Goal: Communication & Community: Participate in discussion

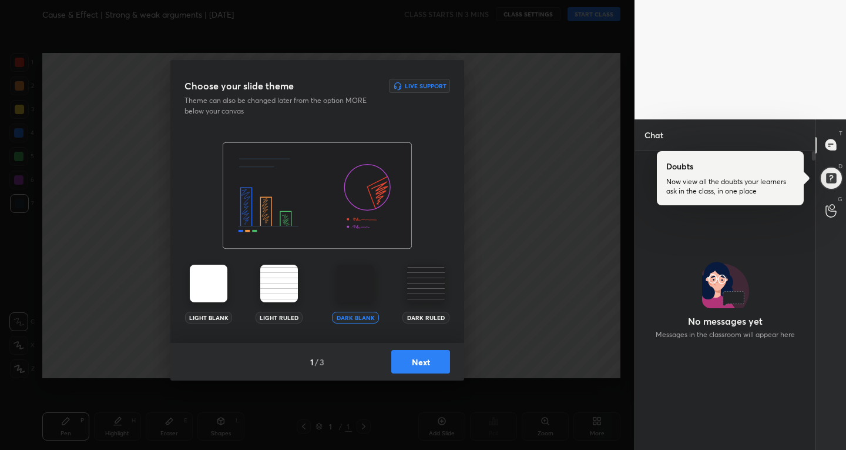
click at [434, 359] on button "Next" at bounding box center [420, 362] width 59 height 24
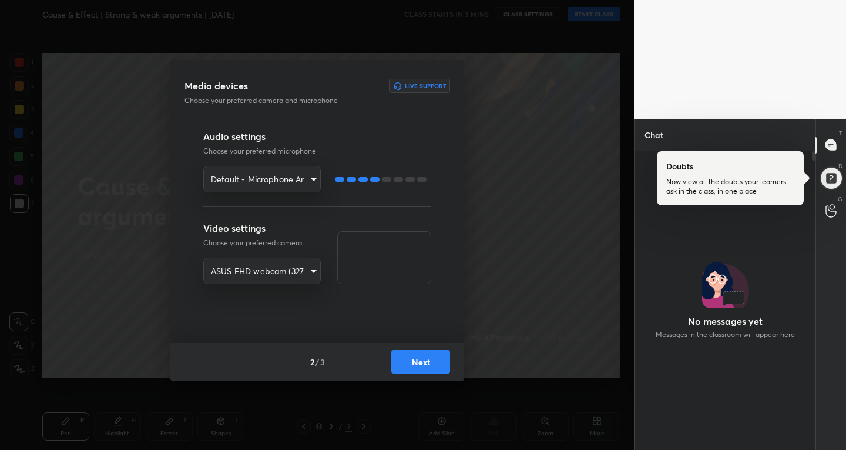
click at [423, 363] on button "Next" at bounding box center [420, 362] width 59 height 24
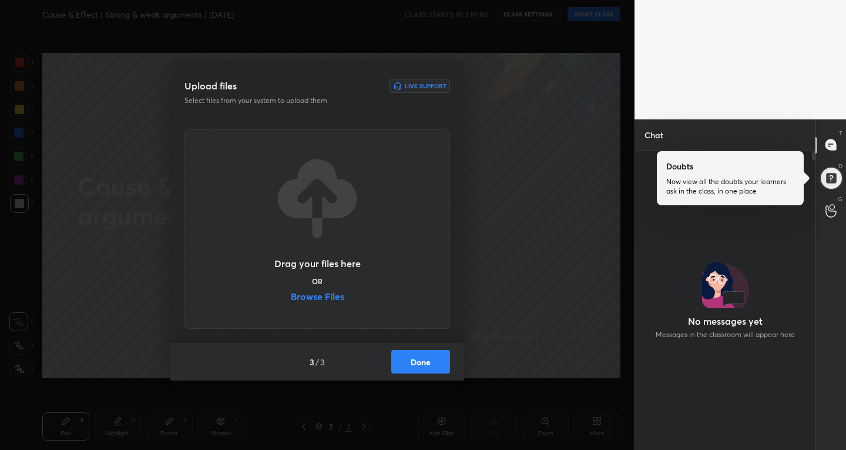
click at [421, 363] on button "Done" at bounding box center [420, 362] width 59 height 24
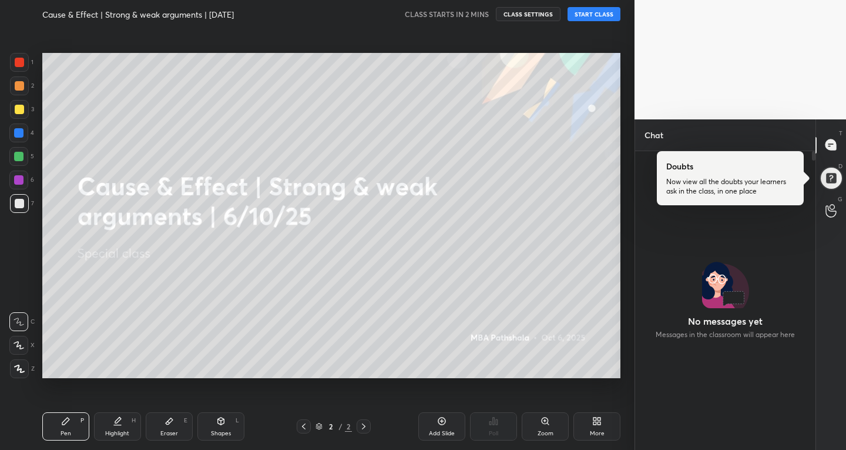
click at [825, 166] on div at bounding box center [831, 178] width 24 height 24
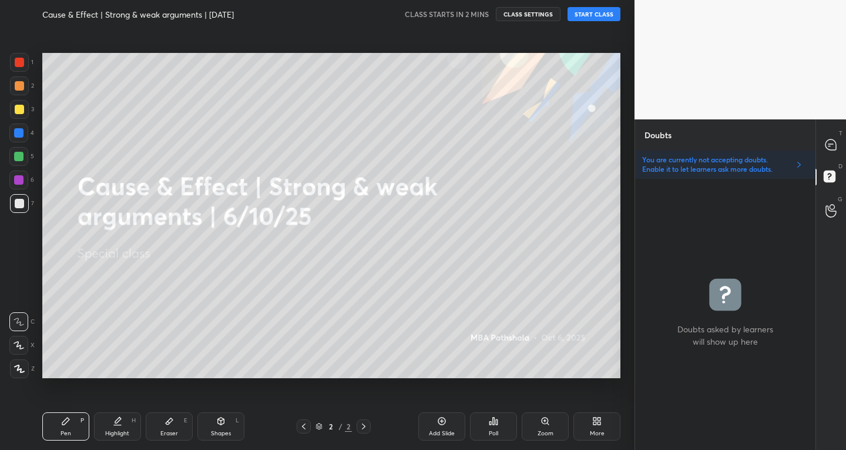
scroll to position [267, 177]
click at [838, 175] on icon at bounding box center [831, 178] width 21 height 21
click at [822, 141] on div at bounding box center [832, 145] width 24 height 21
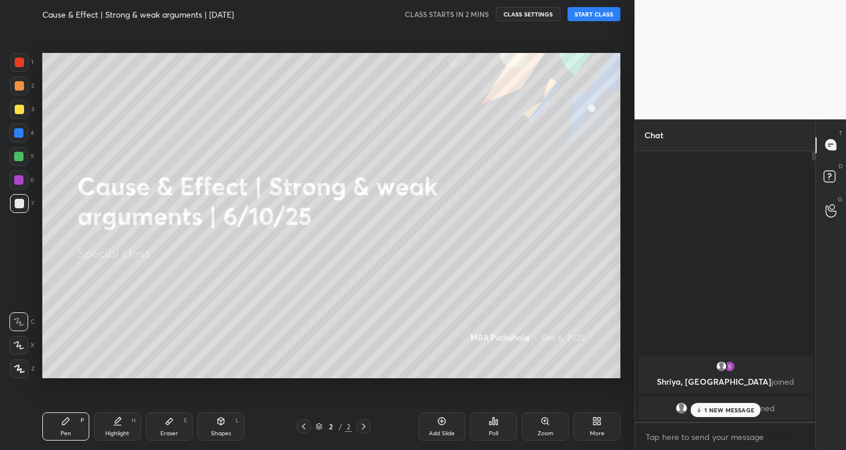
scroll to position [267, 177]
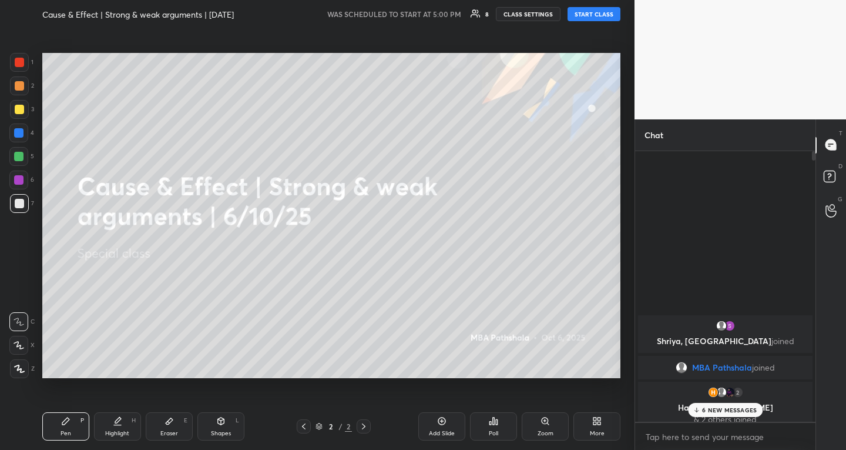
click at [603, 18] on button "START CLASS" at bounding box center [594, 14] width 53 height 14
type textarea "x"
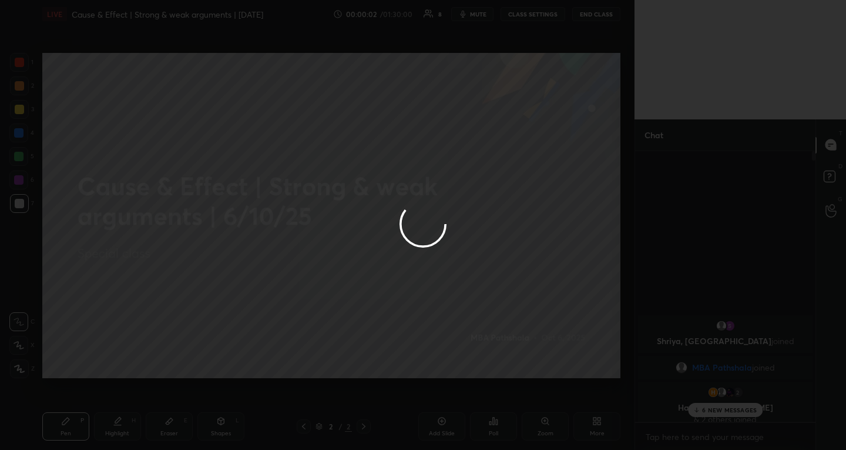
click at [734, 413] on div at bounding box center [423, 225] width 846 height 450
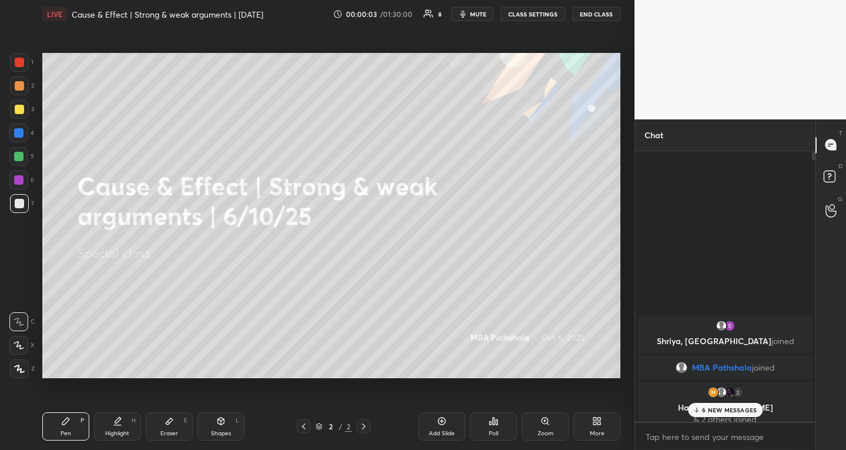
click at [751, 409] on p "6 NEW MESSAGES" at bounding box center [729, 409] width 55 height 7
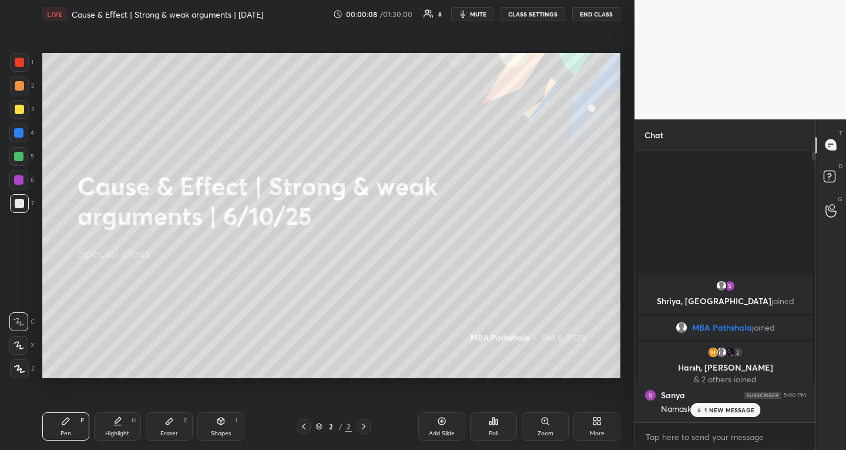
click at [742, 403] on div "1 NEW MESSAGE" at bounding box center [726, 410] width 70 height 14
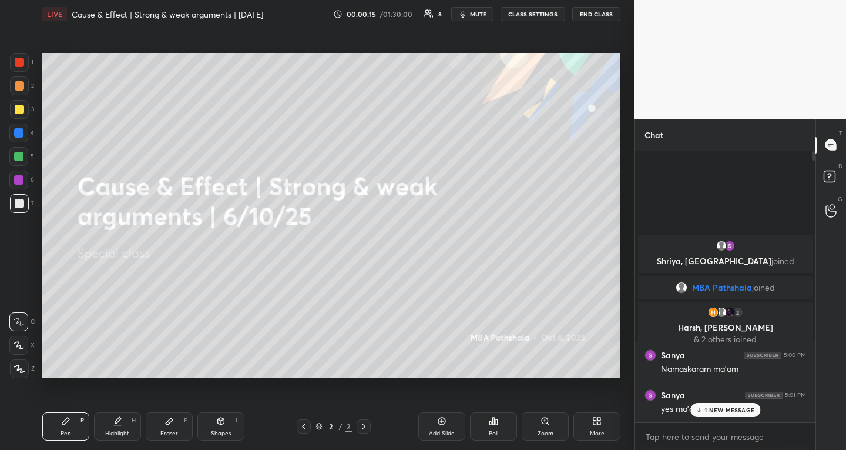
click at [739, 409] on p "1 NEW MESSAGE" at bounding box center [730, 409] width 50 height 7
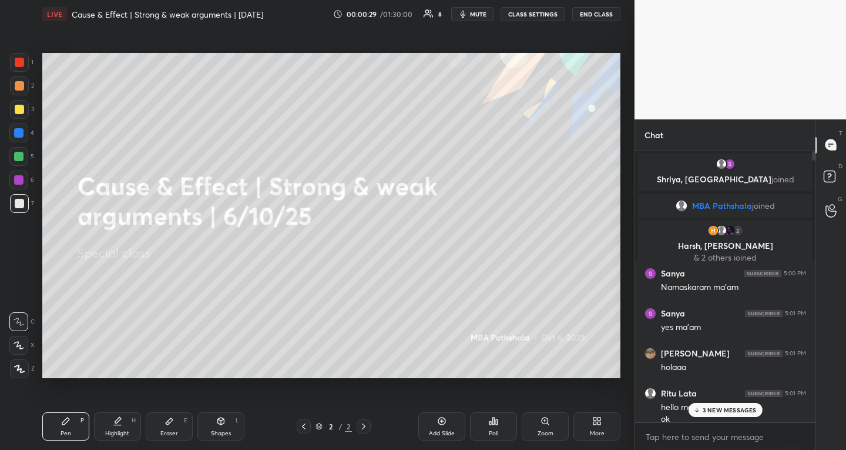
click at [12, 150] on div at bounding box center [18, 156] width 19 height 19
click at [475, 19] on button "mute" at bounding box center [472, 14] width 42 height 14
click at [480, 10] on span "unmute" at bounding box center [477, 14] width 25 height 8
click at [15, 342] on icon at bounding box center [18, 345] width 9 height 7
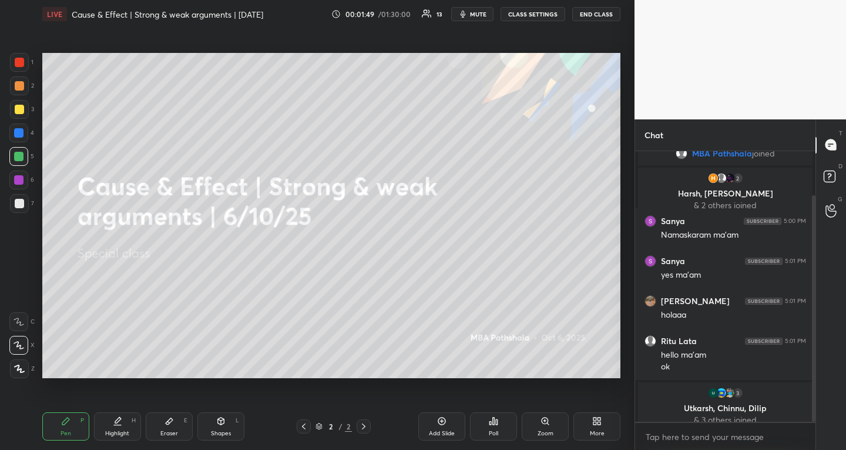
scroll to position [53, 0]
click at [25, 175] on div at bounding box center [18, 179] width 19 height 19
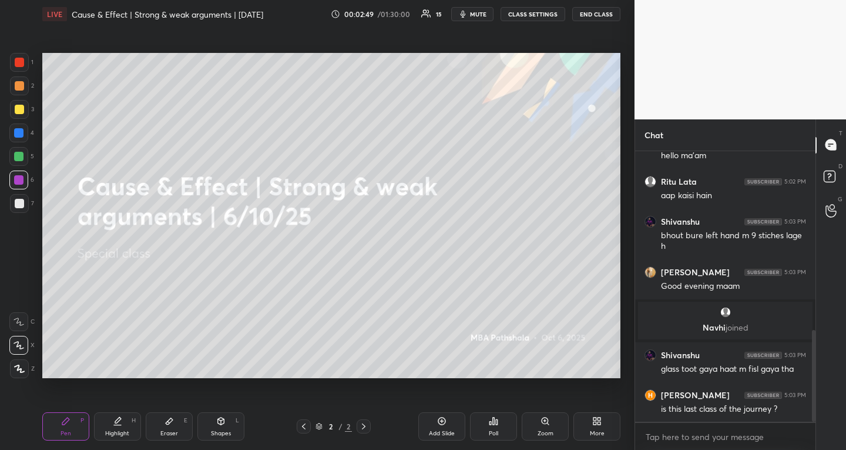
scroll to position [527, 0]
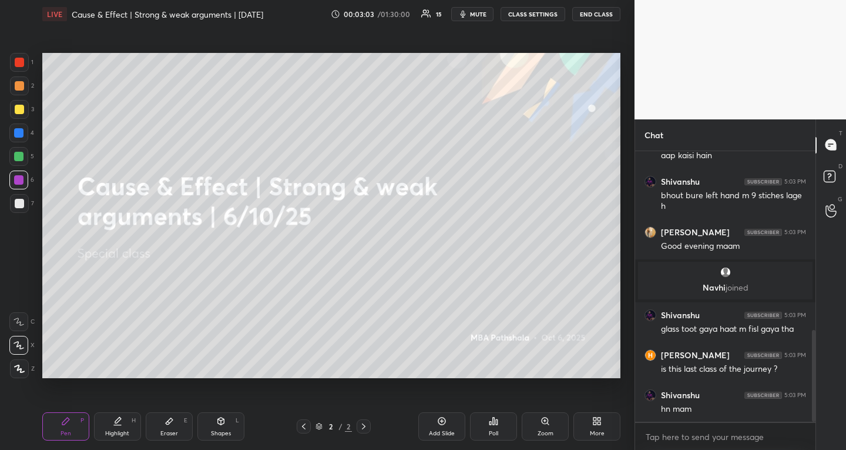
click at [597, 419] on icon at bounding box center [595, 418] width 3 height 3
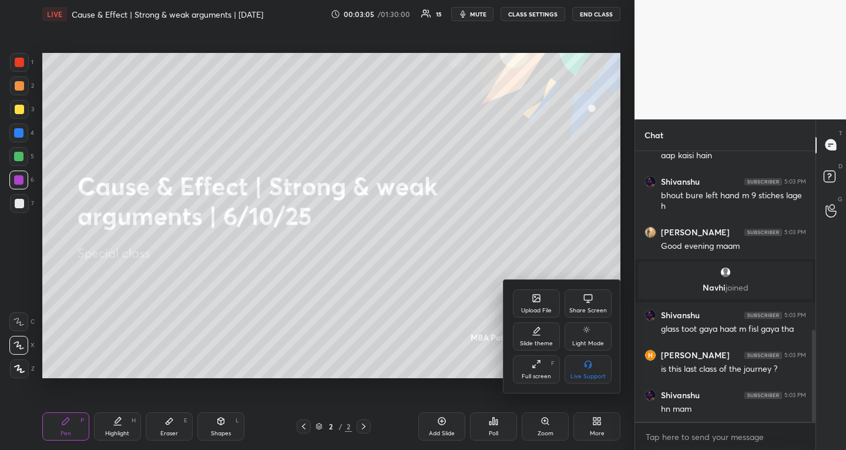
click at [545, 305] on div "Upload File" at bounding box center [536, 303] width 47 height 28
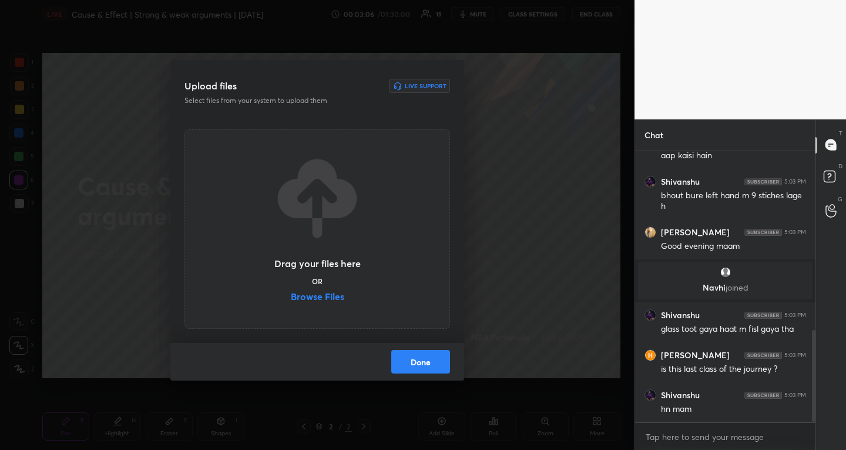
click at [296, 302] on label "Browse Files" at bounding box center [317, 298] width 53 height 12
click at [291, 302] on input "Browse Files" at bounding box center [291, 298] width 0 height 12
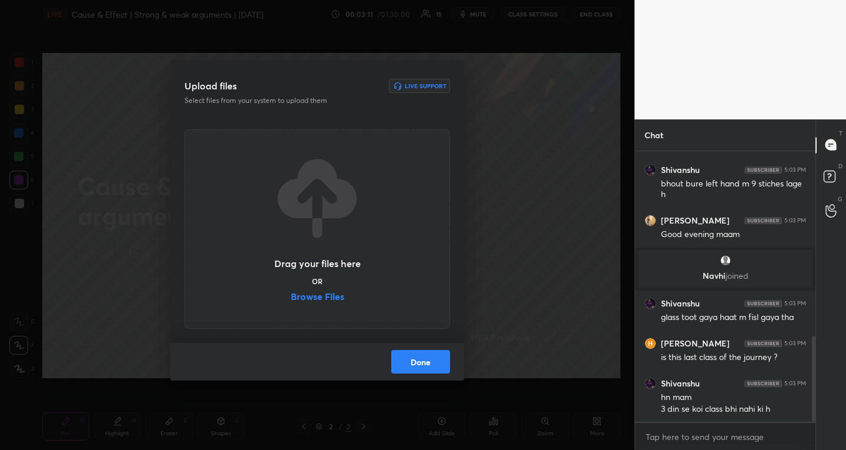
scroll to position [581, 0]
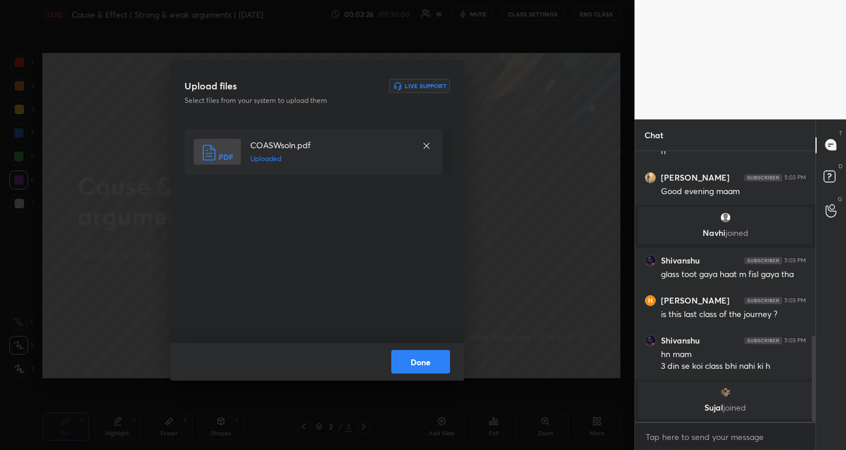
click at [426, 361] on button "Done" at bounding box center [420, 362] width 59 height 24
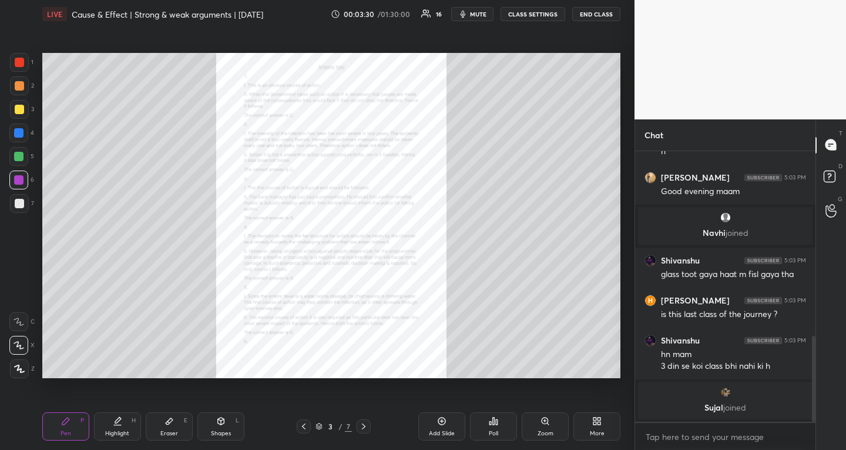
click at [302, 427] on icon at bounding box center [303, 425] width 9 height 9
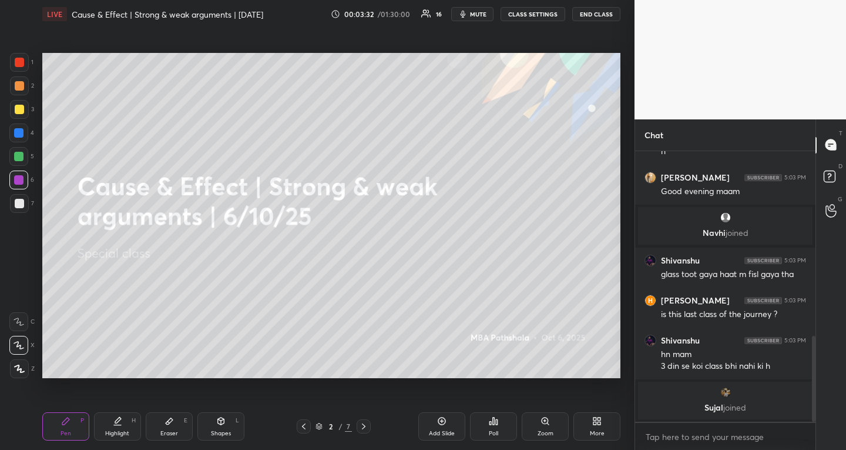
click at [606, 427] on div "More" at bounding box center [597, 426] width 47 height 28
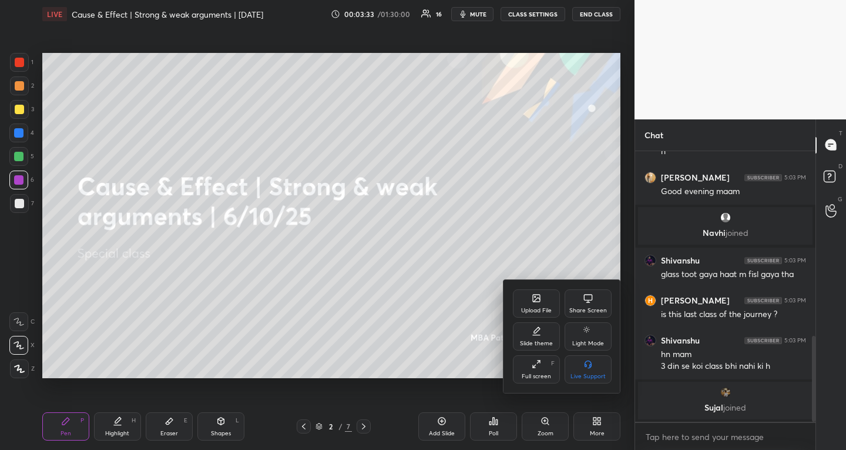
click at [527, 306] on div "Upload File" at bounding box center [536, 303] width 47 height 28
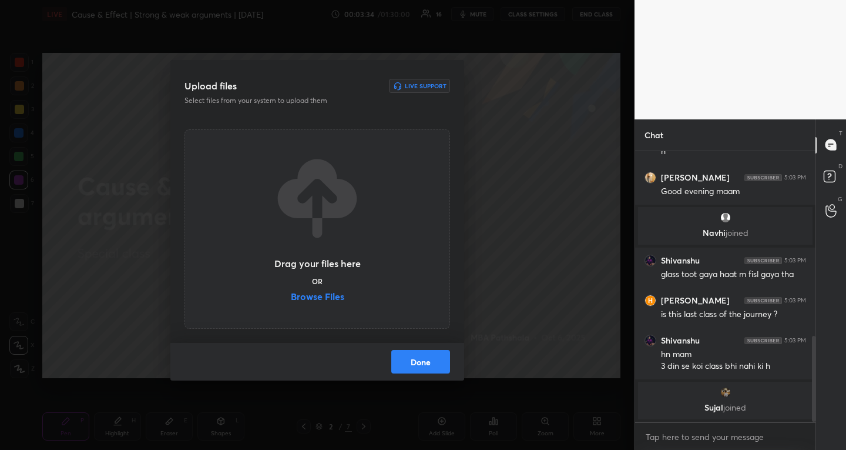
scroll to position [618, 0]
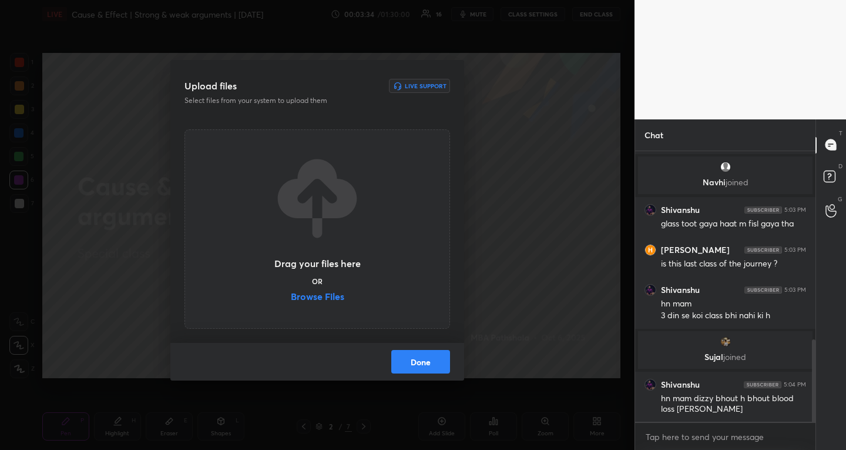
click at [330, 293] on label "Browse Files" at bounding box center [317, 298] width 53 height 12
click at [291, 293] on input "Browse Files" at bounding box center [291, 298] width 0 height 12
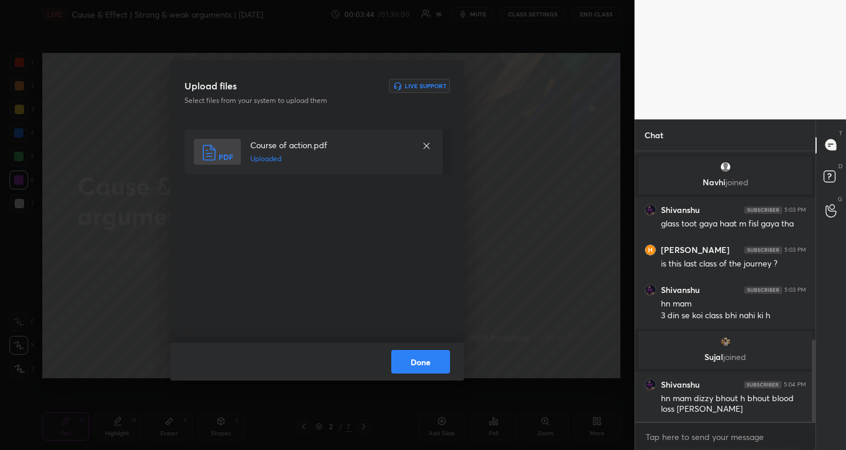
click at [426, 363] on button "Done" at bounding box center [420, 362] width 59 height 24
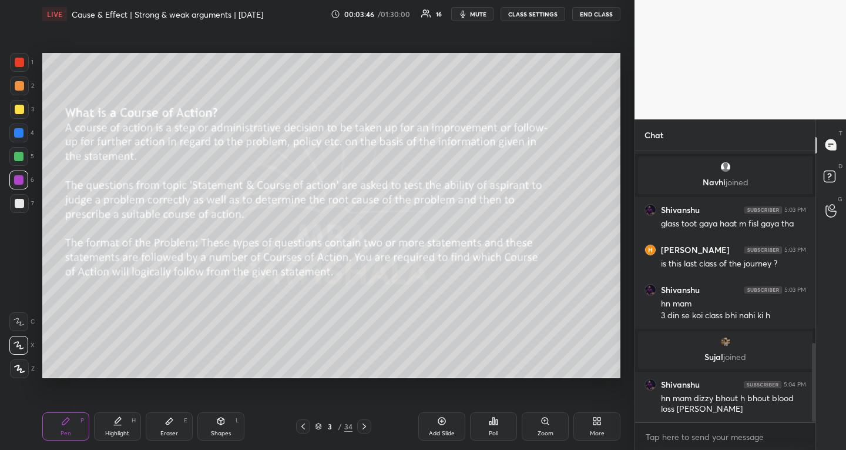
scroll to position [661, 0]
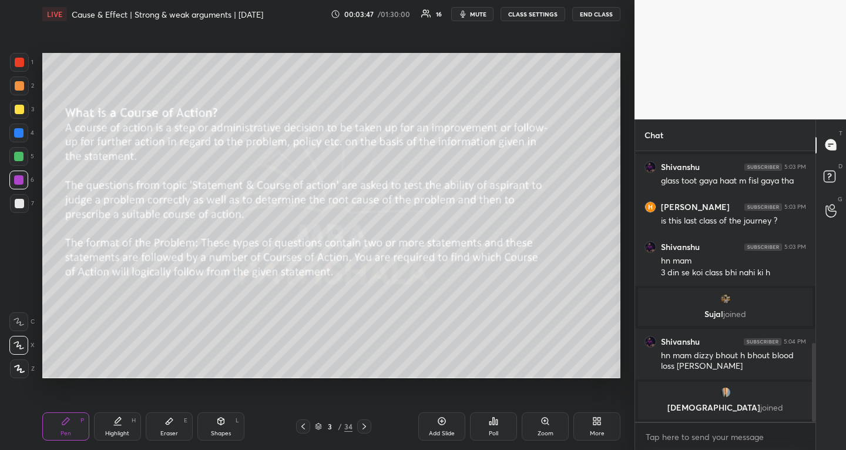
click at [304, 429] on icon at bounding box center [303, 425] width 9 height 9
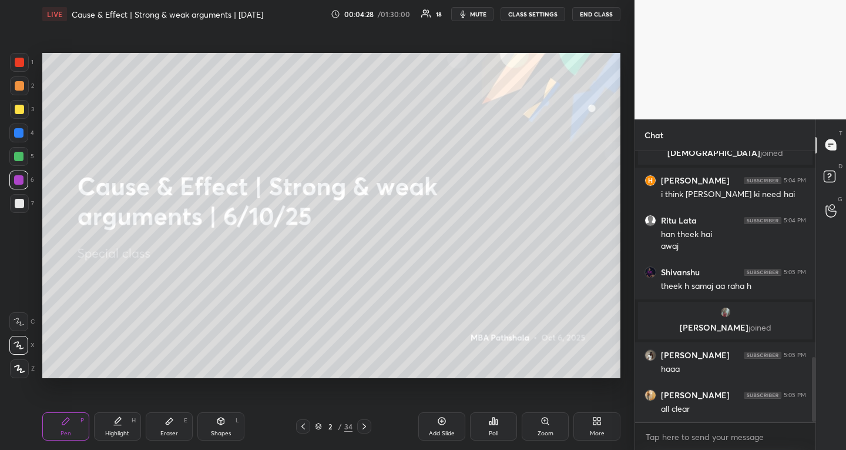
scroll to position [863, 0]
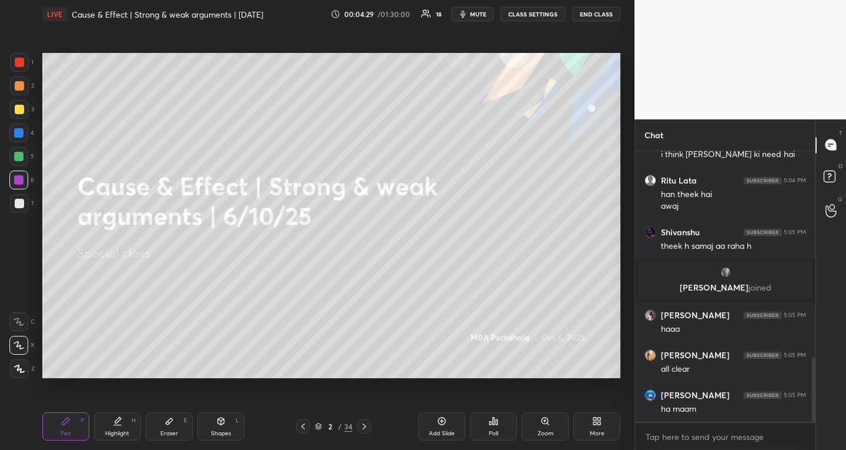
click at [5, 290] on div "1 2 3 4 5 6 7 R O A L C X Z Erase all C X Z" at bounding box center [19, 216] width 38 height 326
click at [0, 409] on div "1 2 3 4 5 6 7 R O A L C X Z Erase all C X Z LIVE Cause & Effect | Strong & weak…" at bounding box center [312, 225] width 625 height 450
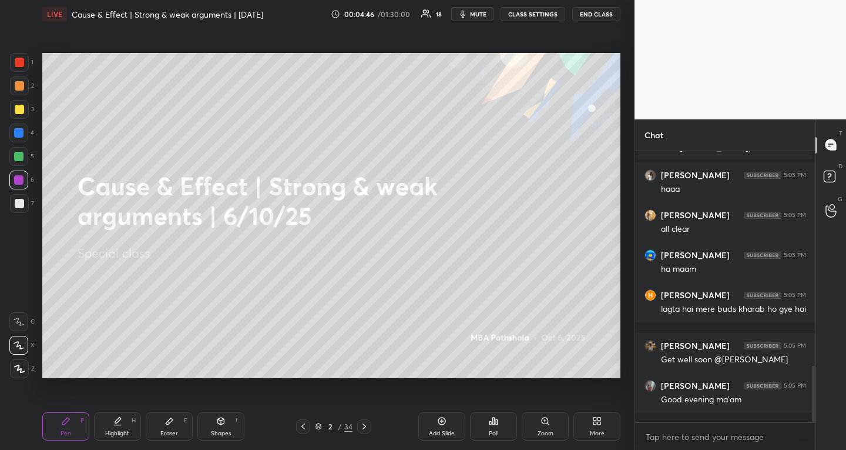
scroll to position [1043, 0]
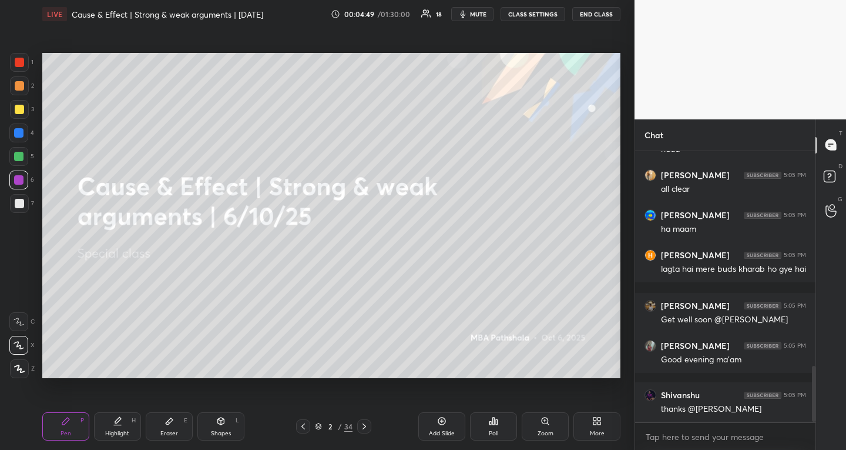
click at [513, 12] on button "CLASS SETTINGS" at bounding box center [533, 14] width 65 height 14
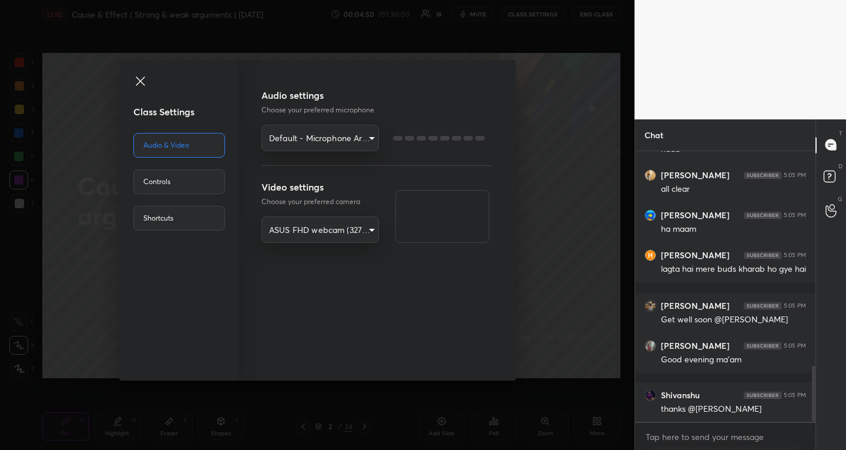
click at [295, 130] on body "1 2 3 4 5 6 7 R O A L C X Z Erase all C X Z LIVE Cause & Effect | Strong & weak…" at bounding box center [423, 225] width 846 height 450
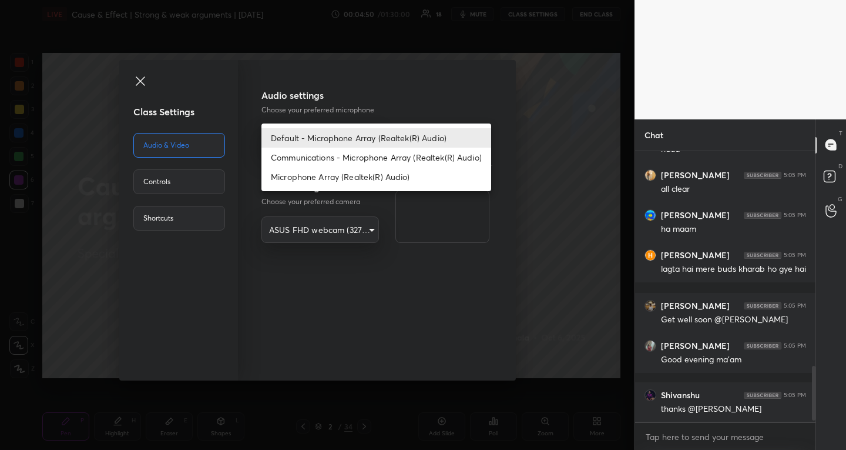
scroll to position [1086, 0]
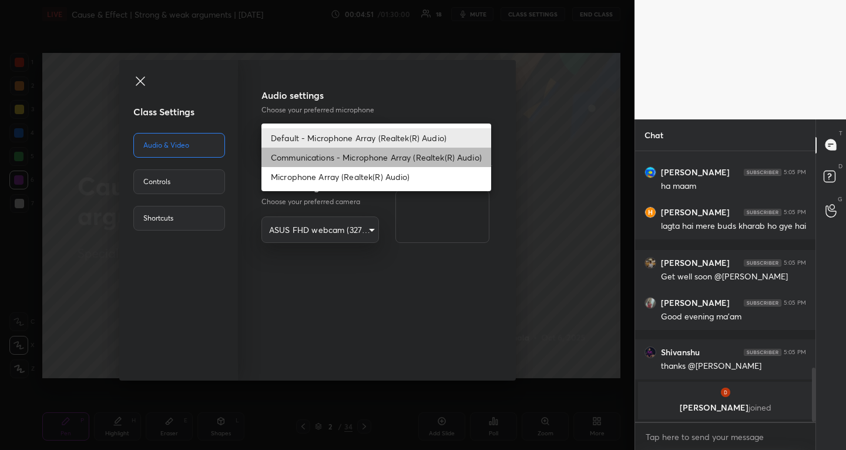
click at [295, 150] on li "Communications - Microphone Array (Realtek(R) Audio)" at bounding box center [377, 157] width 230 height 19
type input "communications"
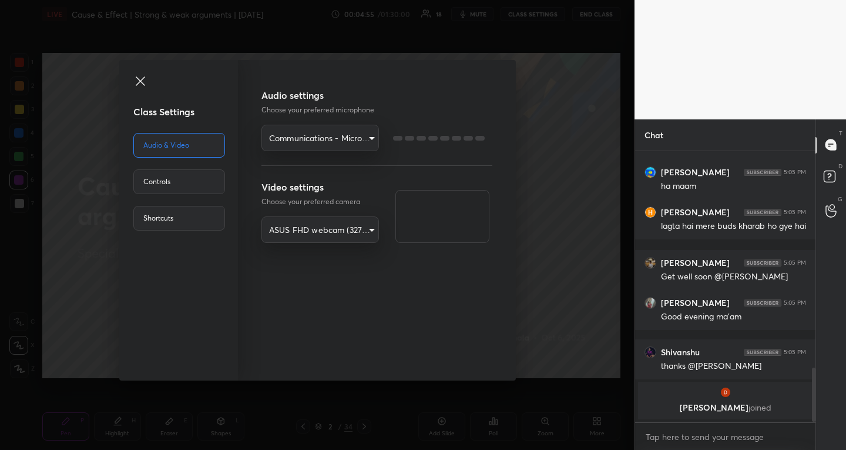
click at [141, 82] on icon at bounding box center [140, 80] width 9 height 9
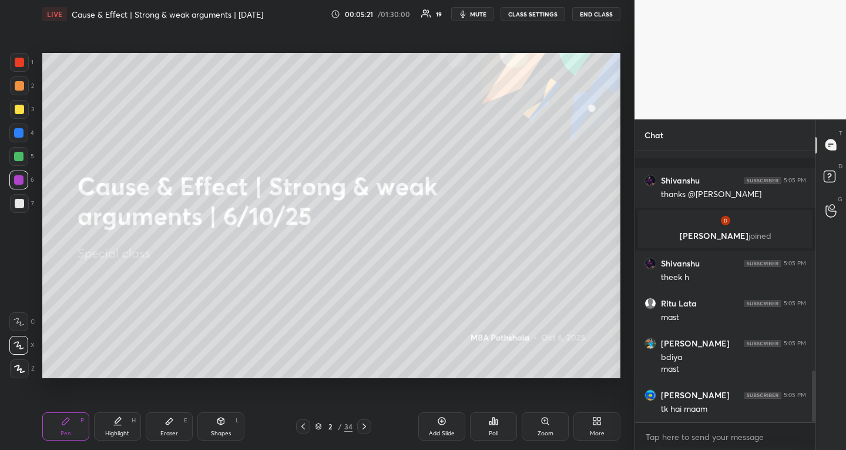
scroll to position [1213, 0]
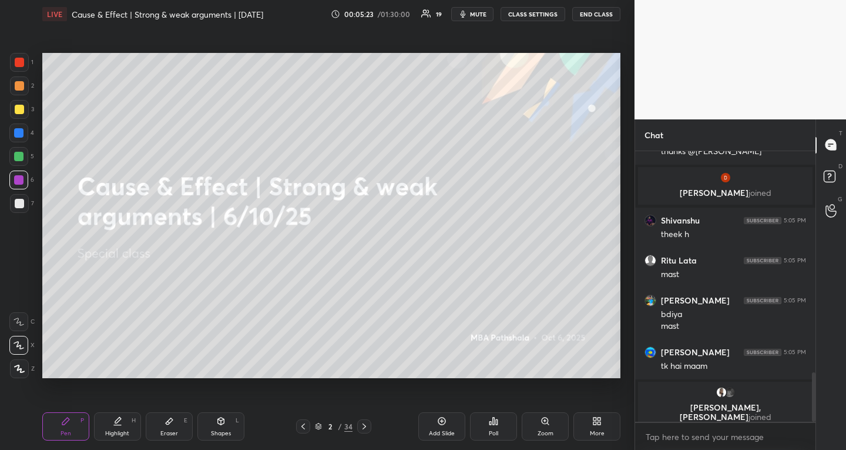
click at [306, 425] on icon at bounding box center [303, 425] width 9 height 9
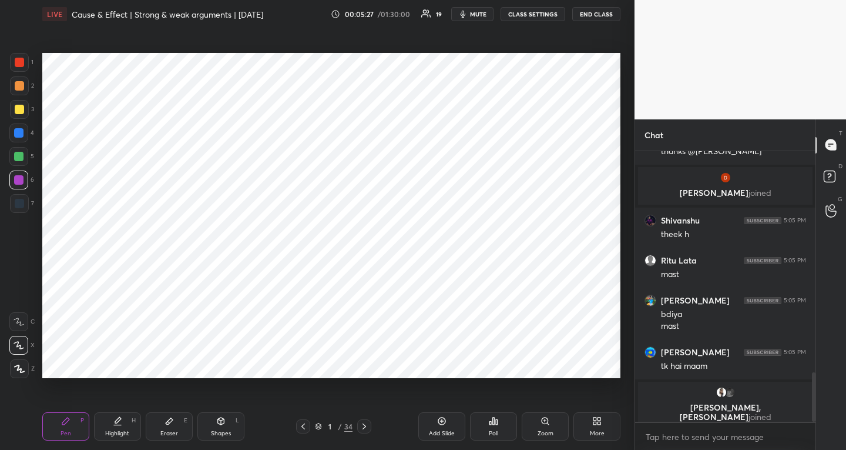
drag, startPoint x: 19, startPoint y: 132, endPoint x: 26, endPoint y: 128, distance: 8.5
click at [19, 132] on div at bounding box center [18, 132] width 9 height 9
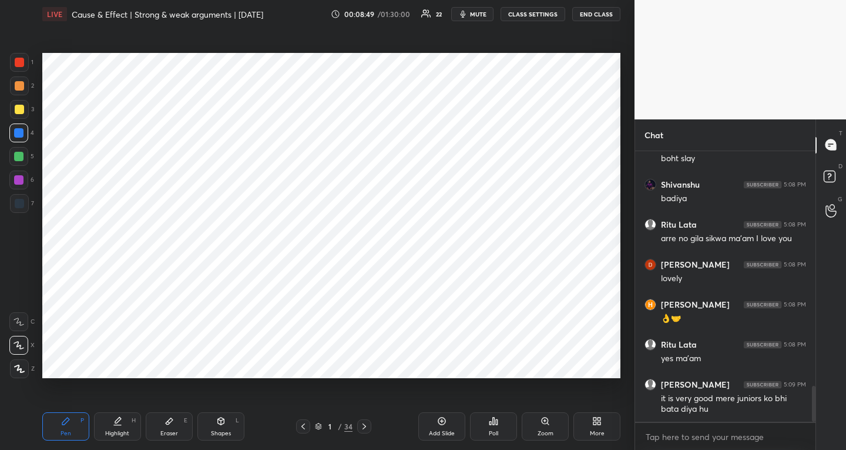
scroll to position [1764, 0]
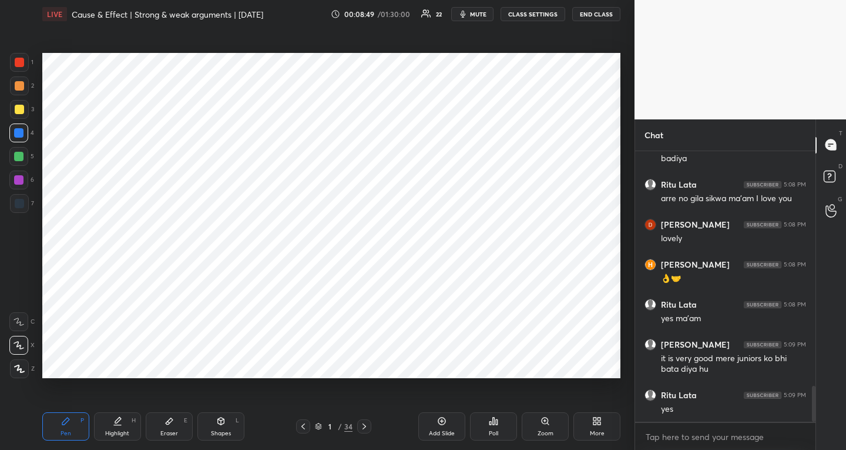
click at [363, 426] on icon at bounding box center [364, 425] width 9 height 9
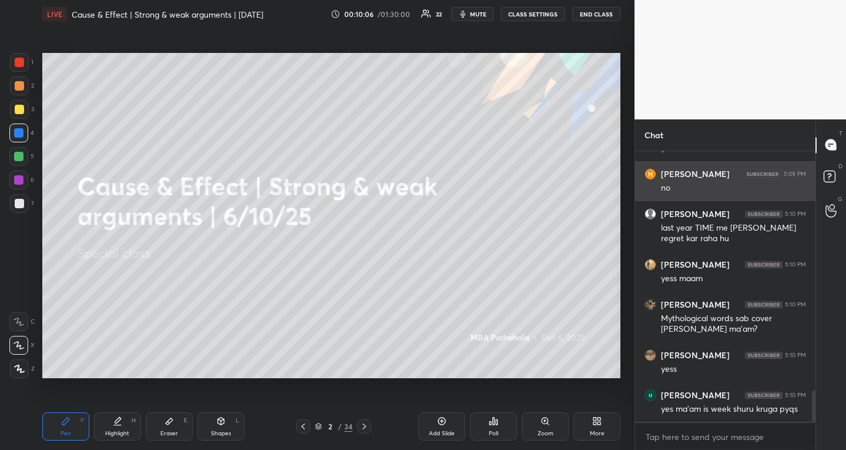
scroll to position [2077, 0]
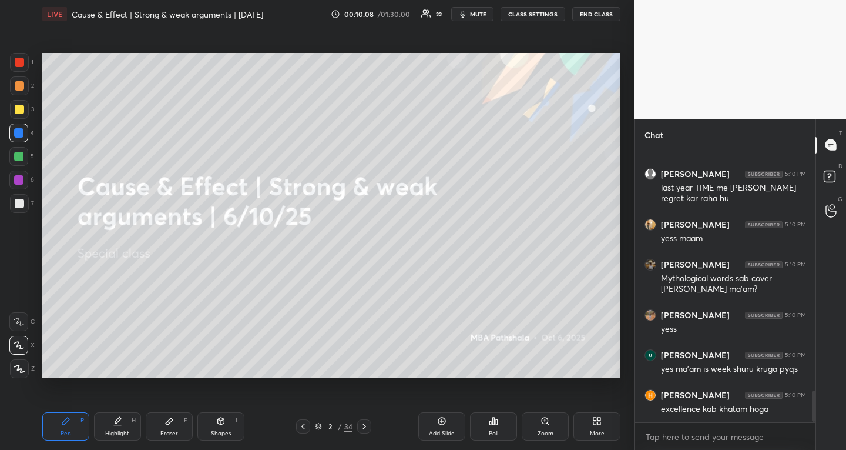
drag, startPoint x: 18, startPoint y: 108, endPoint x: 38, endPoint y: 127, distance: 27.9
click at [18, 108] on div at bounding box center [19, 109] width 9 height 9
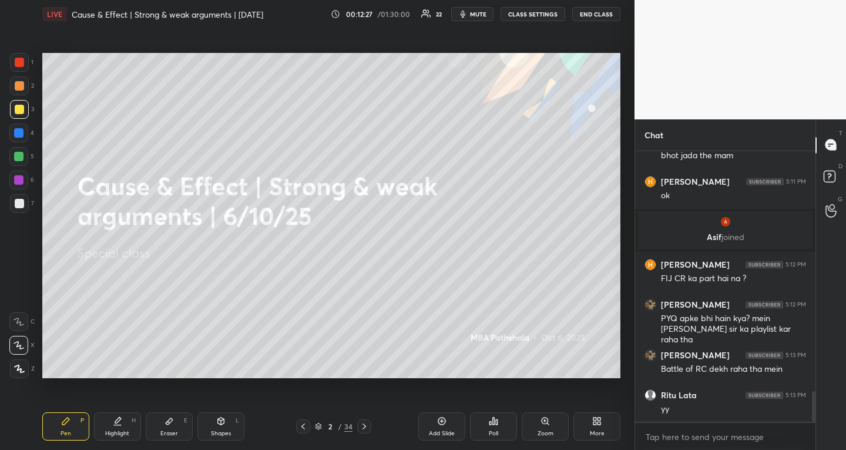
scroll to position [2178, 0]
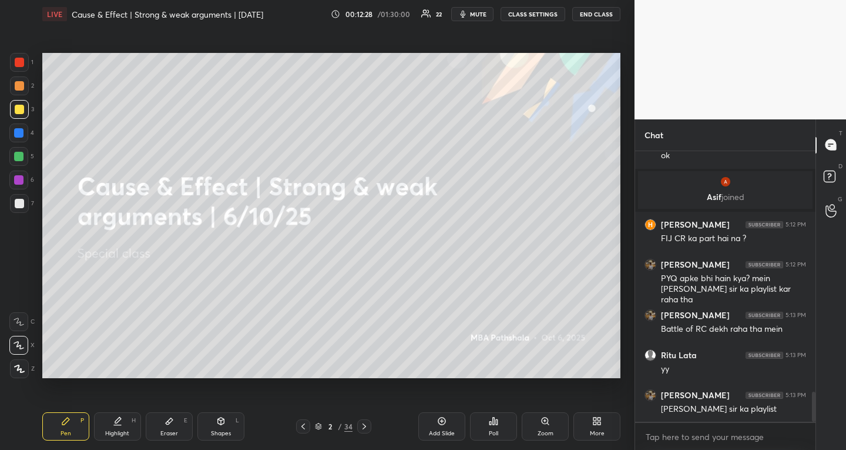
click at [20, 157] on div at bounding box center [18, 156] width 9 height 9
click at [304, 426] on icon at bounding box center [303, 425] width 9 height 9
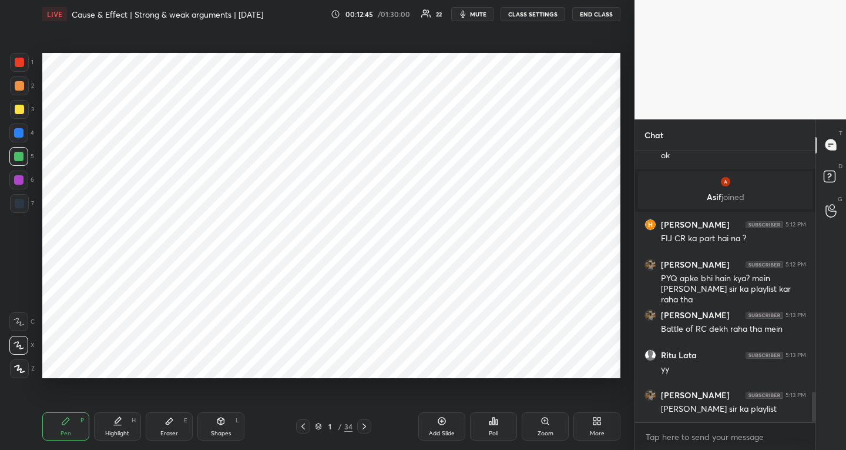
click at [163, 426] on div "Eraser E" at bounding box center [169, 426] width 47 height 28
click at [17, 301] on span "Erase all" at bounding box center [19, 298] width 18 height 8
click at [79, 438] on div "Pen P" at bounding box center [65, 426] width 47 height 28
drag, startPoint x: 24, startPoint y: 205, endPoint x: 41, endPoint y: 196, distance: 18.9
click at [24, 202] on div at bounding box center [19, 203] width 19 height 19
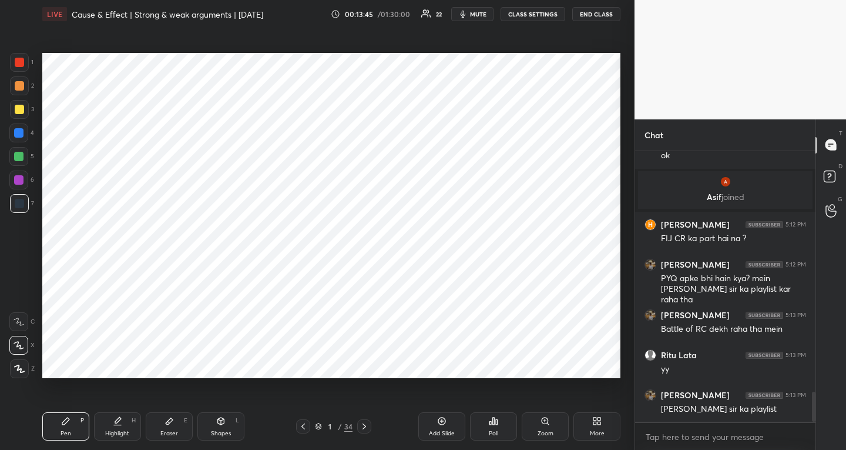
click at [481, 10] on span "mute" at bounding box center [478, 14] width 16 height 8
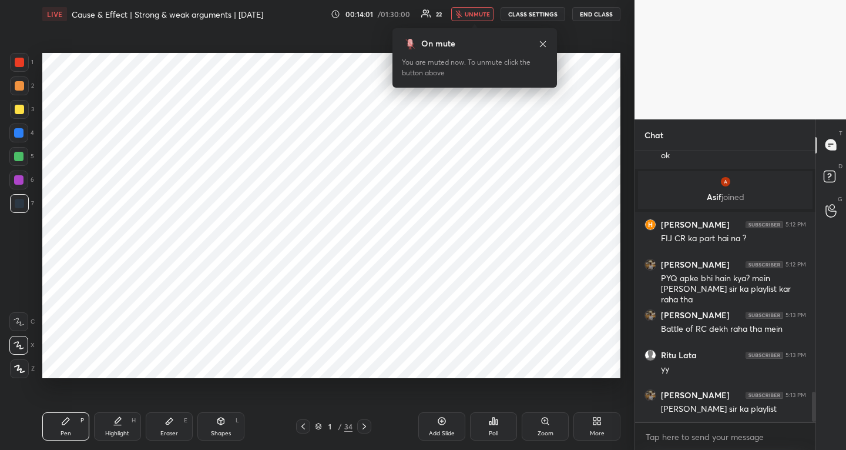
click at [486, 11] on span "unmute" at bounding box center [477, 14] width 25 height 8
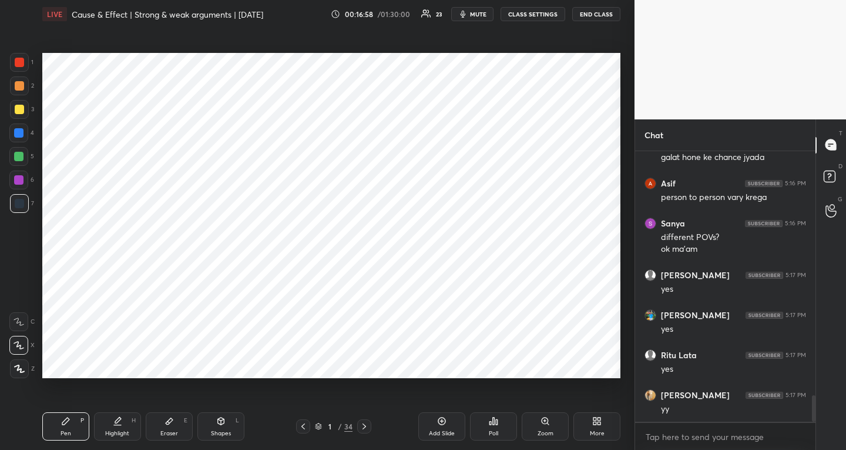
scroll to position [2518, 0]
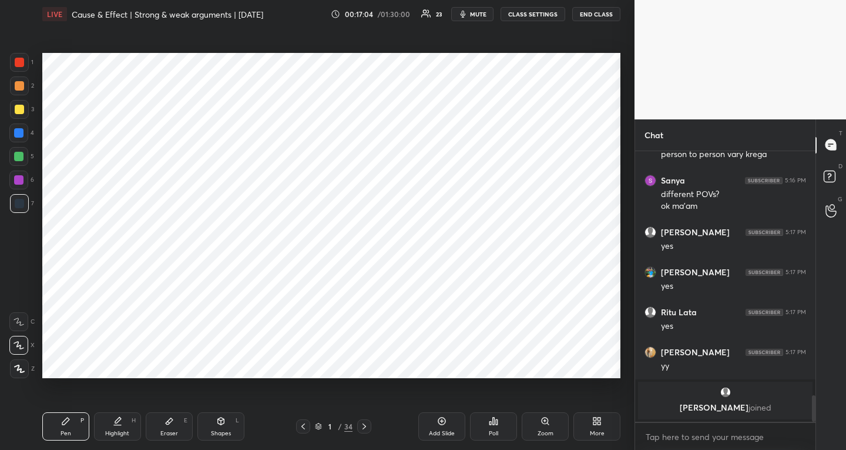
click at [367, 425] on icon at bounding box center [364, 425] width 9 height 9
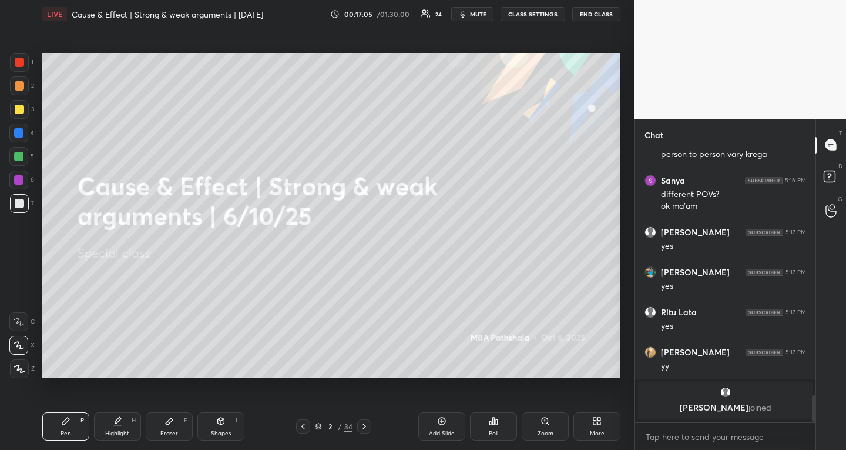
click at [367, 422] on icon at bounding box center [364, 425] width 9 height 9
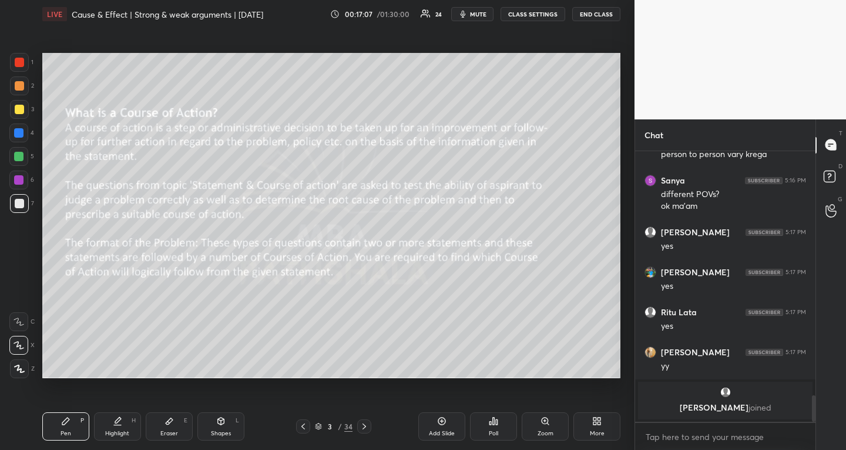
click at [19, 108] on div at bounding box center [19, 109] width 9 height 9
click at [118, 421] on icon at bounding box center [117, 420] width 9 height 9
click at [362, 426] on icon at bounding box center [364, 425] width 9 height 9
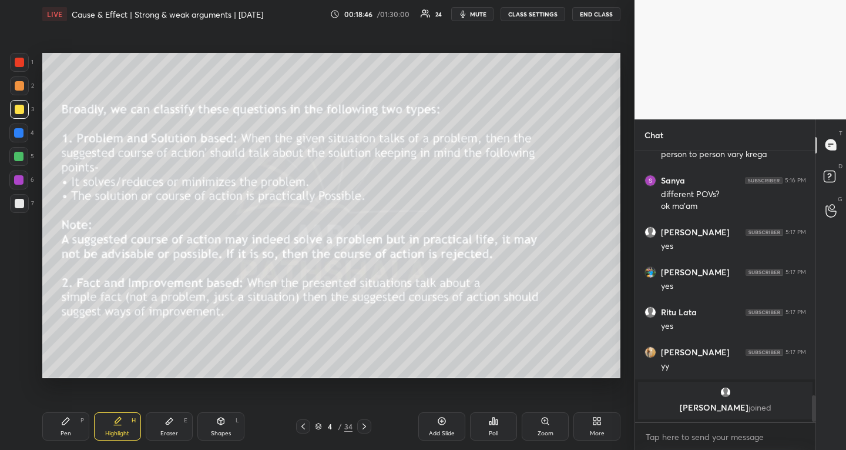
click at [367, 424] on icon at bounding box center [364, 425] width 9 height 9
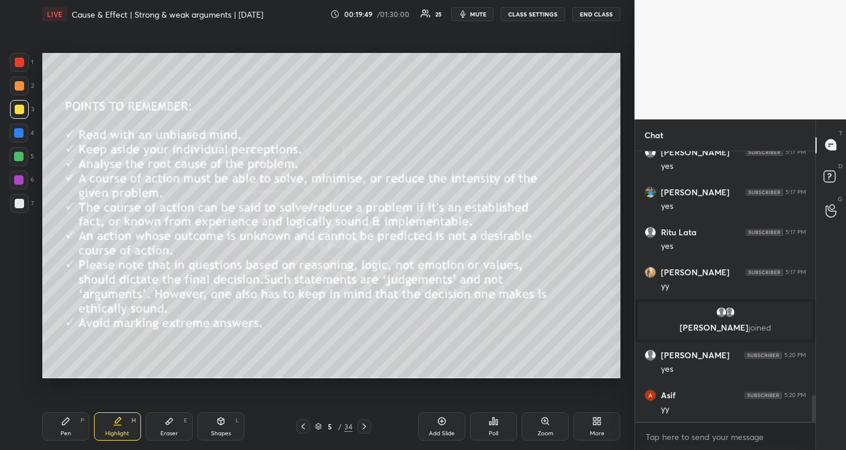
scroll to position [2521, 0]
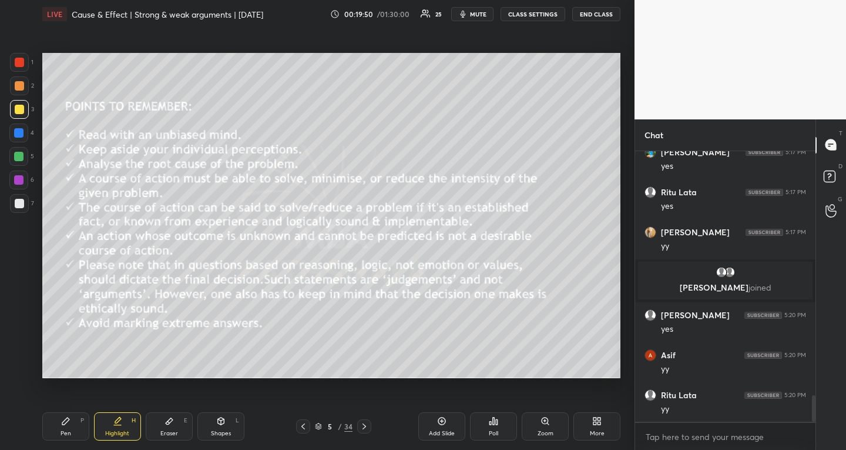
click at [367, 424] on icon at bounding box center [364, 425] width 9 height 9
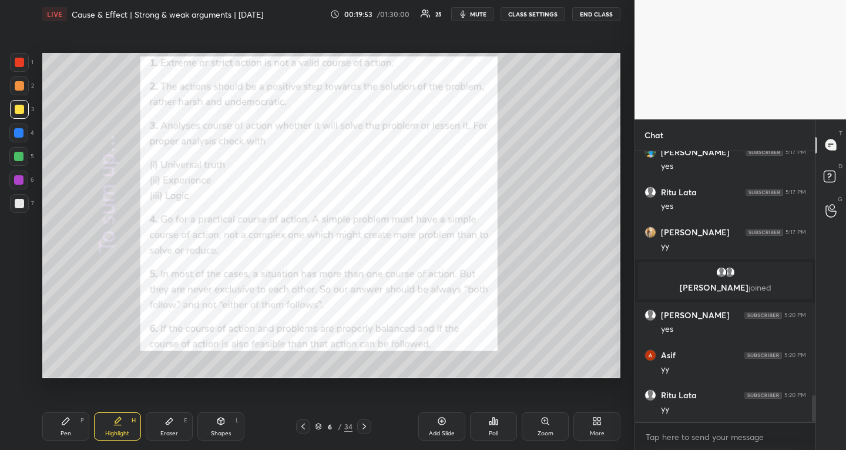
click at [364, 433] on div "Pen P Highlight H Eraser E Shapes L 6 / 34 Add Slide Poll Zoom More" at bounding box center [331, 426] width 578 height 47
click at [364, 431] on div at bounding box center [364, 426] width 14 height 14
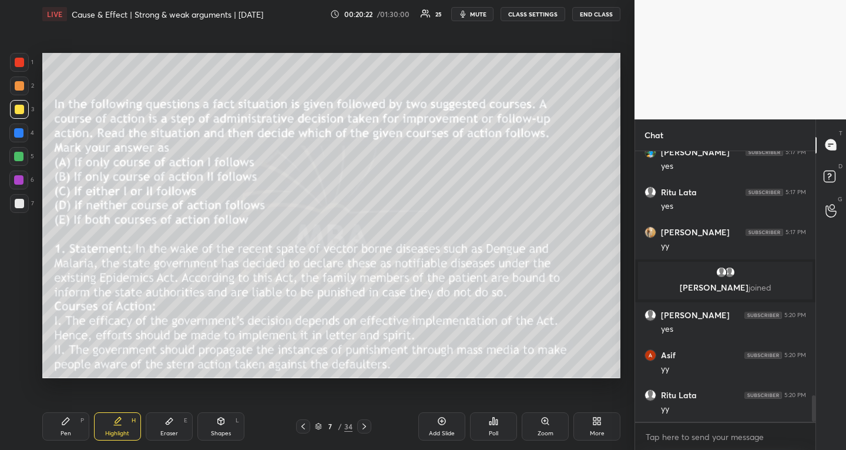
click at [69, 427] on div "Pen P" at bounding box center [65, 426] width 47 height 28
click at [476, 11] on span "mute" at bounding box center [478, 14] width 16 height 8
click at [476, 11] on span "unmute" at bounding box center [477, 14] width 25 height 8
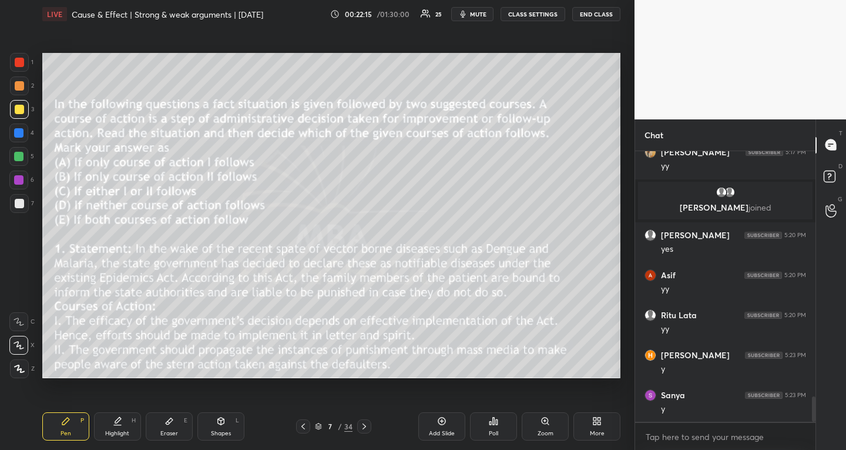
click at [477, 10] on span "mute" at bounding box center [478, 14] width 16 height 8
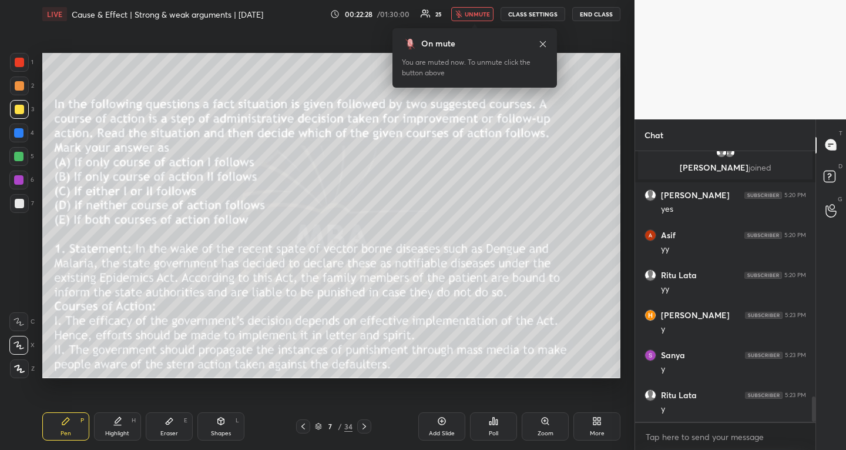
click at [466, 13] on button "unmute" at bounding box center [472, 14] width 42 height 14
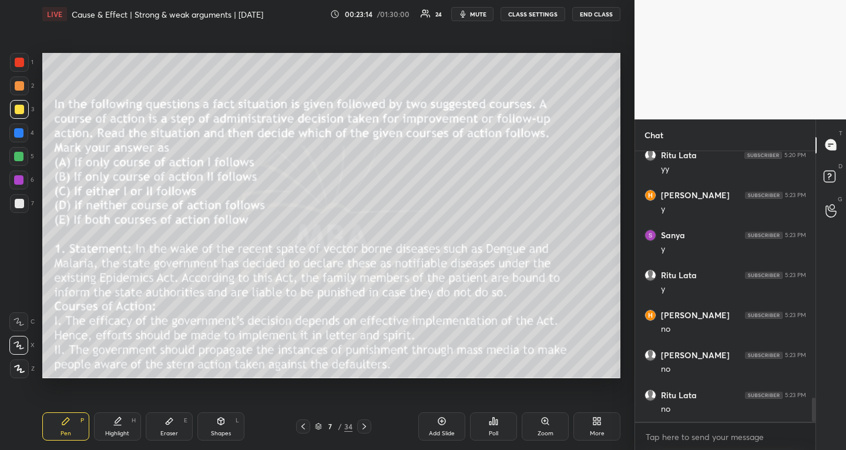
scroll to position [4, 4]
type textarea "x"
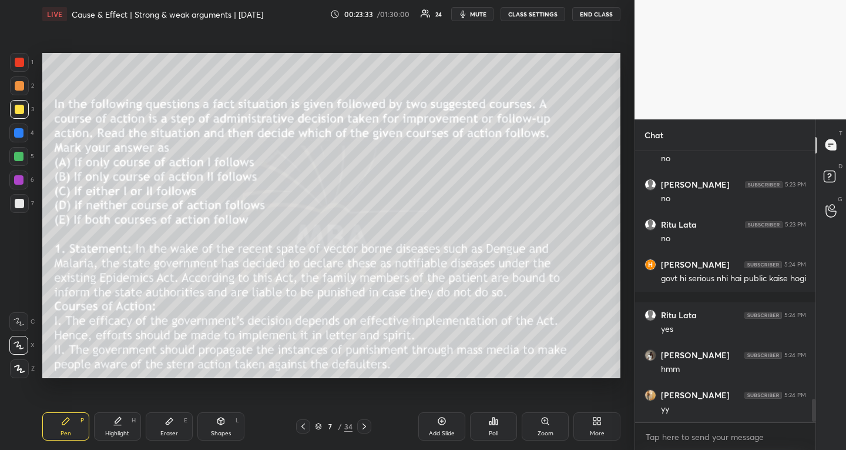
scroll to position [2971, 0]
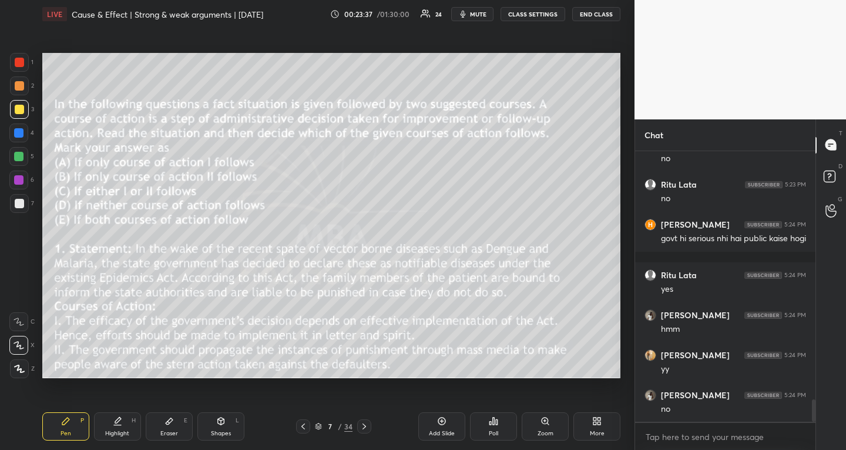
click at [368, 426] on icon at bounding box center [364, 425] width 9 height 9
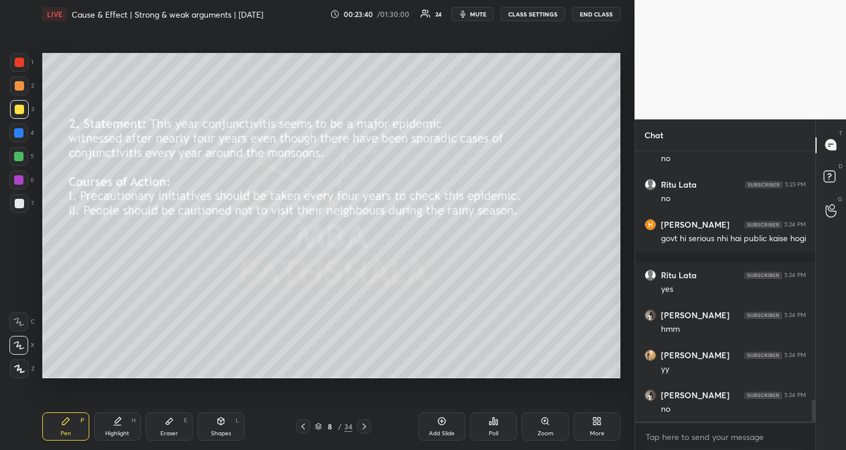
click at [462, 15] on icon "button" at bounding box center [463, 13] width 9 height 9
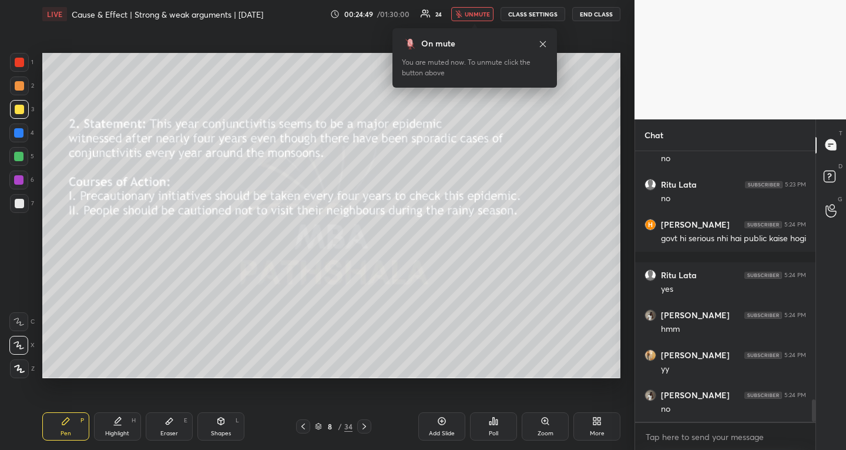
click at [465, 15] on button "unmute" at bounding box center [472, 14] width 42 height 14
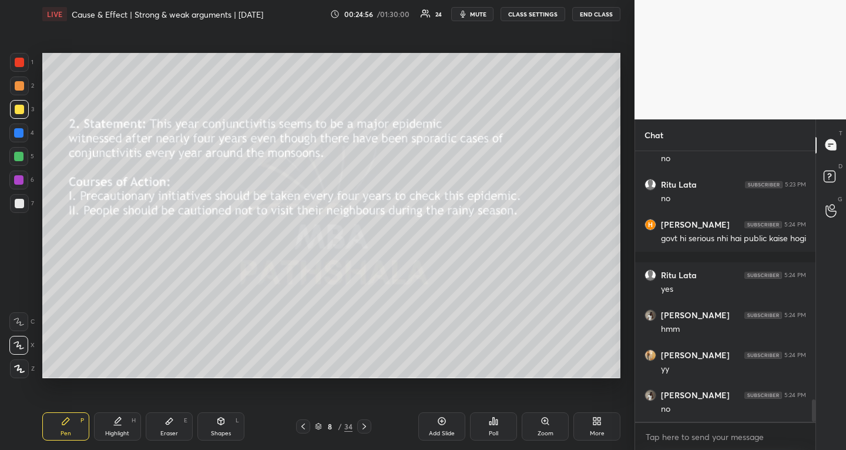
click at [299, 427] on icon at bounding box center [303, 425] width 9 height 9
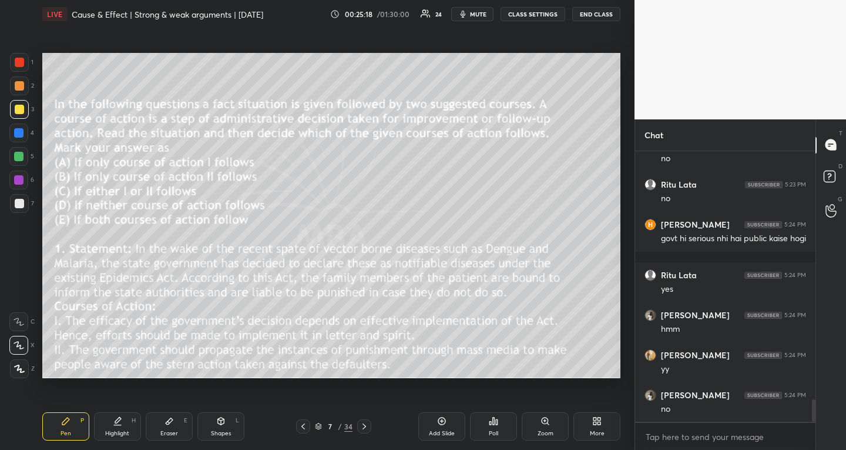
click at [361, 424] on icon at bounding box center [364, 425] width 9 height 9
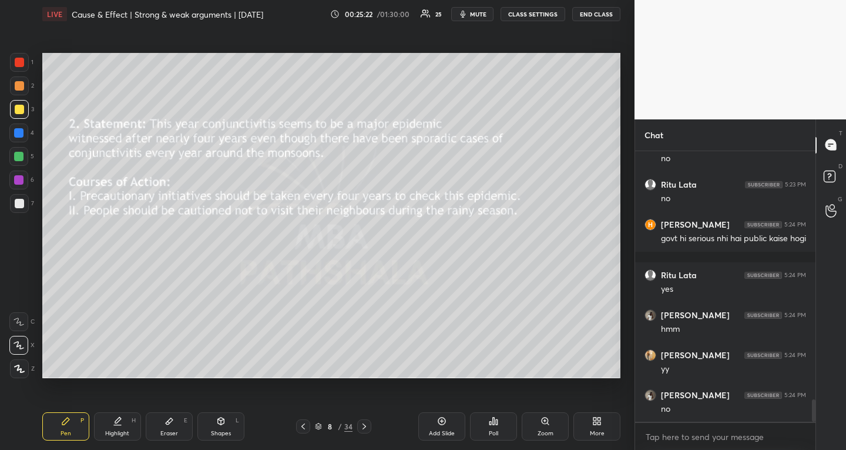
scroll to position [3011, 0]
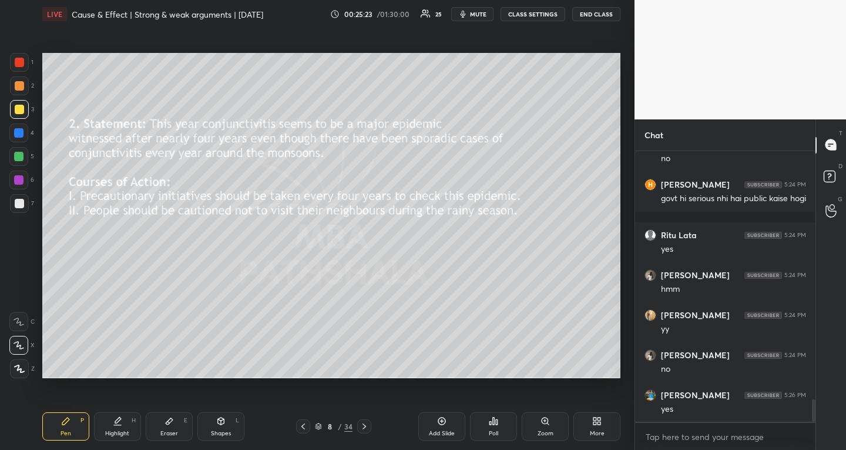
click at [495, 419] on icon at bounding box center [494, 420] width 2 height 7
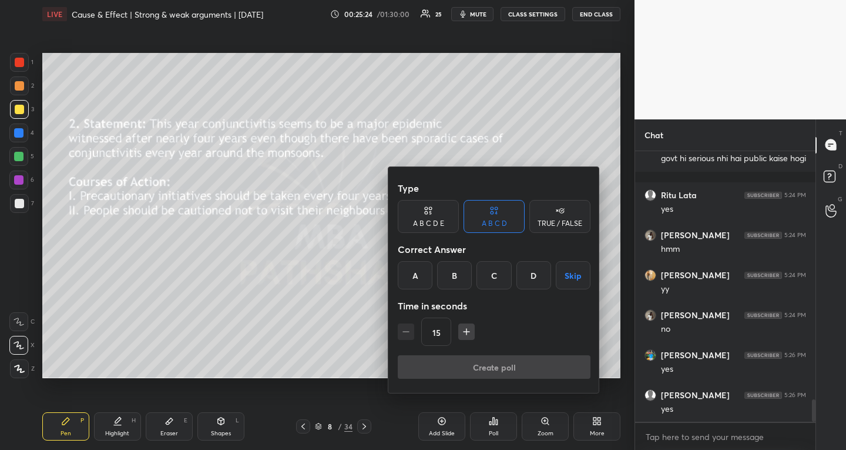
scroll to position [3091, 0]
click at [426, 213] on icon at bounding box center [426, 212] width 3 height 3
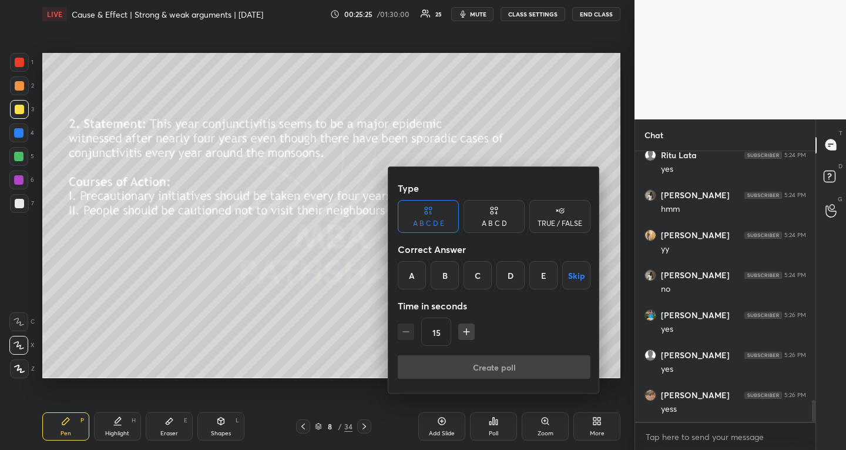
click at [511, 273] on div "D" at bounding box center [511, 275] width 28 height 28
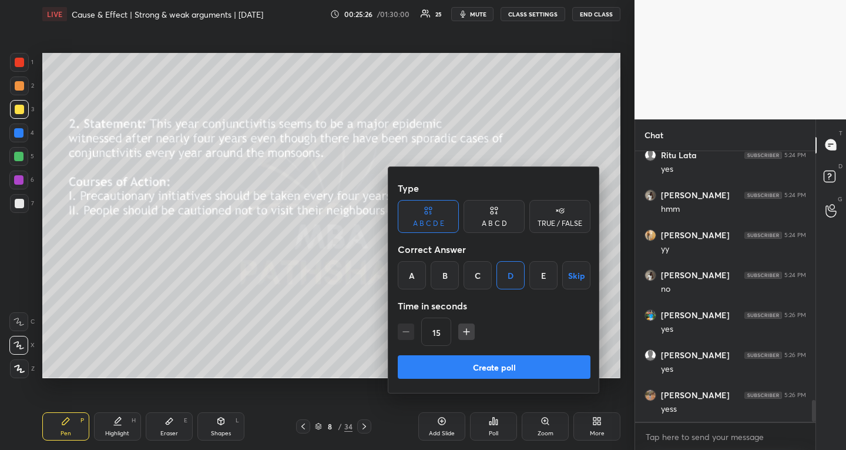
click at [466, 333] on icon "button" at bounding box center [467, 332] width 12 height 12
type input "30"
click at [466, 362] on button "Create poll" at bounding box center [494, 367] width 193 height 24
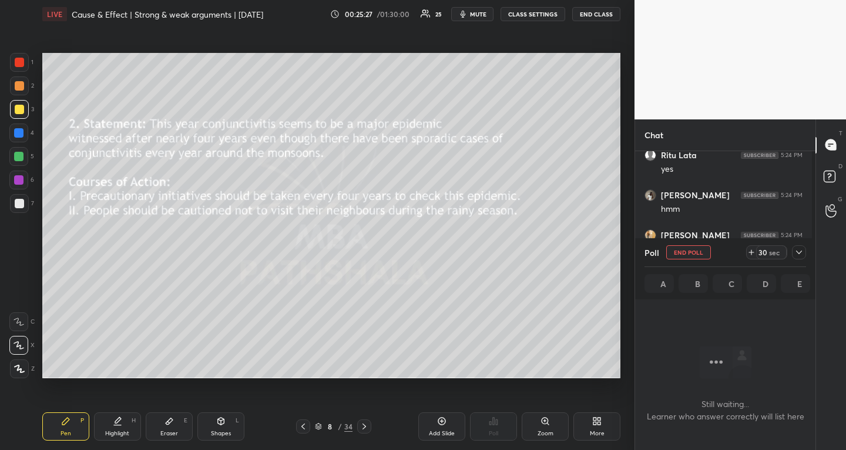
scroll to position [235, 177]
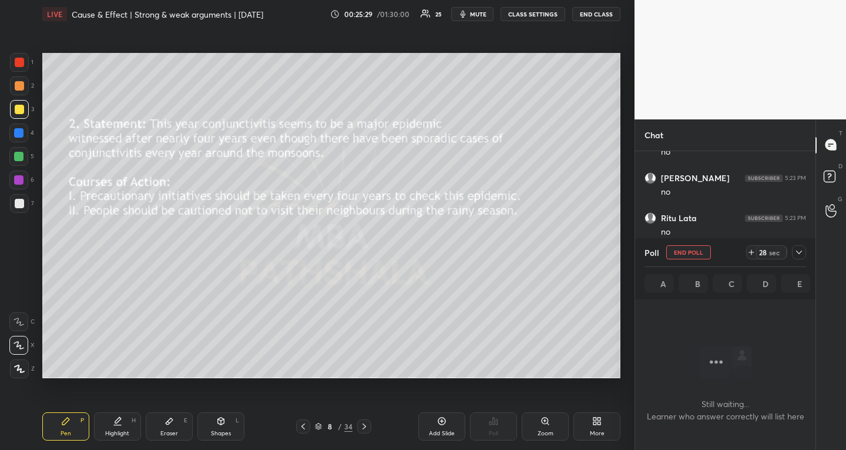
click at [800, 250] on icon at bounding box center [799, 251] width 9 height 9
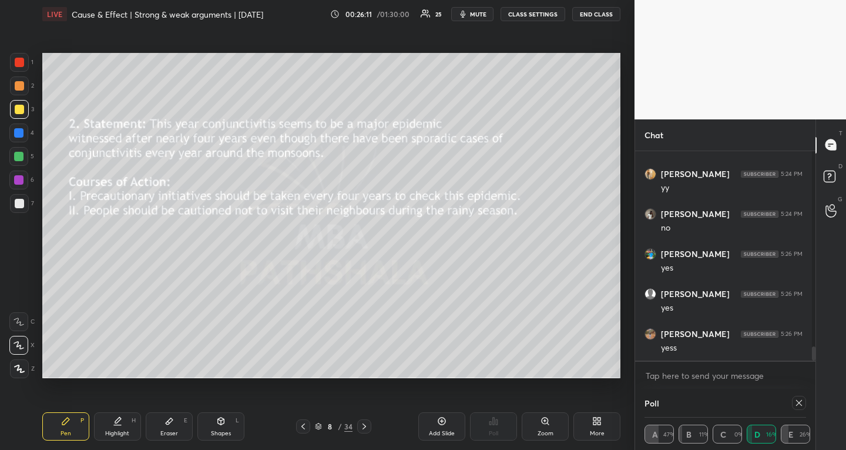
scroll to position [3016, 0]
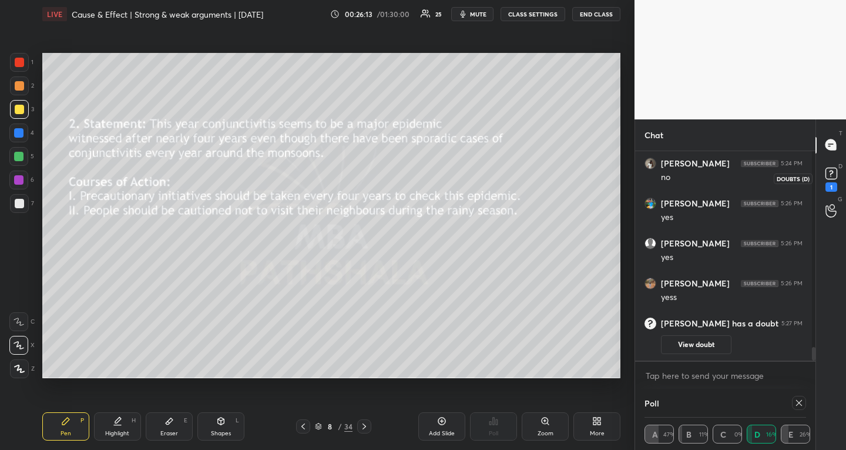
click at [839, 172] on icon at bounding box center [832, 174] width 18 height 18
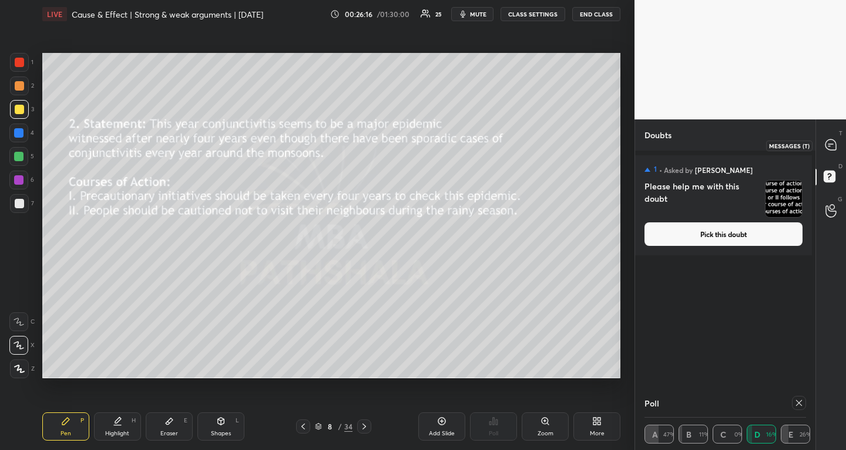
click at [832, 139] on icon at bounding box center [831, 145] width 12 height 12
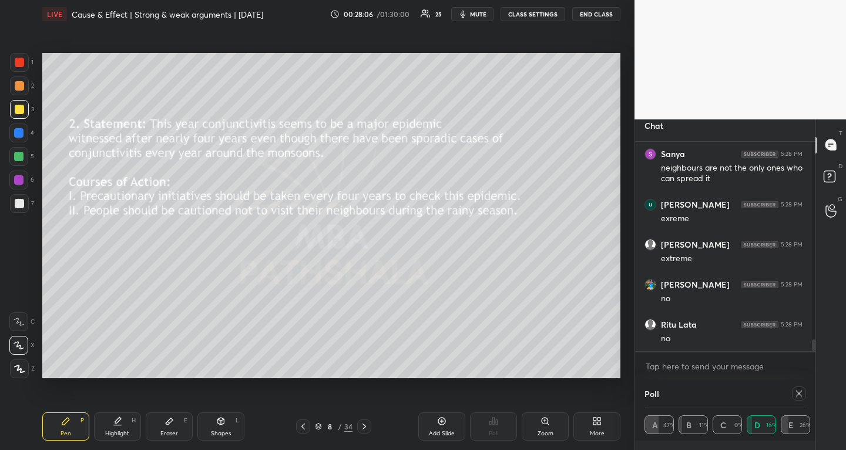
scroll to position [3533, 0]
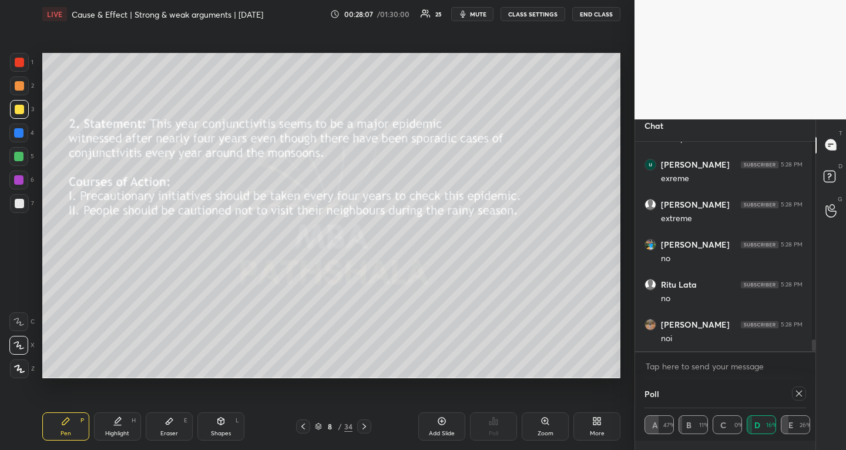
click at [364, 427] on icon at bounding box center [365, 426] width 4 height 6
click at [483, 12] on span "mute" at bounding box center [478, 14] width 16 height 8
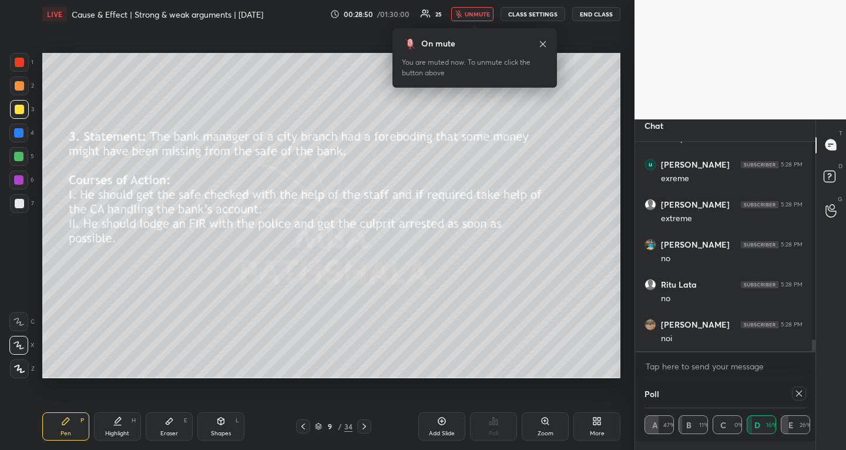
click at [474, 8] on button "unmute" at bounding box center [472, 14] width 42 height 14
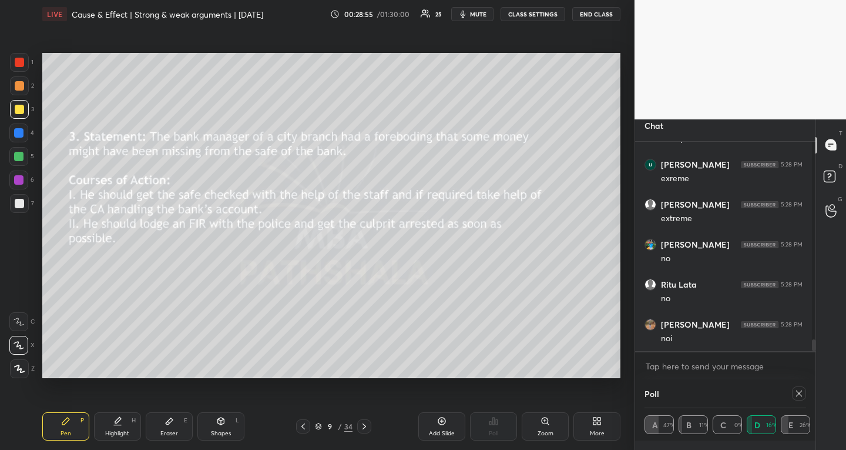
click at [795, 396] on icon at bounding box center [799, 393] width 9 height 9
type textarea "x"
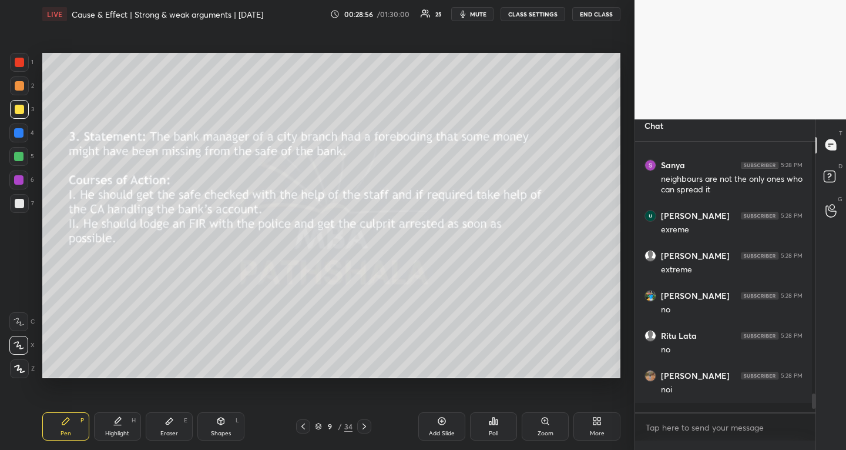
scroll to position [3472, 0]
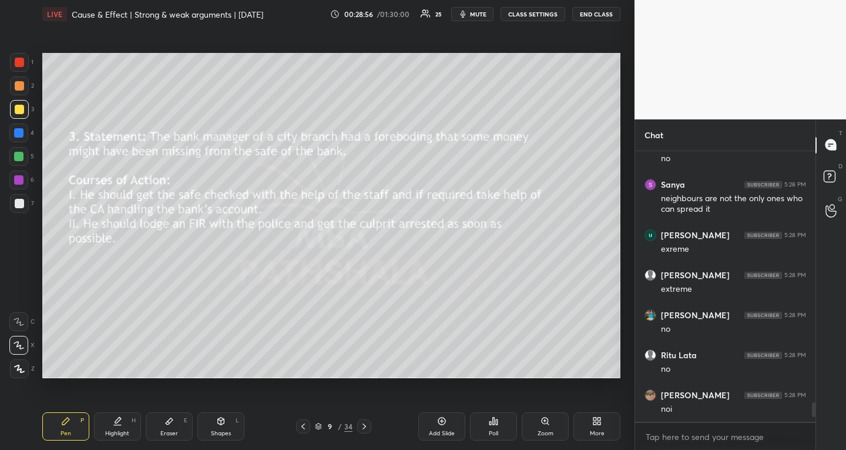
click at [498, 422] on div "Poll" at bounding box center [493, 426] width 47 height 28
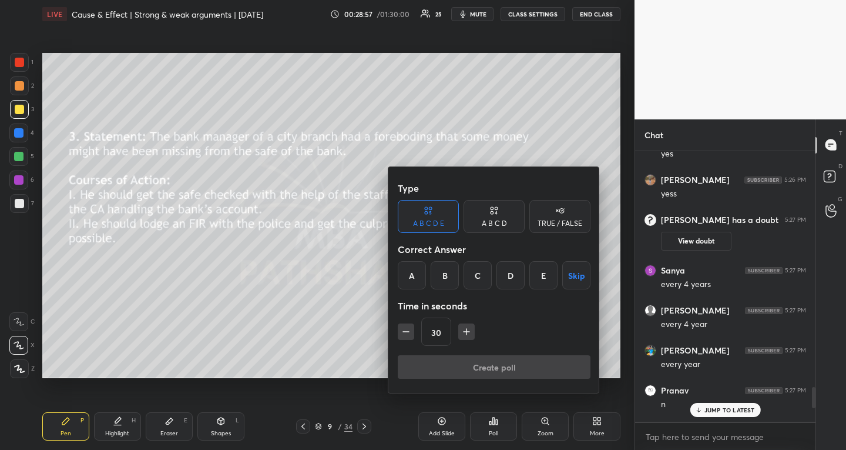
click at [409, 274] on div "A" at bounding box center [412, 275] width 28 height 28
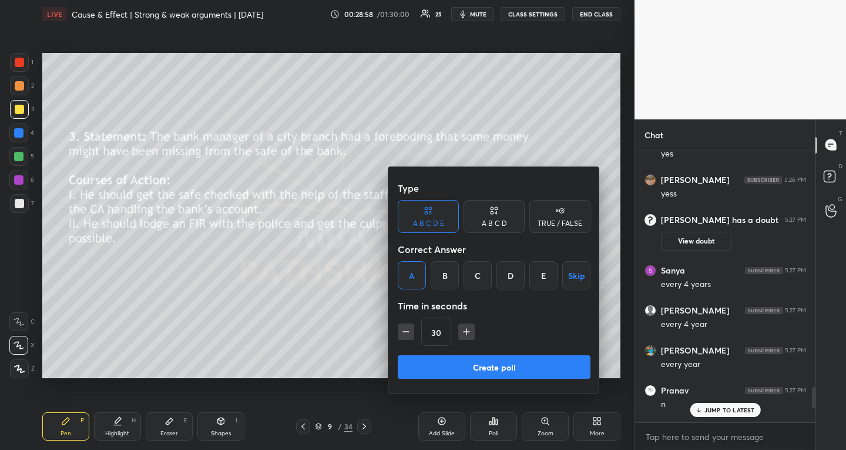
click at [463, 329] on icon "button" at bounding box center [467, 332] width 12 height 12
type input "45"
click at [468, 367] on button "Create poll" at bounding box center [494, 367] width 193 height 24
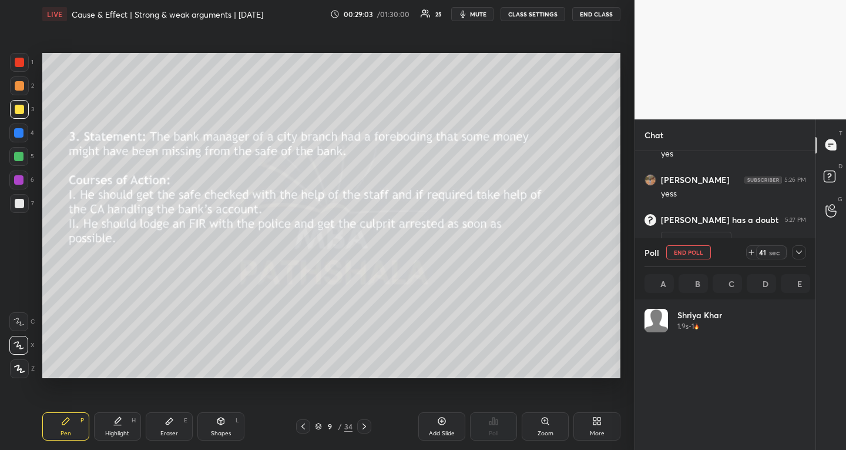
scroll to position [4, 4]
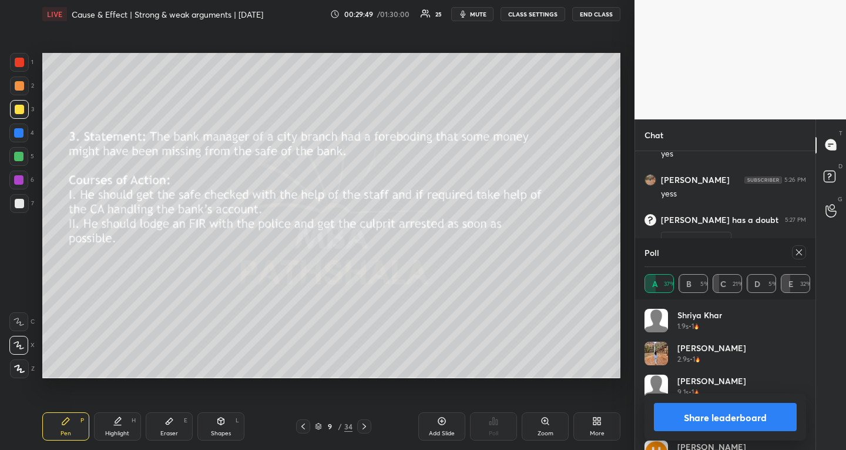
click at [806, 252] on div at bounding box center [799, 252] width 14 height 14
type textarea "x"
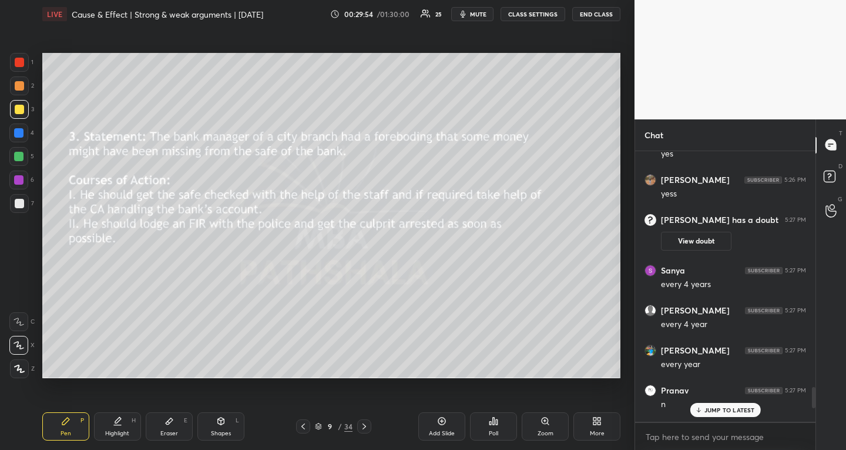
click at [724, 411] on p "JUMP TO LATEST" at bounding box center [730, 409] width 51 height 7
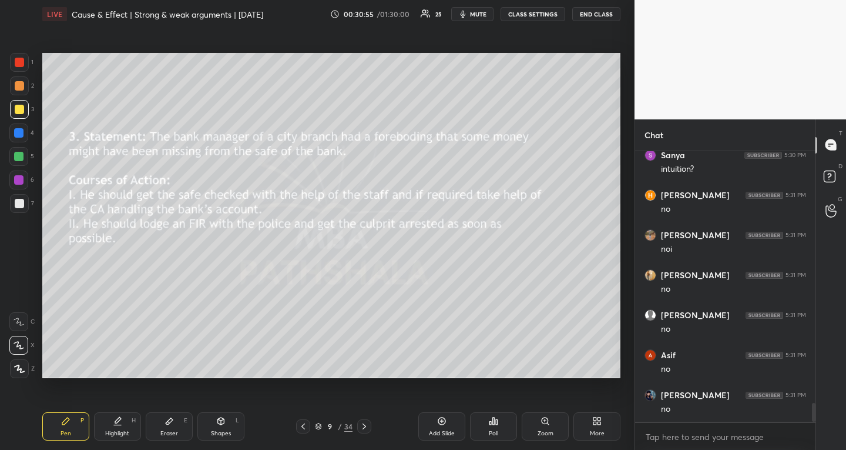
scroll to position [3626, 0]
click at [366, 423] on icon at bounding box center [364, 425] width 9 height 9
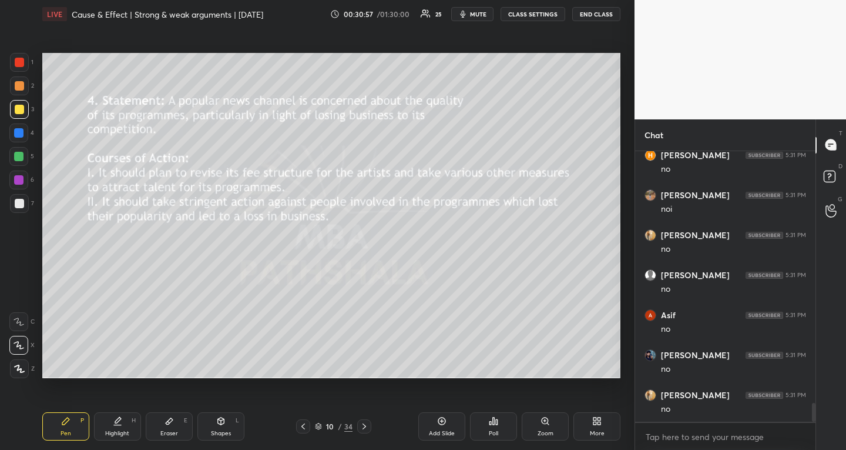
scroll to position [3666, 0]
click at [487, 13] on span "mute" at bounding box center [478, 14] width 16 height 8
click at [501, 433] on div "Poll" at bounding box center [493, 426] width 47 height 28
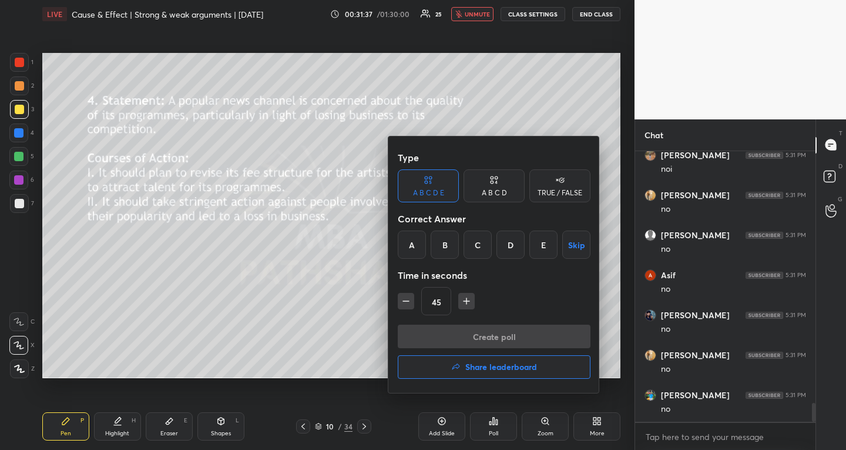
click at [423, 246] on div "A" at bounding box center [412, 244] width 28 height 28
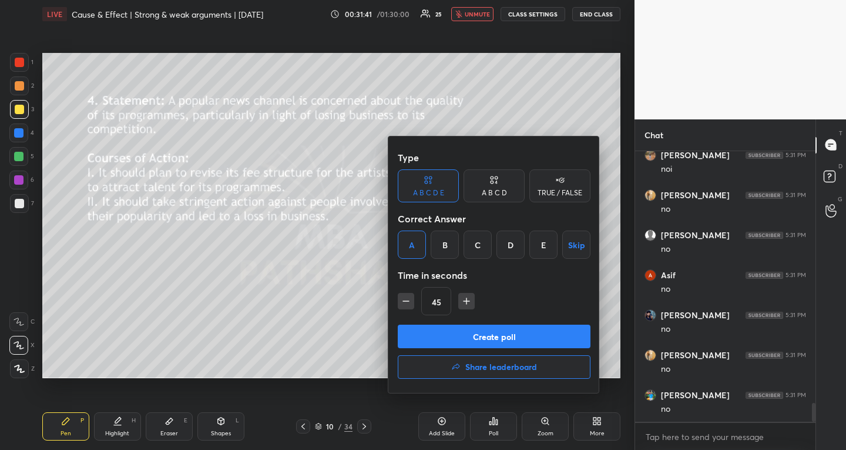
click at [463, 300] on icon "button" at bounding box center [467, 301] width 12 height 12
type input "60"
click at [459, 329] on button "Create poll" at bounding box center [494, 336] width 193 height 24
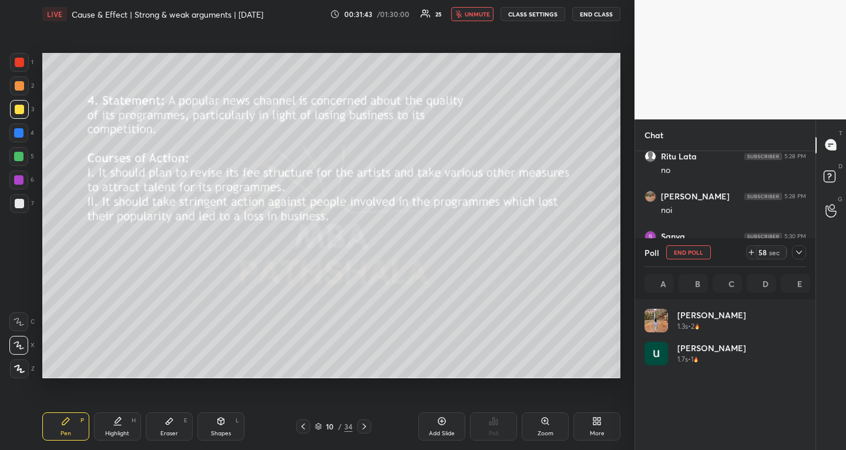
scroll to position [138, 158]
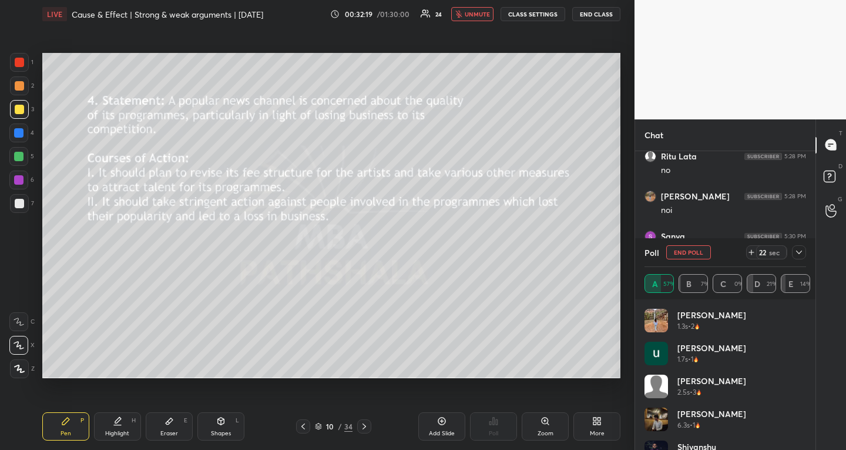
click at [799, 247] on div at bounding box center [799, 252] width 14 height 14
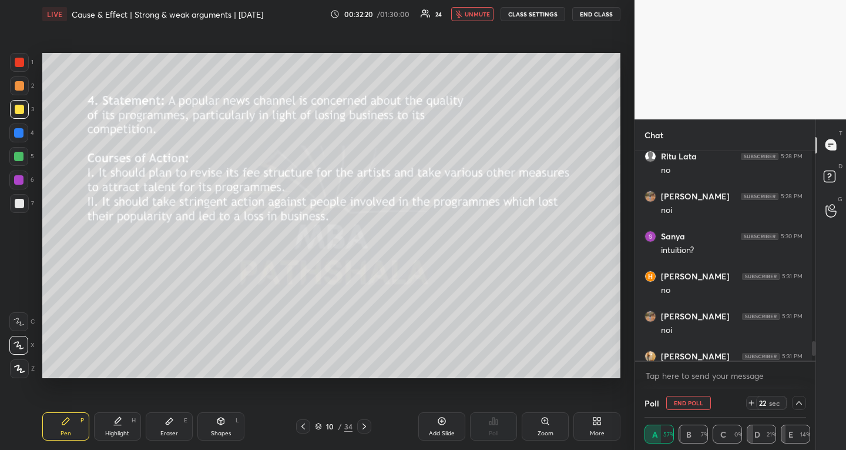
scroll to position [0, 0]
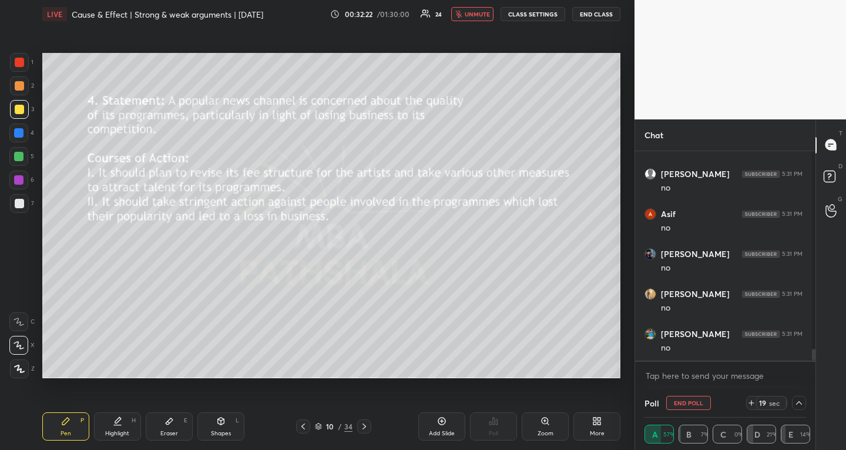
click at [790, 396] on div "19 sec" at bounding box center [777, 403] width 60 height 14
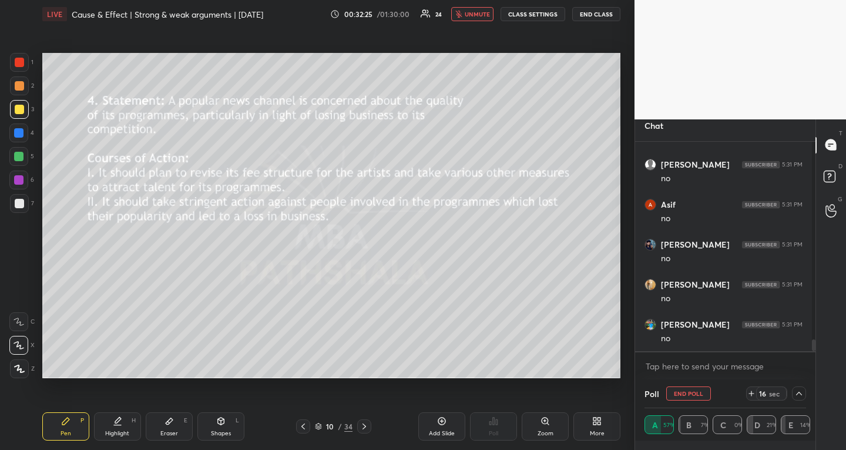
click at [796, 389] on icon at bounding box center [799, 393] width 9 height 9
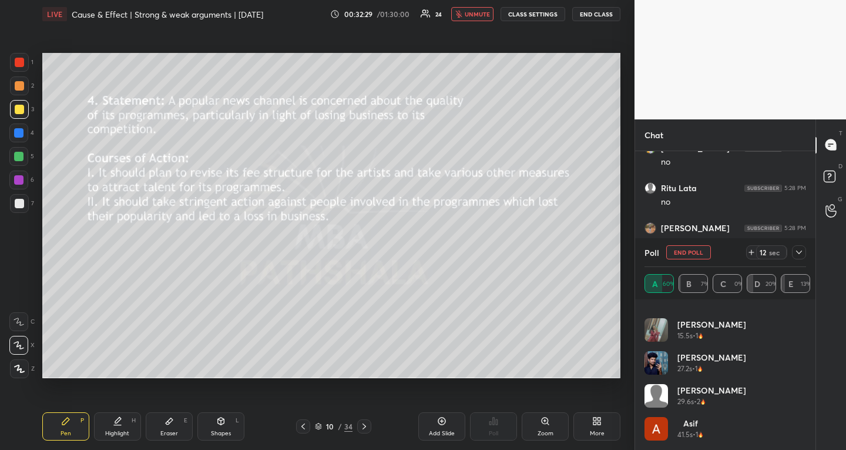
click at [797, 255] on icon at bounding box center [799, 251] width 9 height 9
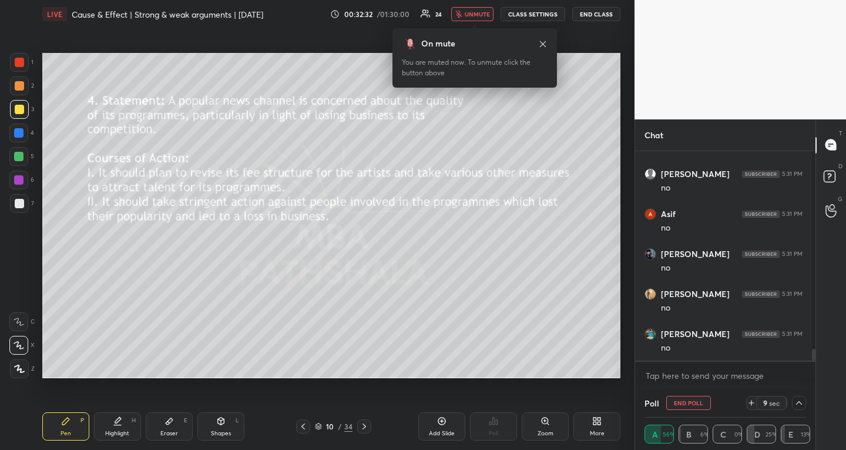
click at [478, 7] on button "unmute" at bounding box center [472, 14] width 42 height 14
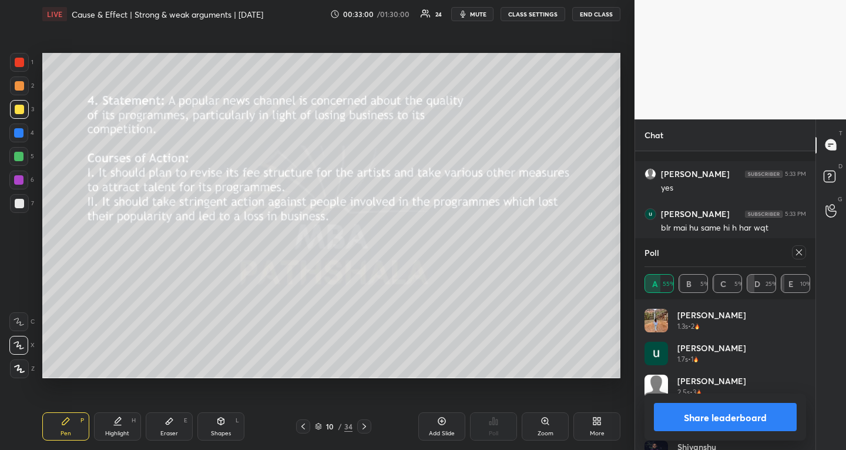
click at [802, 249] on icon at bounding box center [800, 252] width 6 height 6
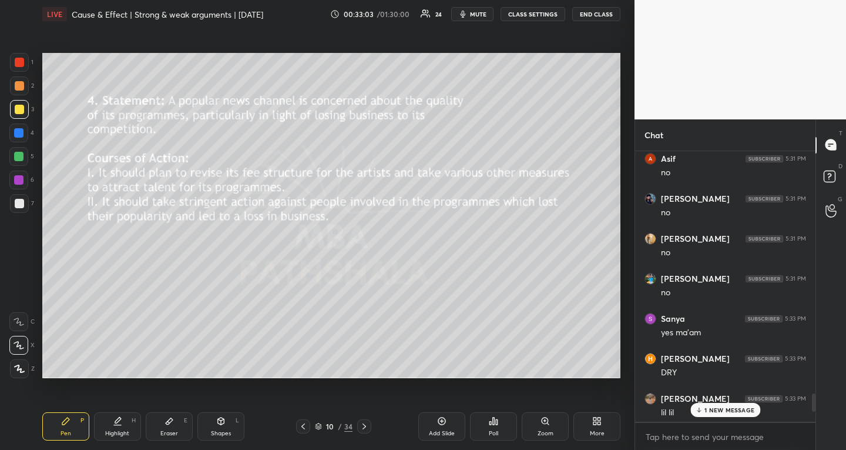
click at [696, 412] on icon at bounding box center [699, 409] width 8 height 7
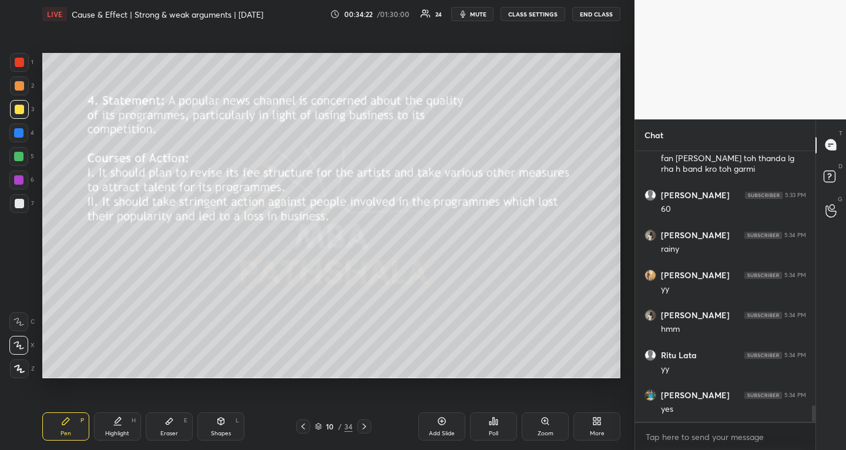
scroll to position [4173, 0]
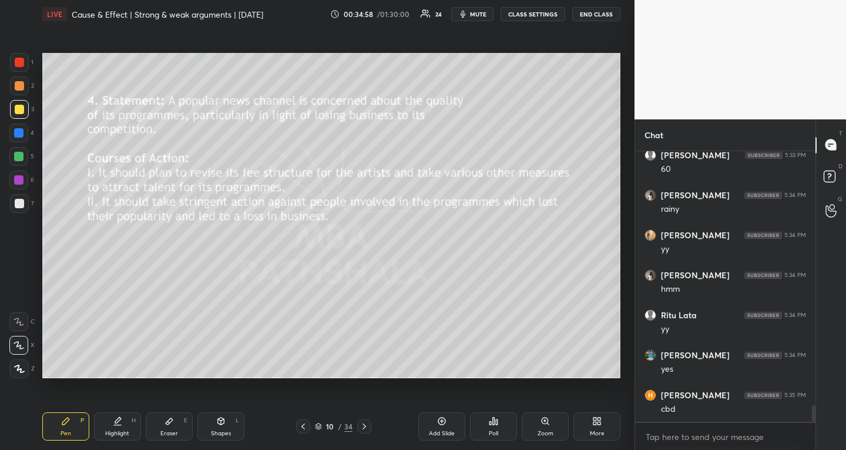
click at [366, 428] on icon at bounding box center [364, 425] width 9 height 9
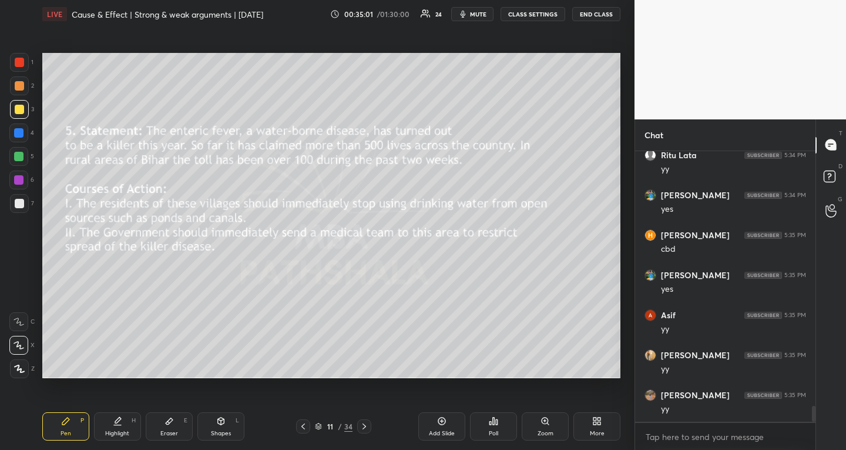
scroll to position [4373, 0]
click at [483, 14] on span "mute" at bounding box center [478, 14] width 16 height 8
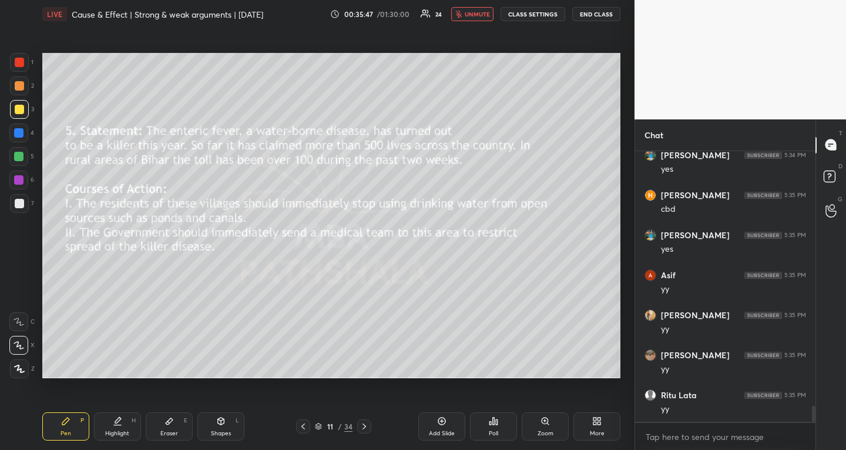
click at [494, 420] on icon at bounding box center [494, 420] width 2 height 7
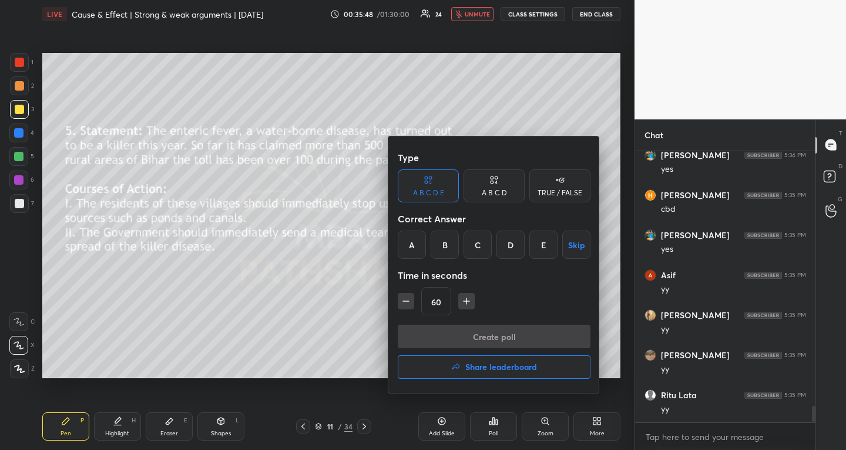
click at [544, 242] on div "E" at bounding box center [544, 244] width 28 height 28
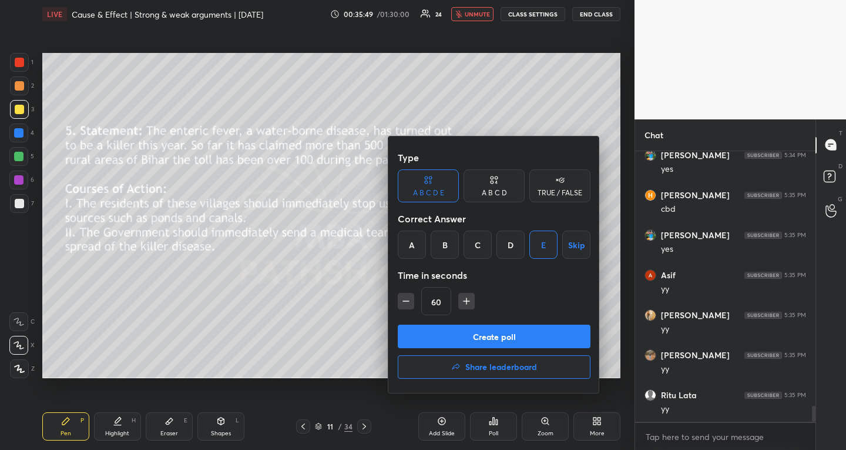
click at [548, 340] on button "Create poll" at bounding box center [494, 336] width 193 height 24
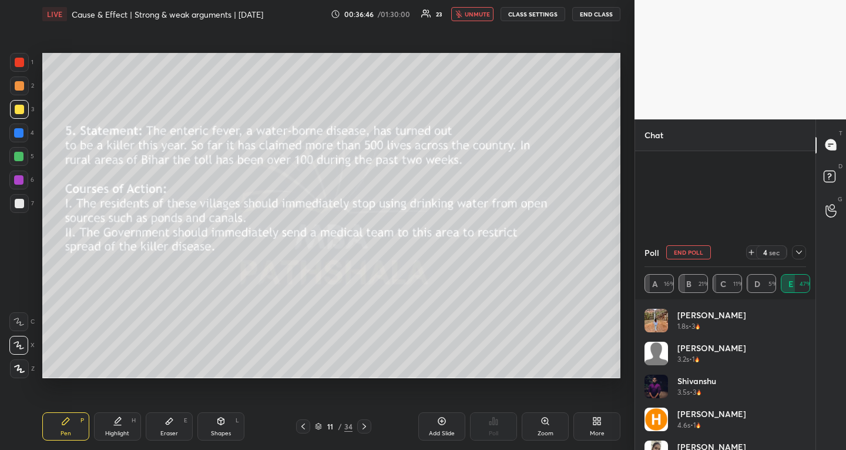
scroll to position [4305, 0]
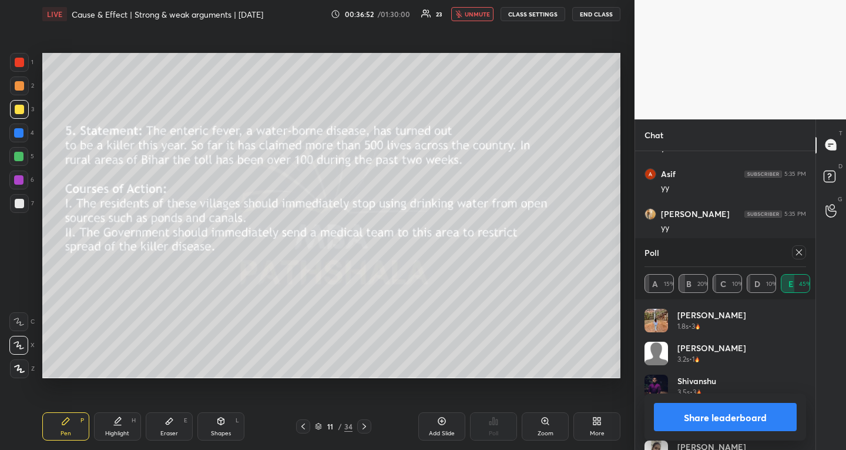
drag, startPoint x: 463, startPoint y: 15, endPoint x: 471, endPoint y: 47, distance: 33.4
click at [462, 15] on icon "button" at bounding box center [459, 14] width 6 height 7
click at [800, 251] on icon at bounding box center [800, 252] width 6 height 6
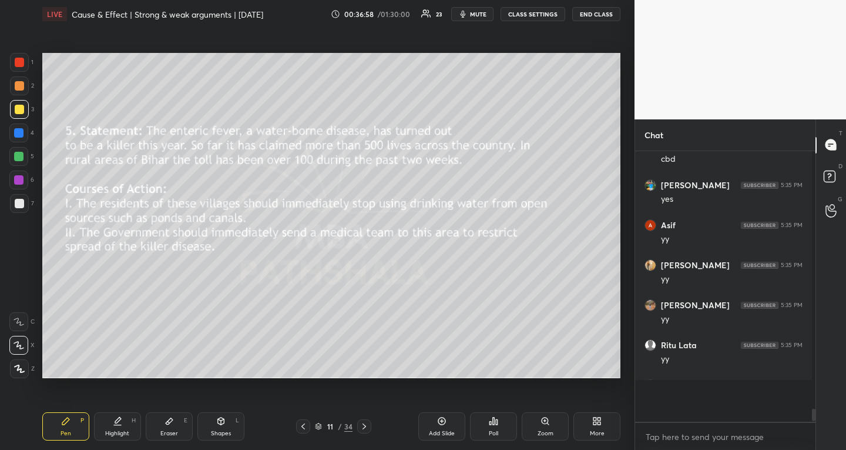
scroll to position [267, 177]
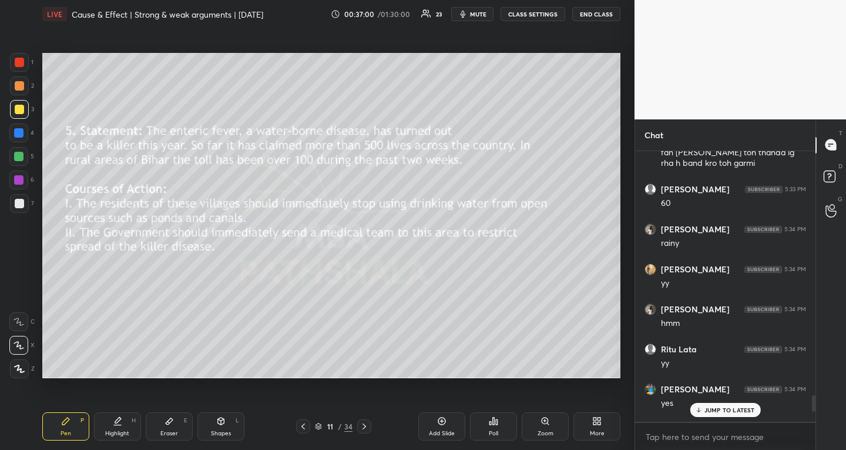
click at [122, 433] on div "Highlight" at bounding box center [117, 433] width 24 height 6
click at [752, 412] on p "JUMP TO LATEST" at bounding box center [730, 409] width 51 height 7
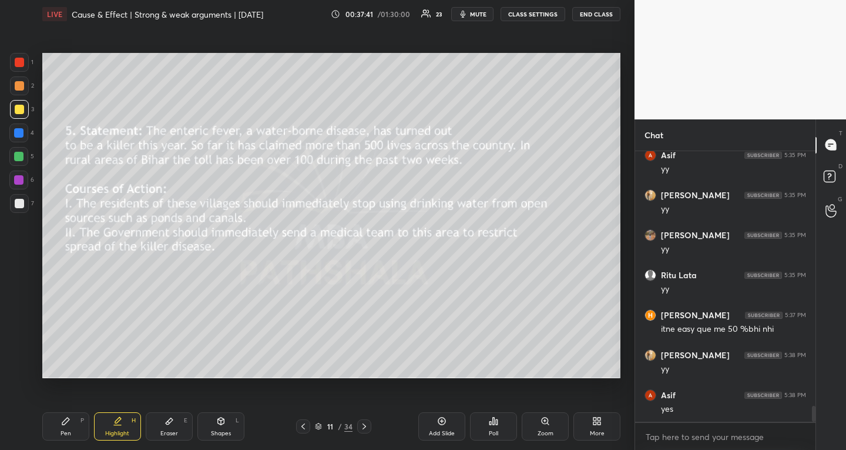
scroll to position [4312, 0]
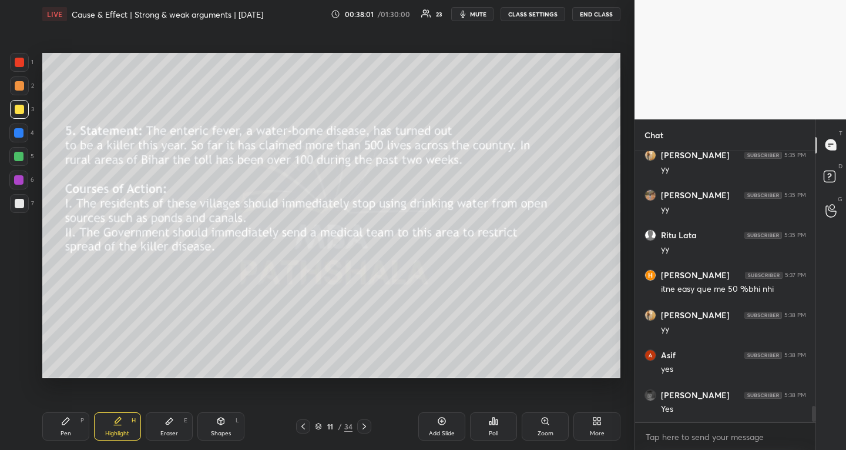
click at [65, 427] on div "Pen P" at bounding box center [65, 426] width 47 height 28
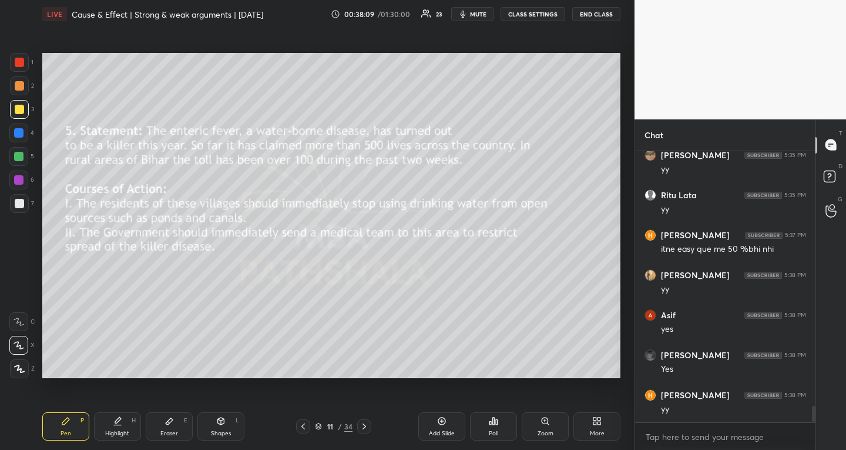
click at [367, 425] on icon at bounding box center [364, 425] width 9 height 9
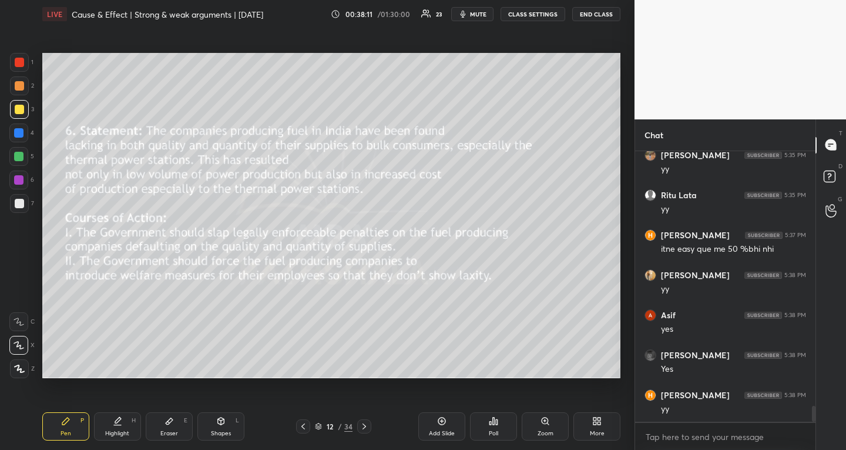
click at [467, 14] on icon "button" at bounding box center [463, 13] width 9 height 9
click at [460, 15] on icon "button" at bounding box center [459, 14] width 6 height 7
click at [504, 427] on div "Poll" at bounding box center [493, 426] width 47 height 28
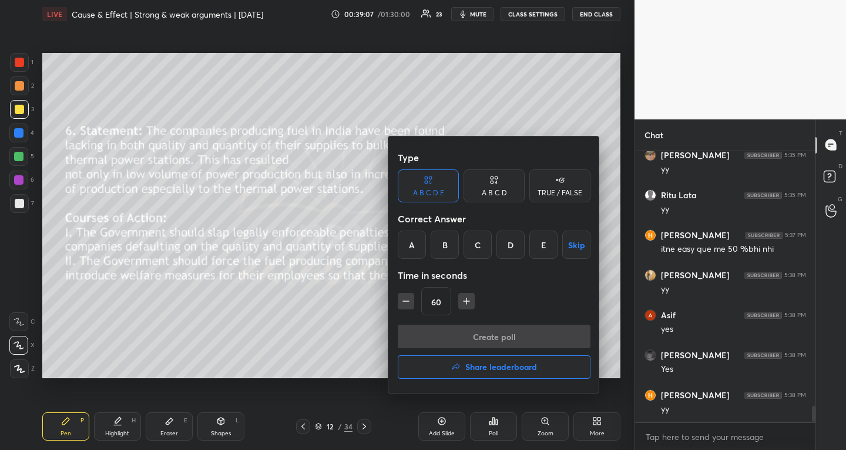
click at [411, 236] on div "A" at bounding box center [412, 244] width 28 height 28
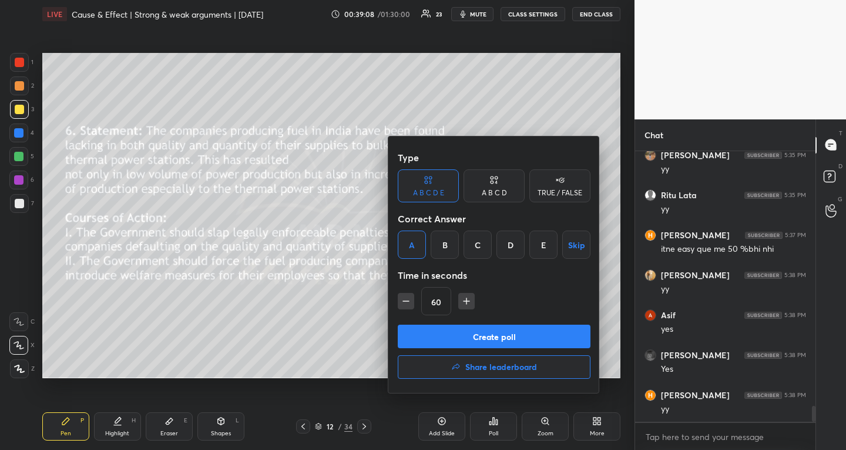
click at [490, 346] on button "Create poll" at bounding box center [494, 336] width 193 height 24
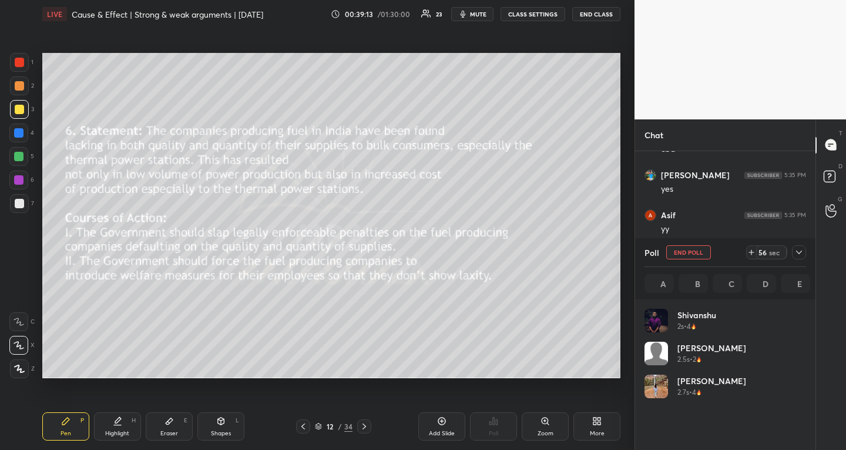
scroll to position [138, 158]
click at [461, 15] on icon "button" at bounding box center [463, 13] width 9 height 9
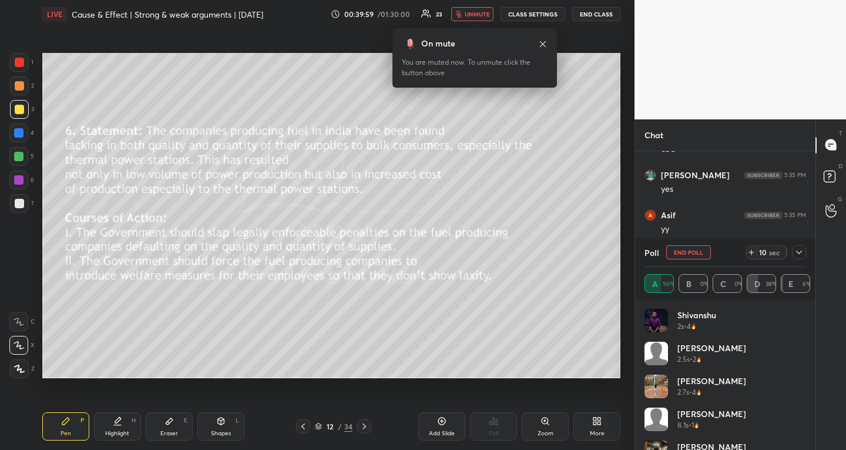
click at [800, 251] on icon at bounding box center [799, 251] width 9 height 9
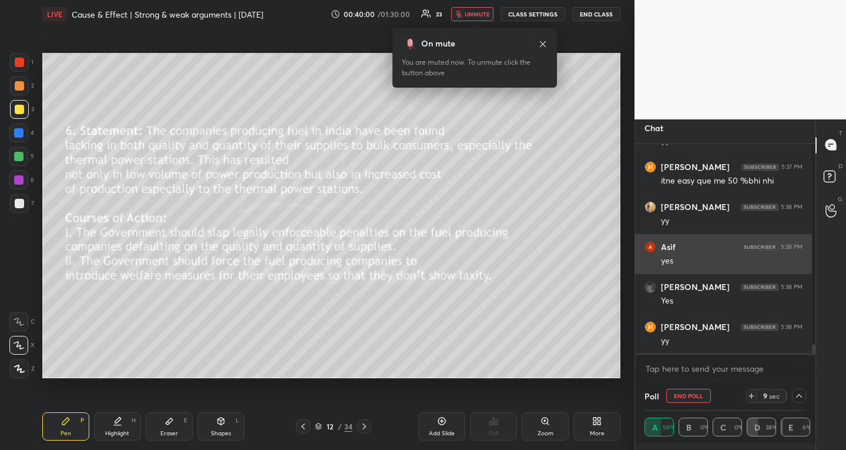
scroll to position [9, 0]
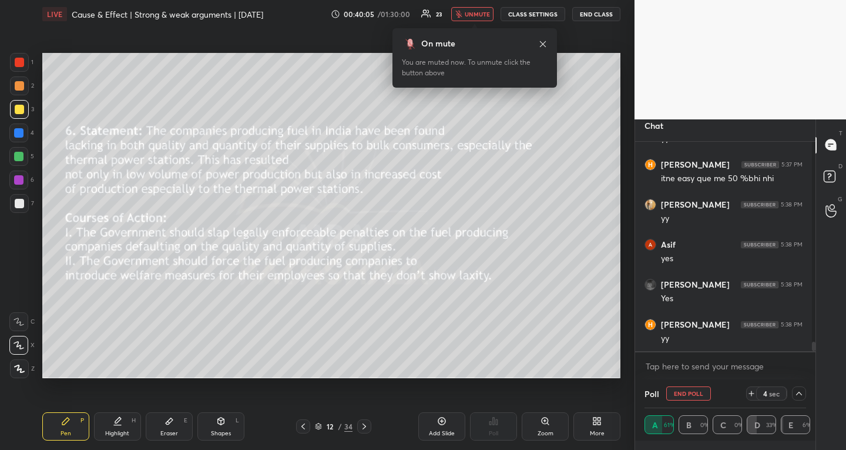
click at [477, 19] on button "unmute" at bounding box center [472, 14] width 42 height 14
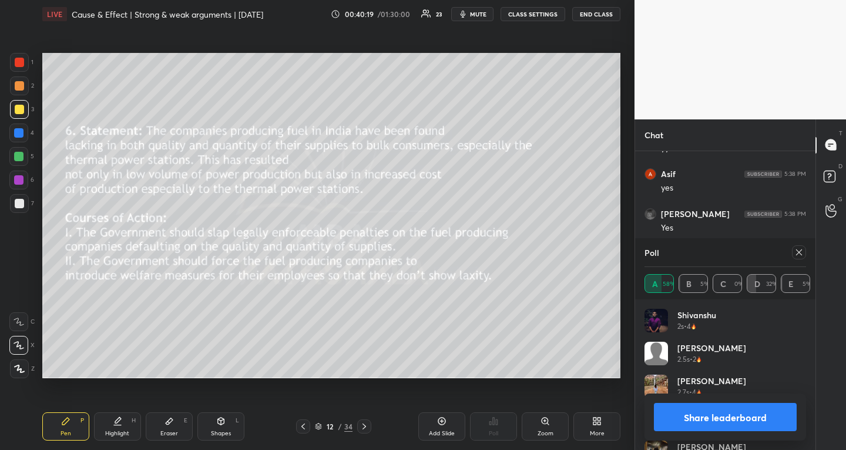
scroll to position [4533, 0]
click at [799, 252] on icon at bounding box center [800, 252] width 6 height 6
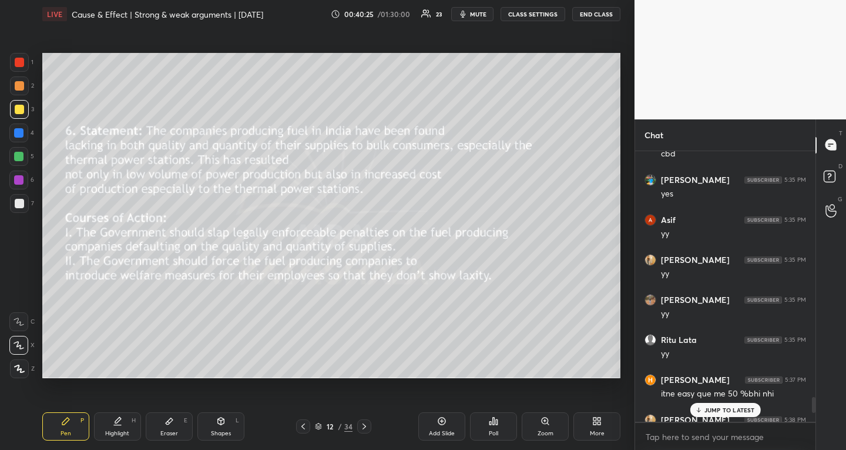
click at [737, 411] on p "JUMP TO LATEST" at bounding box center [730, 409] width 51 height 7
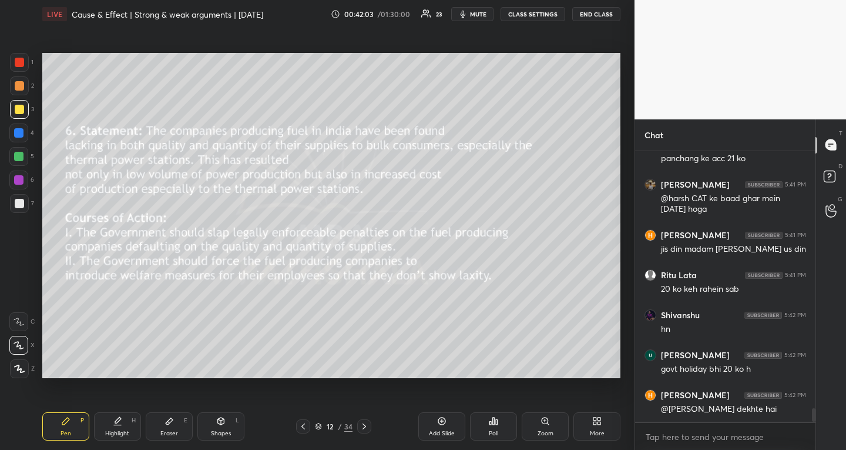
scroll to position [5082, 0]
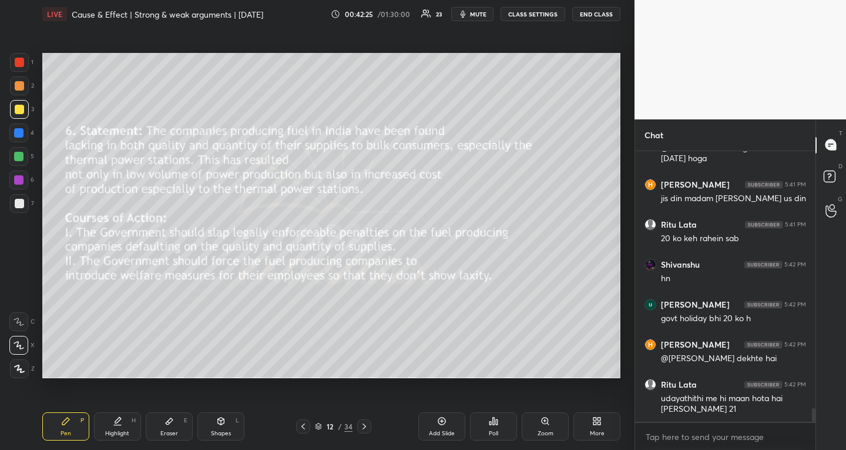
click at [18, 150] on div at bounding box center [18, 156] width 19 height 19
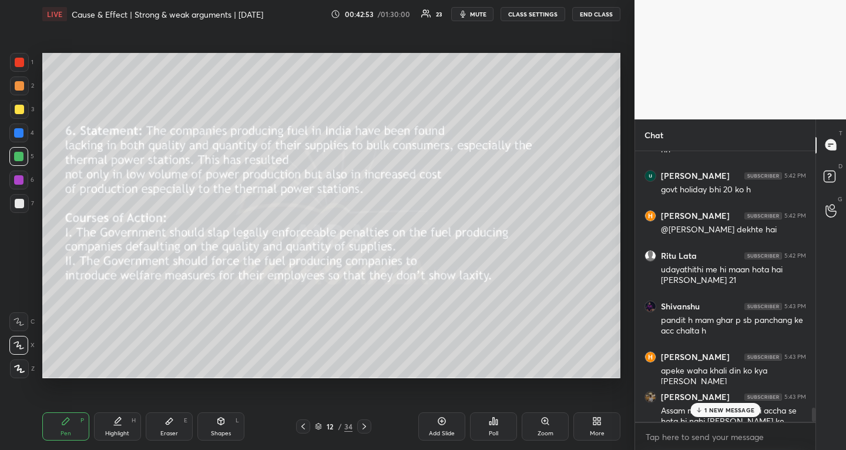
scroll to position [5233, 0]
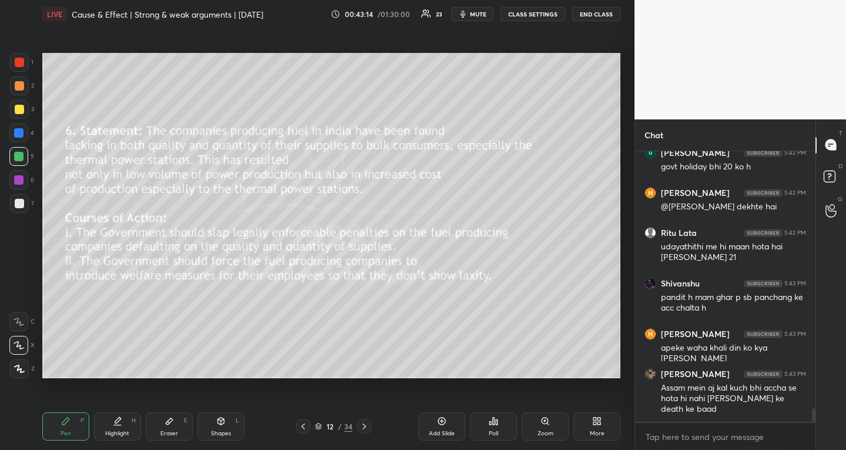
click at [168, 424] on icon at bounding box center [169, 421] width 7 height 6
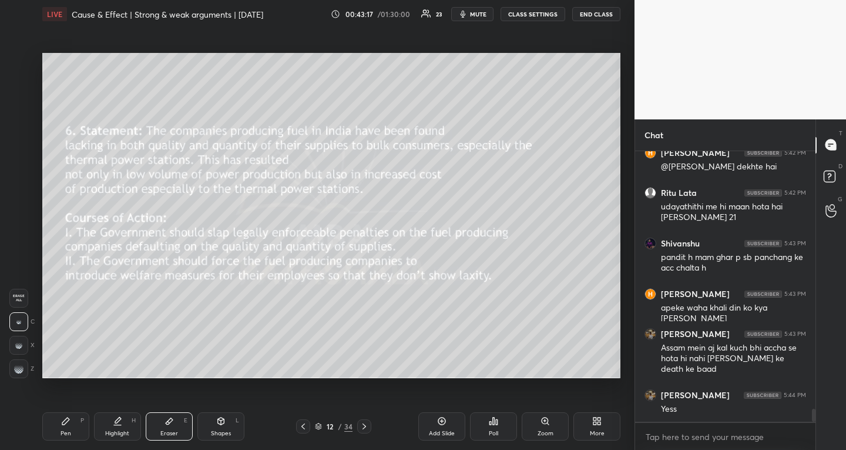
scroll to position [5313, 0]
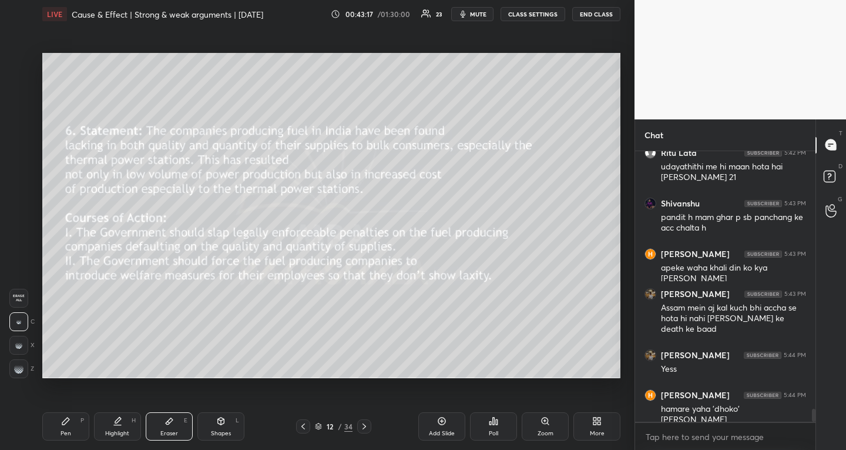
click at [16, 366] on rect at bounding box center [15, 365] width 1 height 1
click at [18, 295] on span "Erase all" at bounding box center [19, 298] width 18 height 8
click at [84, 427] on div "Pen P" at bounding box center [65, 426] width 47 height 28
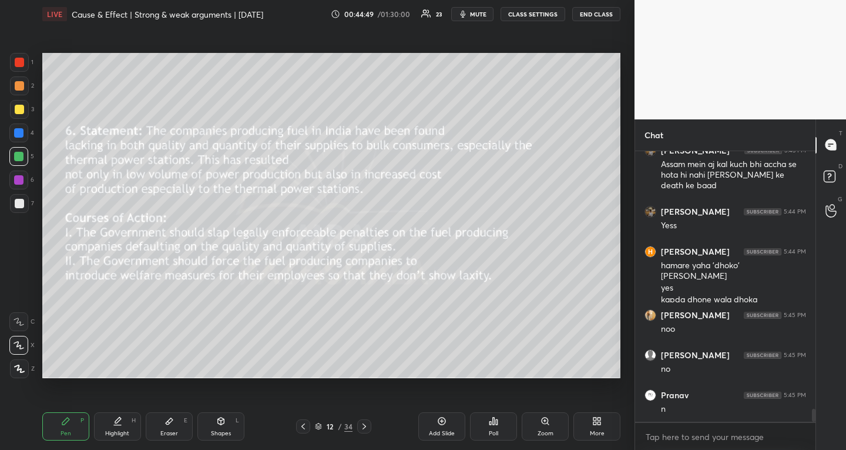
scroll to position [5497, 0]
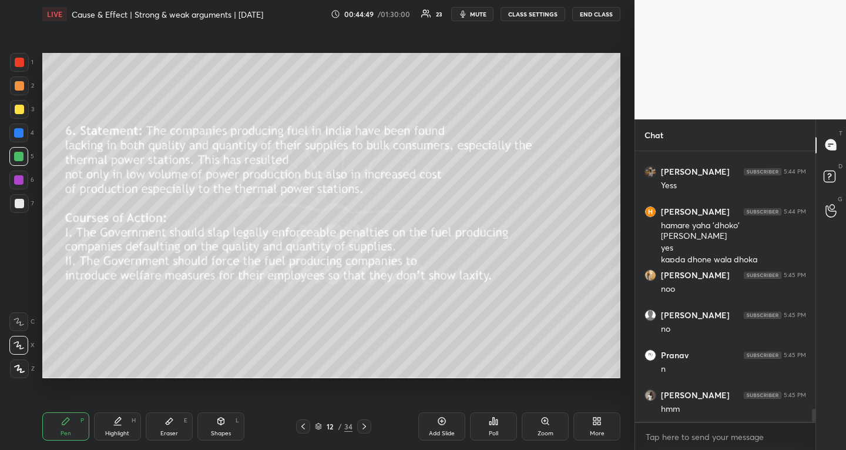
click at [361, 425] on icon at bounding box center [364, 425] width 9 height 9
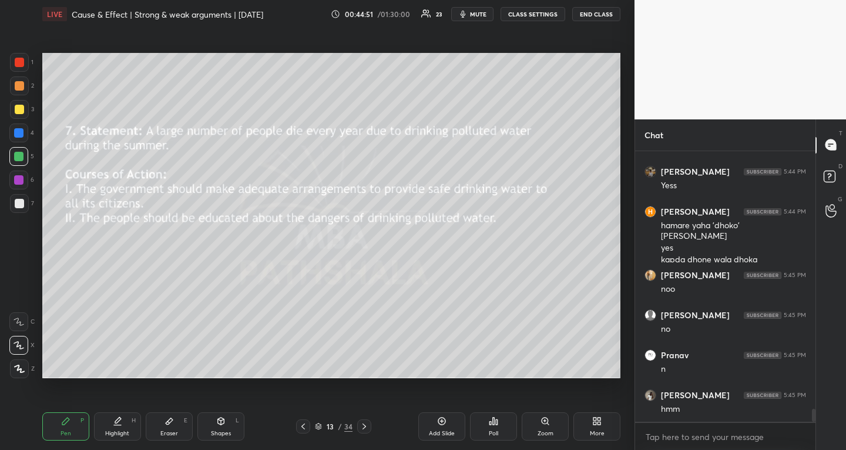
click at [466, 18] on icon "button" at bounding box center [463, 14] width 5 height 7
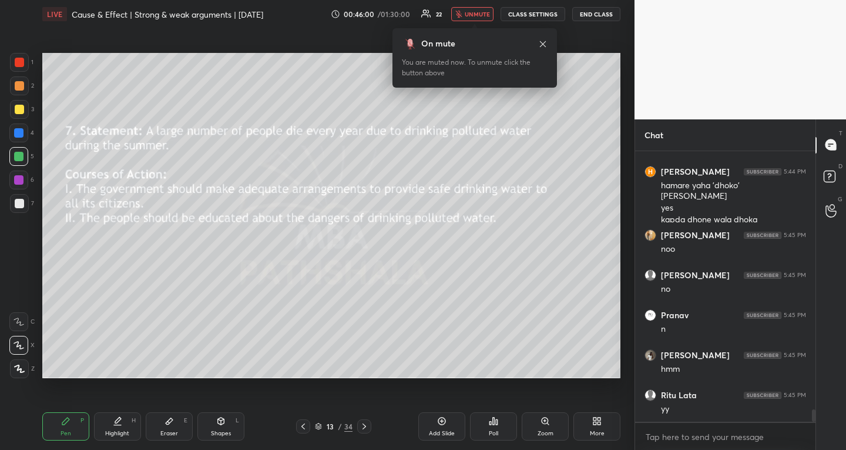
click at [498, 427] on div "Poll" at bounding box center [493, 426] width 47 height 28
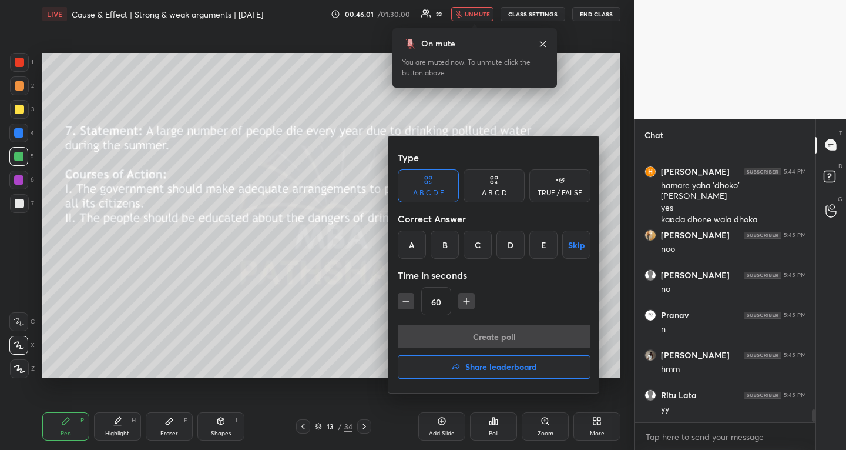
click at [550, 247] on div "E" at bounding box center [544, 244] width 28 height 28
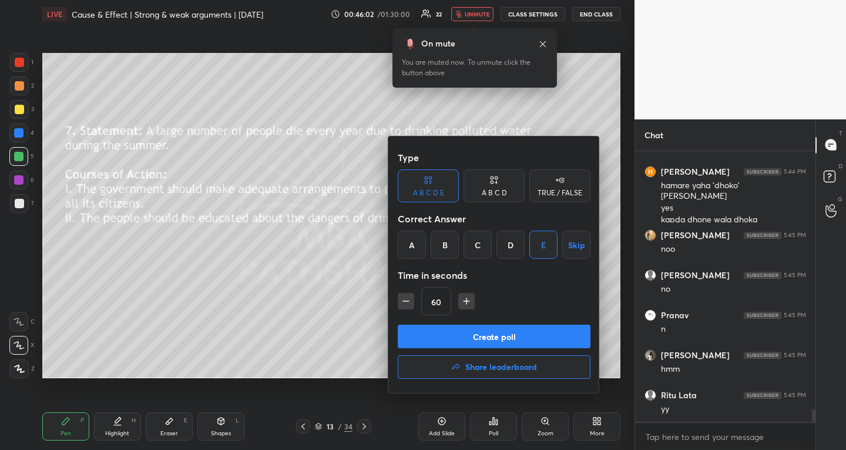
click at [534, 332] on button "Create poll" at bounding box center [494, 336] width 193 height 24
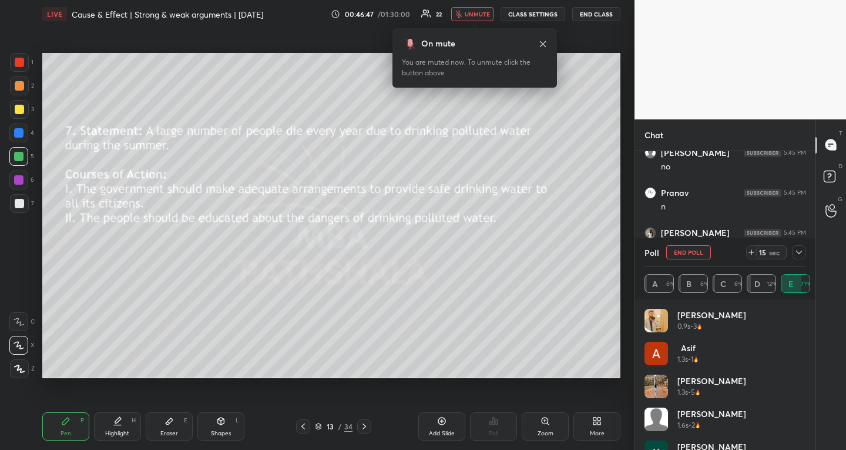
scroll to position [4, 4]
click at [797, 252] on icon at bounding box center [799, 251] width 9 height 9
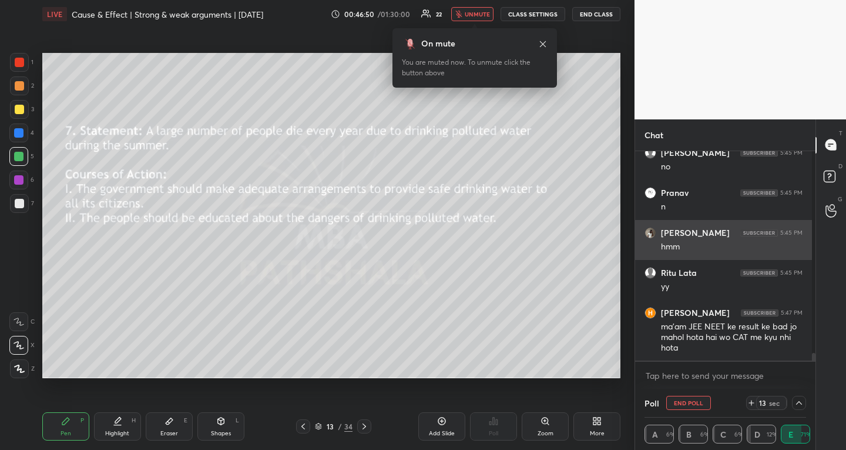
scroll to position [206, 173]
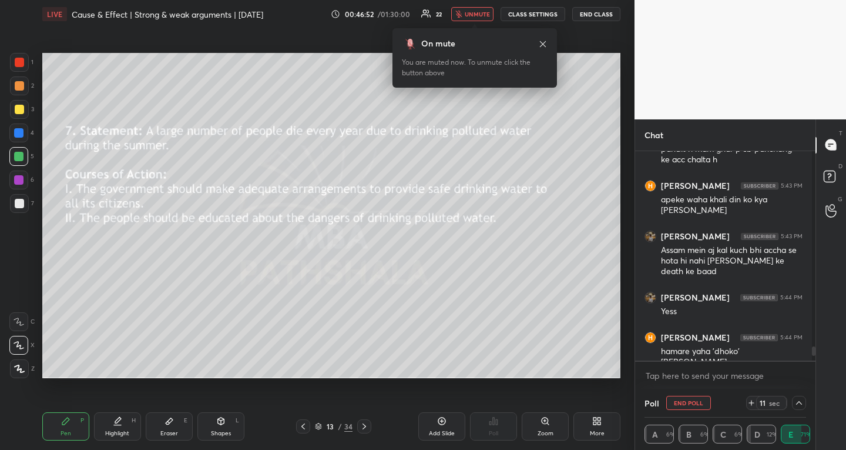
click at [467, 5] on div "LIVE Cause & Effect | Strong & weak arguments | [DATE] 00:46:52 / 01:30:00 22 u…" at bounding box center [331, 14] width 578 height 28
click at [467, 9] on button "unmute" at bounding box center [472, 14] width 42 height 14
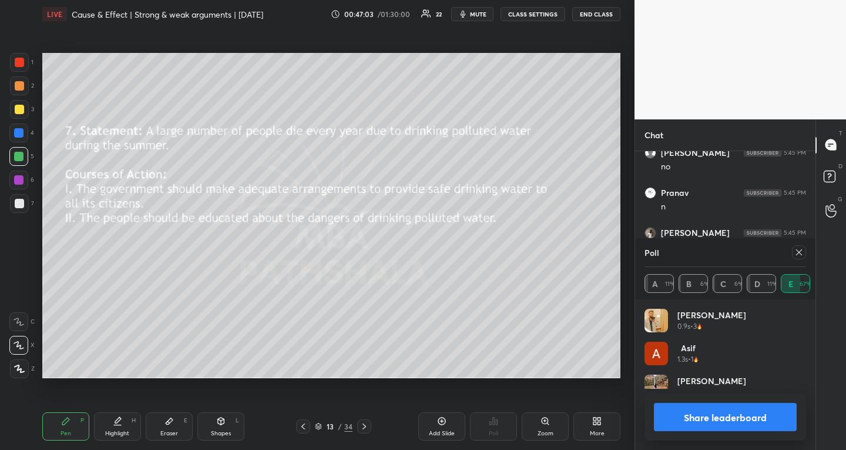
scroll to position [206, 177]
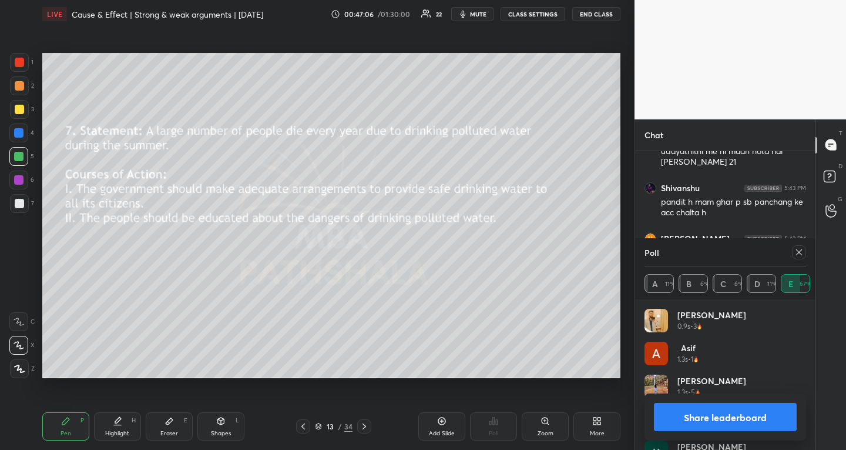
click at [800, 253] on icon at bounding box center [800, 252] width 6 height 6
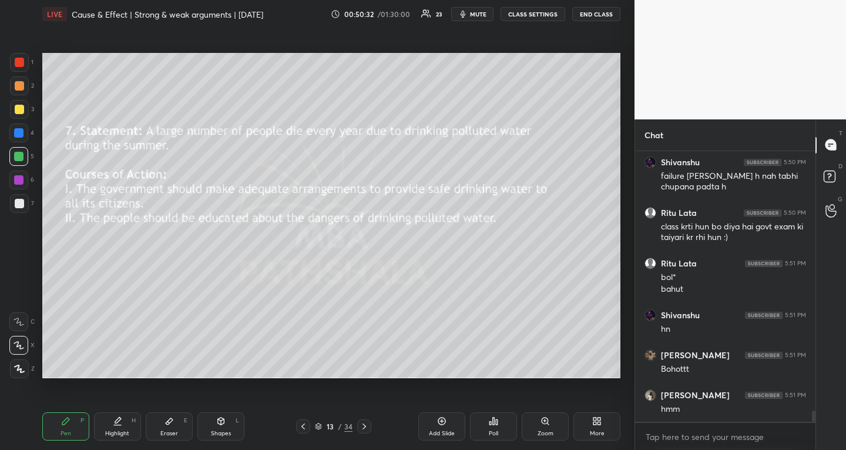
scroll to position [6340, 0]
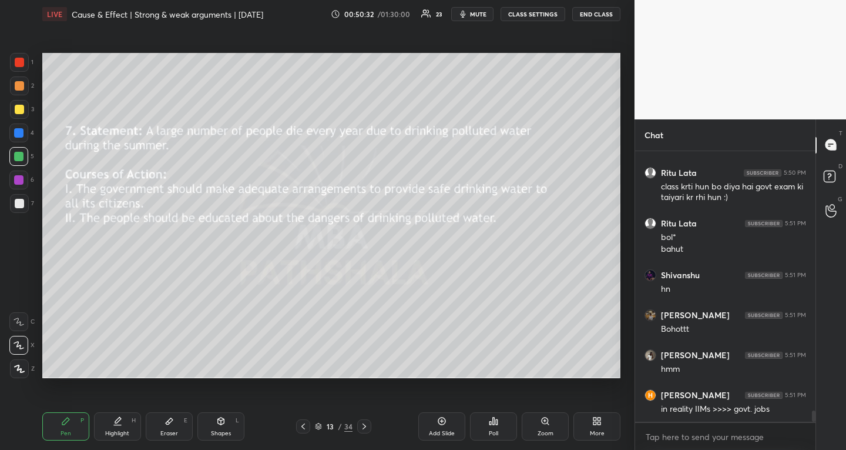
click at [367, 420] on div at bounding box center [364, 426] width 14 height 14
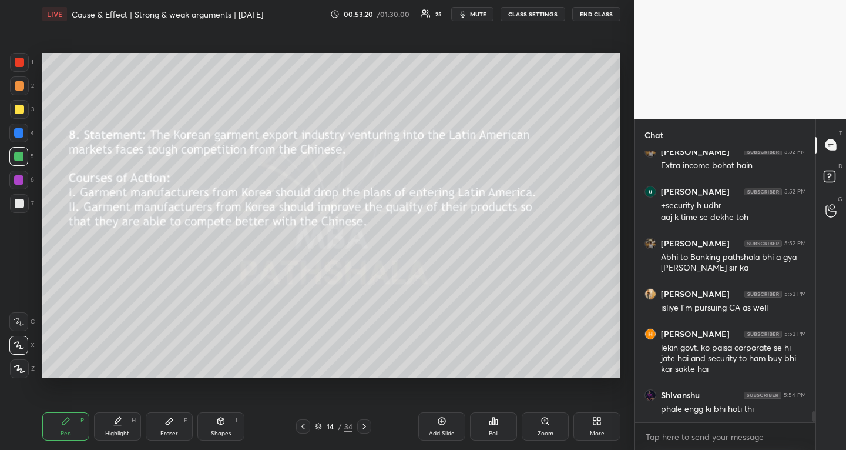
scroll to position [6844, 0]
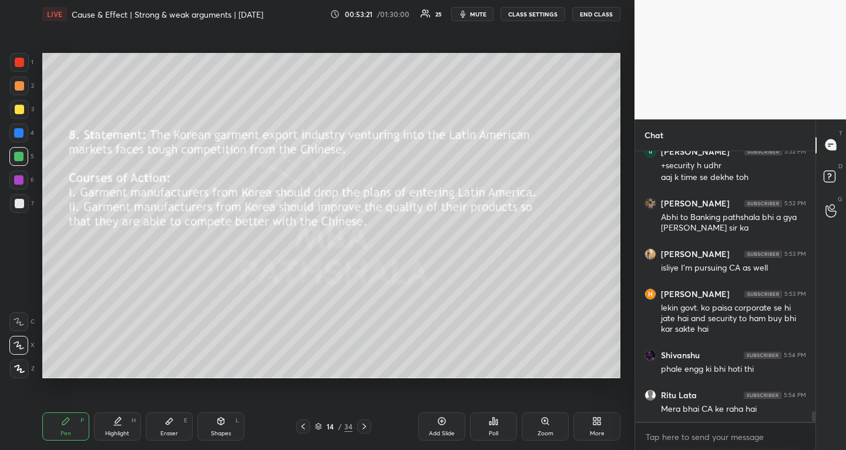
click at [496, 424] on icon at bounding box center [497, 421] width 2 height 5
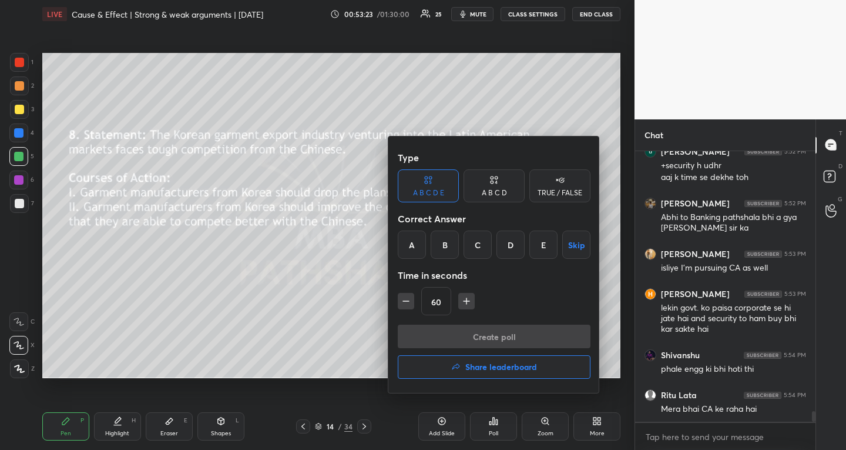
click at [444, 245] on div "B" at bounding box center [445, 244] width 28 height 28
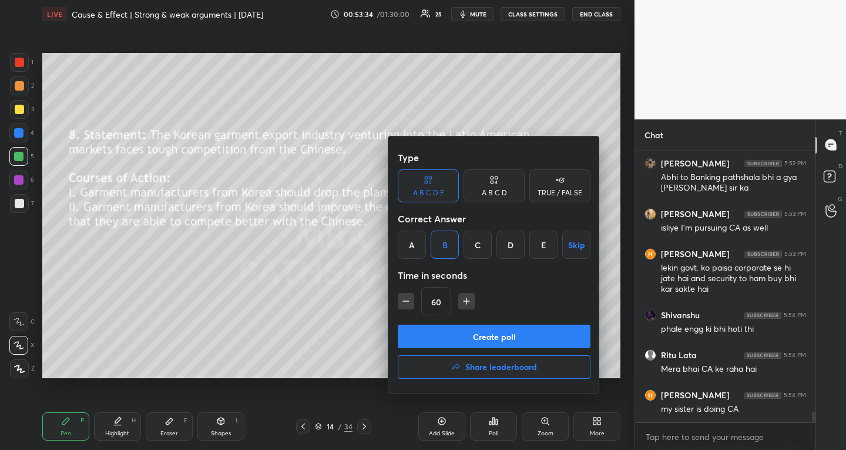
scroll to position [6924, 0]
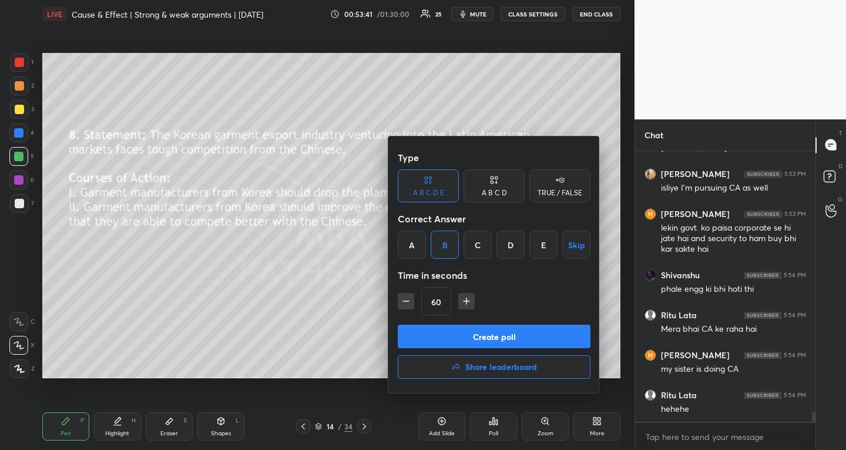
click at [532, 334] on button "Create poll" at bounding box center [494, 336] width 193 height 24
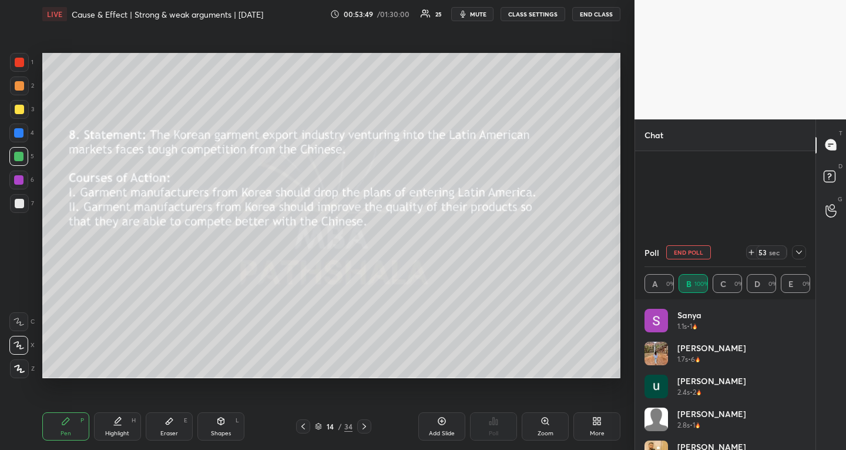
scroll to position [6422, 0]
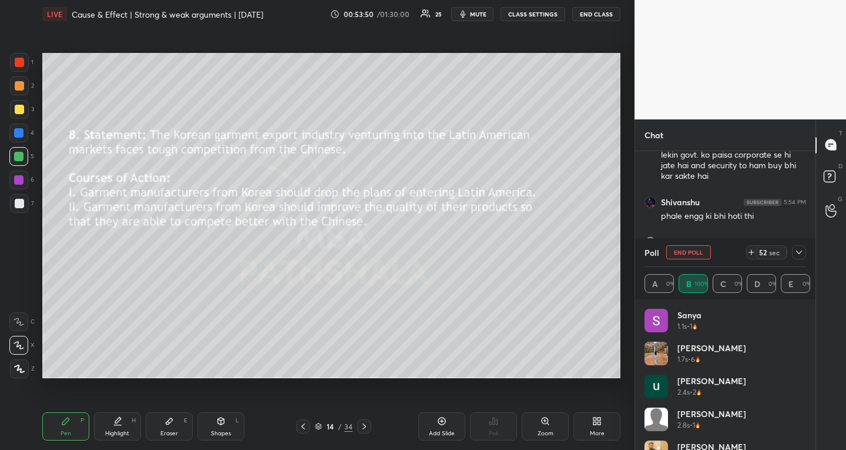
click at [802, 248] on icon at bounding box center [799, 251] width 9 height 9
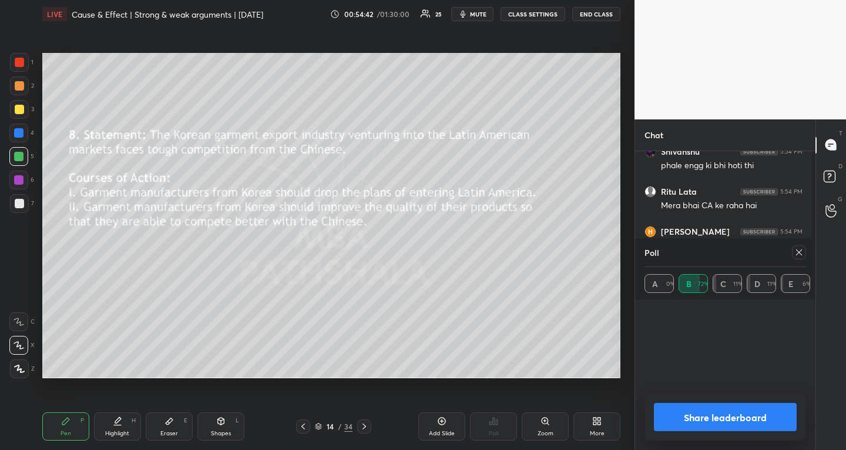
scroll to position [235, 177]
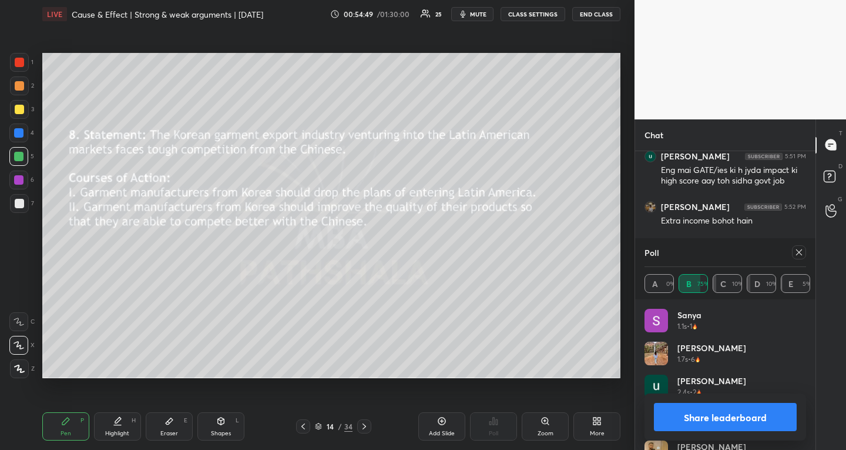
click at [802, 255] on icon at bounding box center [800, 252] width 6 height 6
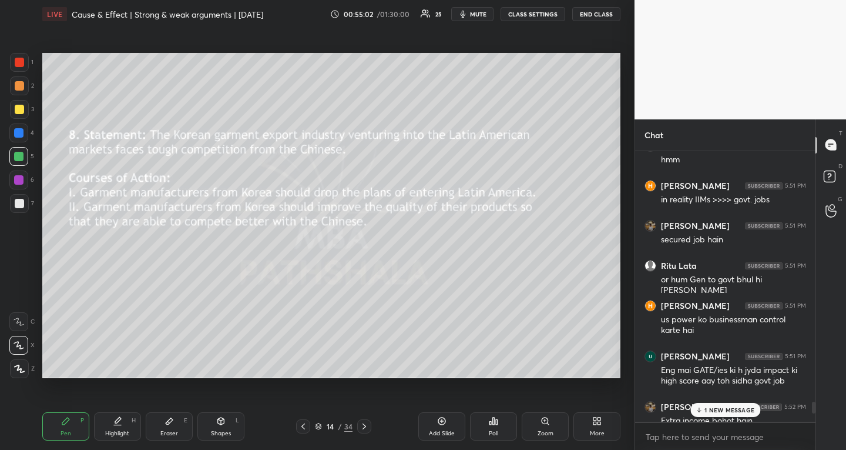
click at [708, 406] on p "1 NEW MESSAGE" at bounding box center [730, 409] width 50 height 7
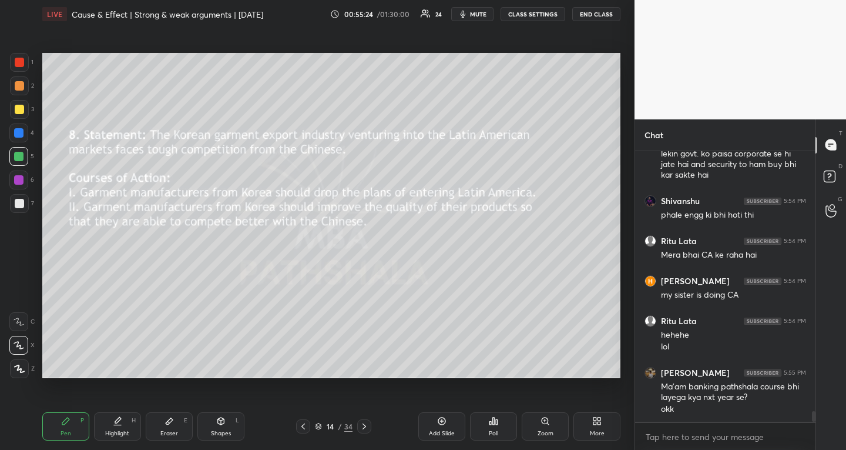
click at [319, 426] on icon at bounding box center [319, 424] width 6 height 3
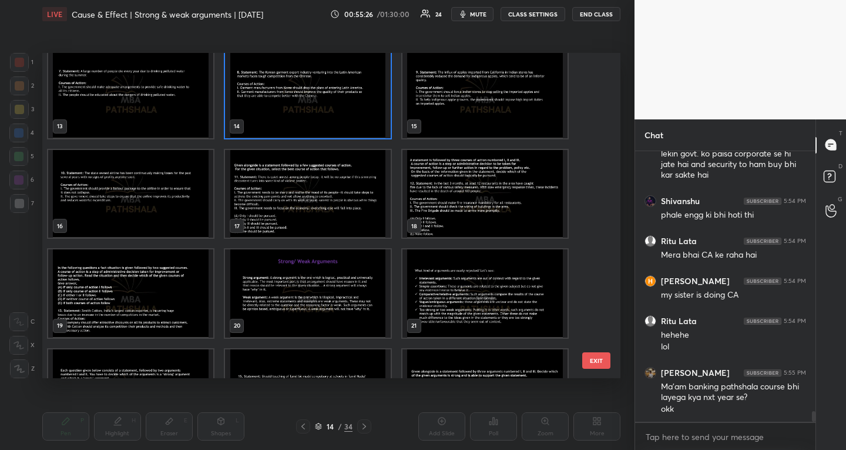
click at [478, 105] on img "grid" at bounding box center [485, 94] width 165 height 88
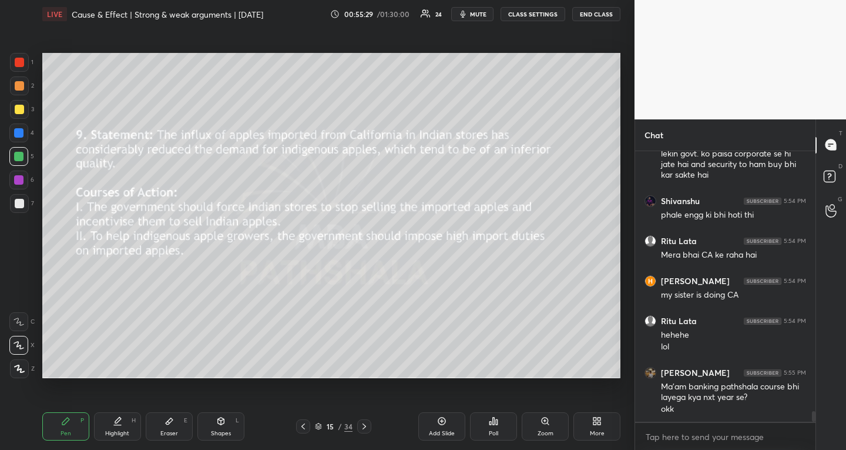
click at [366, 426] on icon at bounding box center [365, 426] width 4 height 6
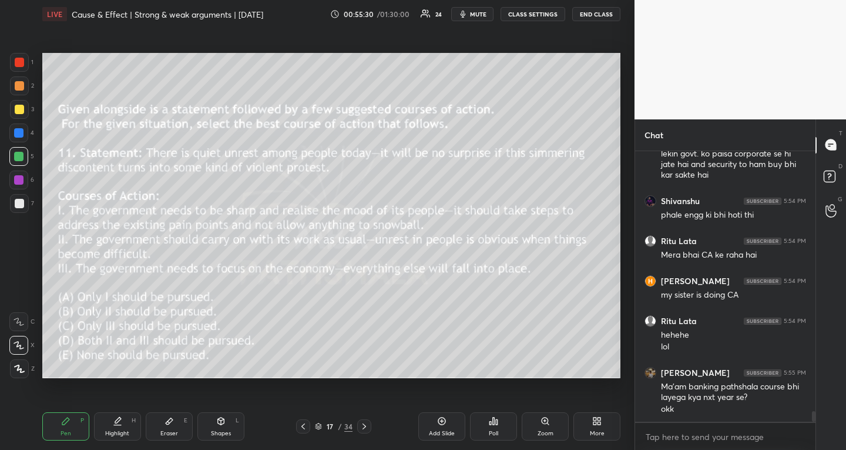
click at [366, 426] on icon at bounding box center [365, 426] width 4 height 6
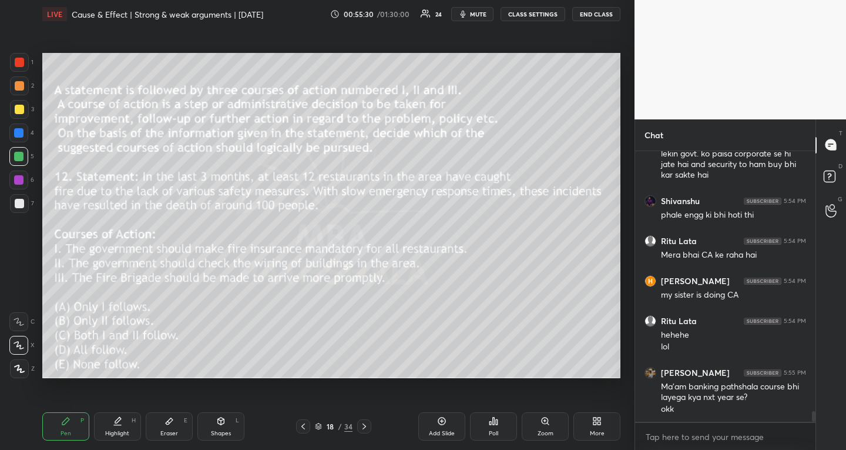
click at [366, 426] on icon at bounding box center [365, 426] width 4 height 6
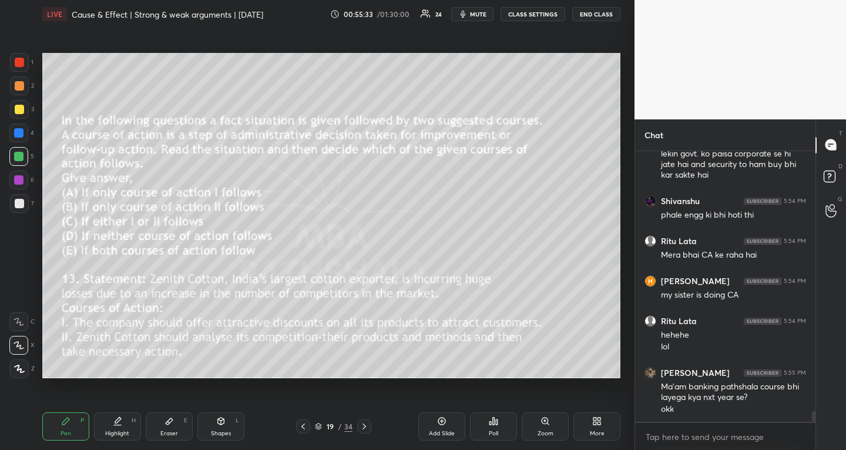
click at [432, 427] on div "Add Slide" at bounding box center [442, 426] width 47 height 28
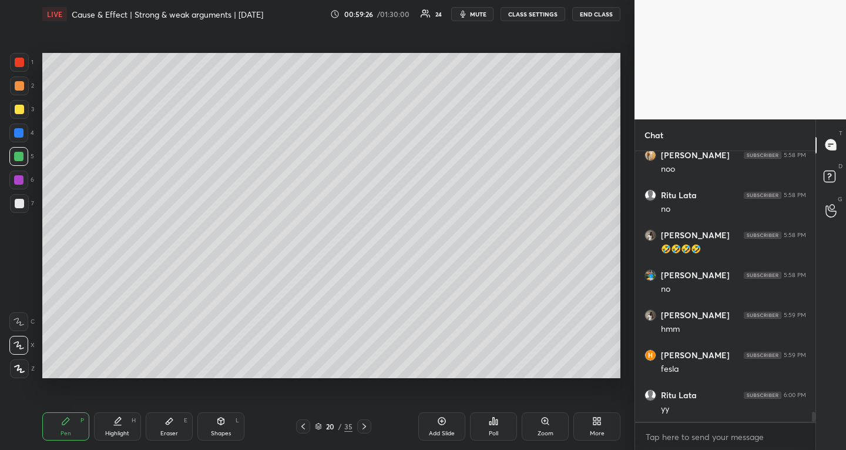
scroll to position [7137, 0]
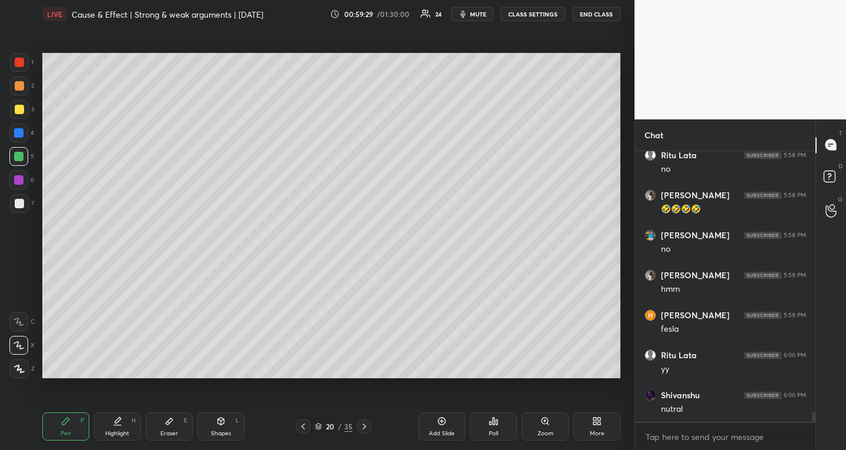
click at [366, 422] on icon at bounding box center [364, 425] width 9 height 9
click at [25, 109] on div at bounding box center [19, 109] width 19 height 19
click at [104, 426] on div "Highlight H" at bounding box center [117, 426] width 47 height 28
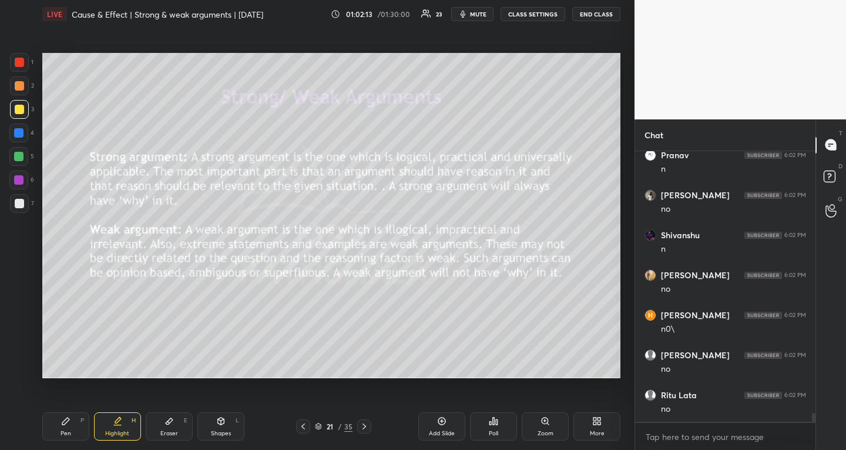
scroll to position [7856, 0]
click at [67, 427] on div "Pen P" at bounding box center [65, 426] width 47 height 28
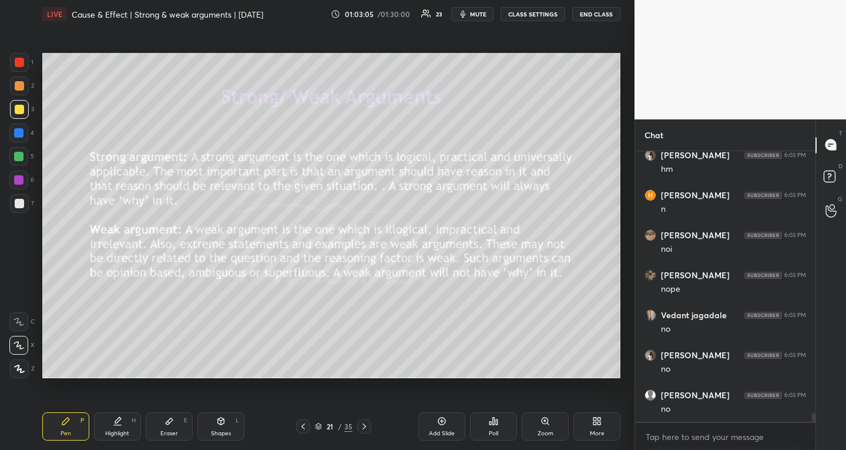
scroll to position [8136, 0]
drag, startPoint x: 367, startPoint y: 423, endPoint x: 373, endPoint y: 426, distance: 6.4
click at [367, 423] on icon at bounding box center [364, 425] width 9 height 9
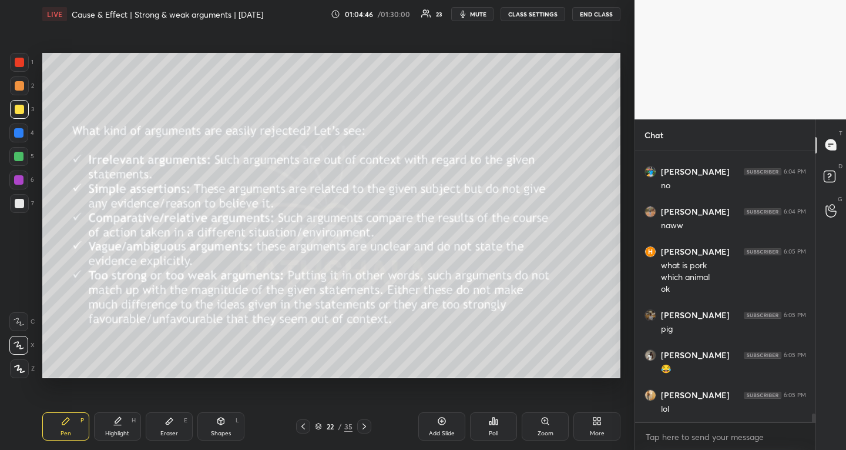
scroll to position [8599, 0]
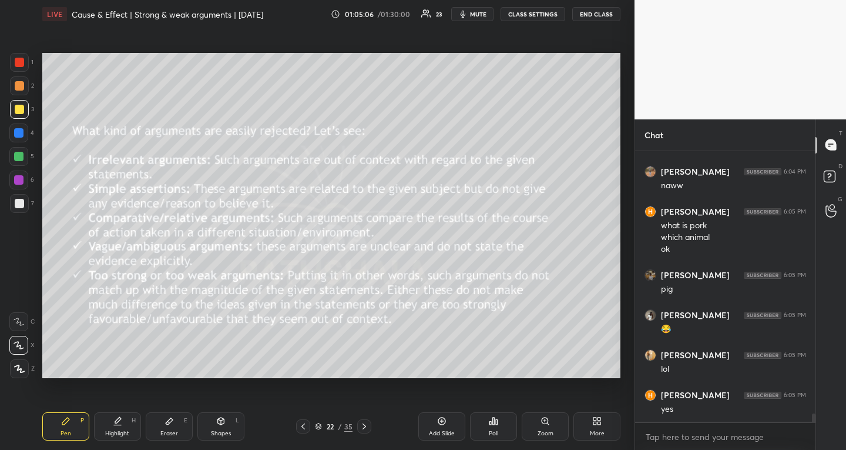
click at [363, 423] on icon at bounding box center [364, 425] width 9 height 9
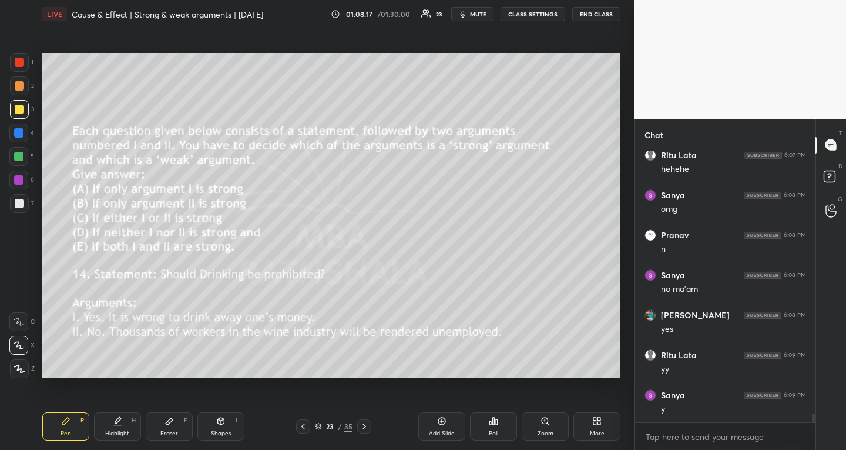
scroll to position [8481, 0]
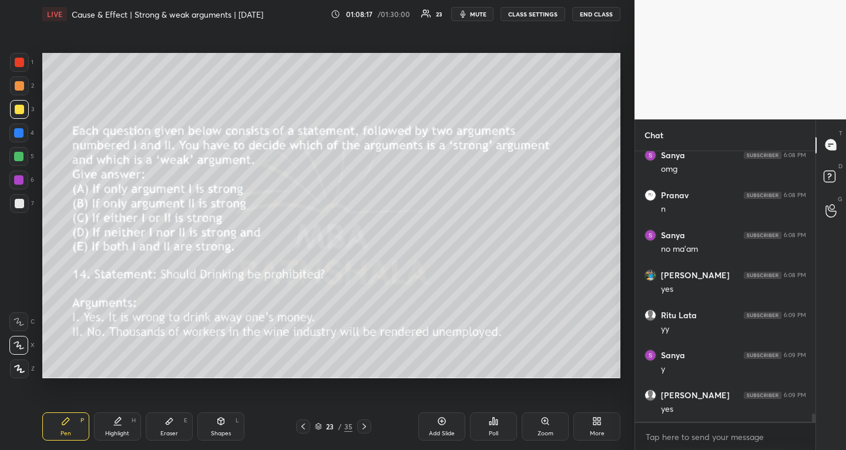
click at [366, 425] on icon at bounding box center [364, 425] width 9 height 9
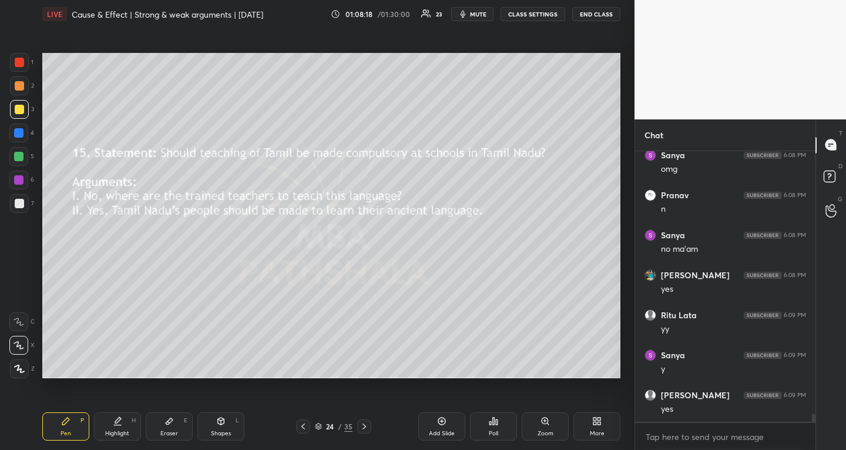
scroll to position [8521, 0]
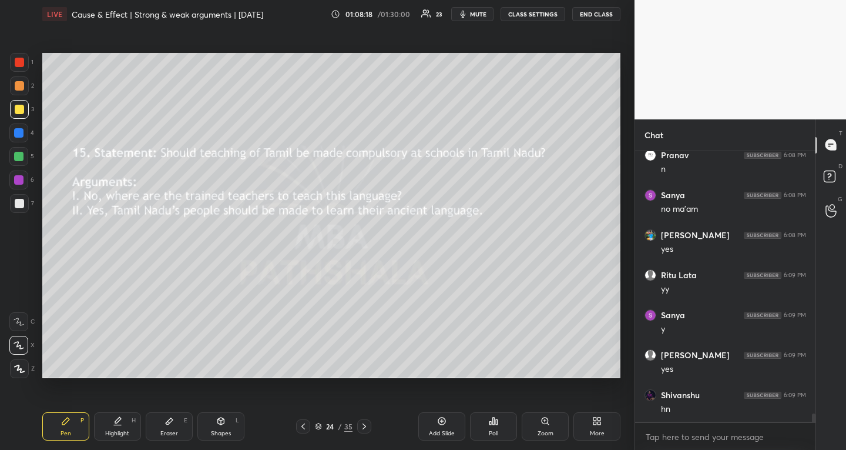
click at [490, 10] on button "mute" at bounding box center [472, 14] width 42 height 14
click at [472, 15] on span "unmute" at bounding box center [477, 14] width 25 height 8
click at [473, 19] on button "mute" at bounding box center [472, 14] width 42 height 14
click at [471, 12] on span "unmute" at bounding box center [477, 14] width 25 height 8
click at [506, 423] on div "Poll" at bounding box center [493, 426] width 47 height 28
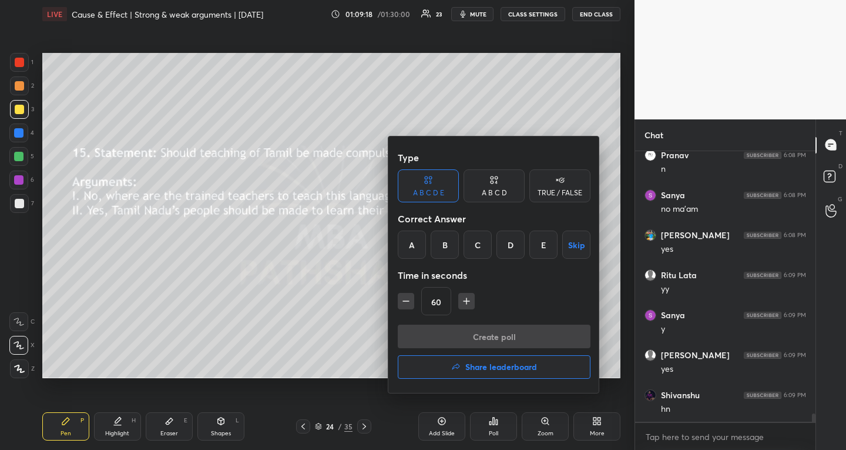
click at [515, 243] on div "D" at bounding box center [511, 244] width 28 height 28
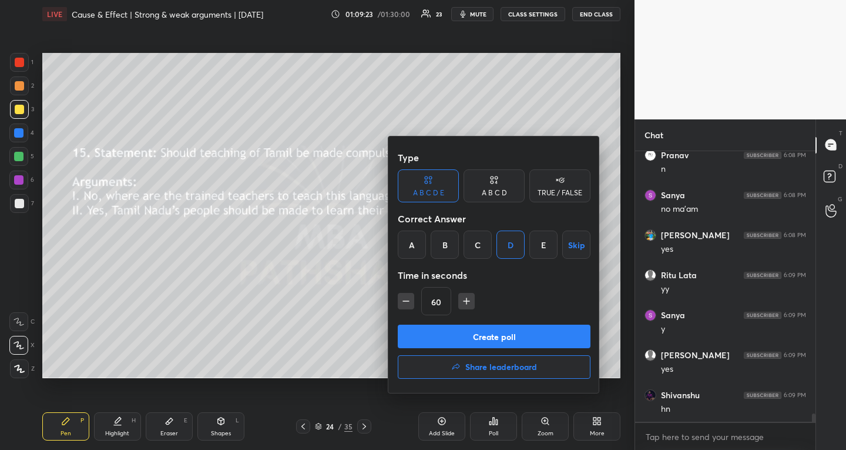
scroll to position [8561, 0]
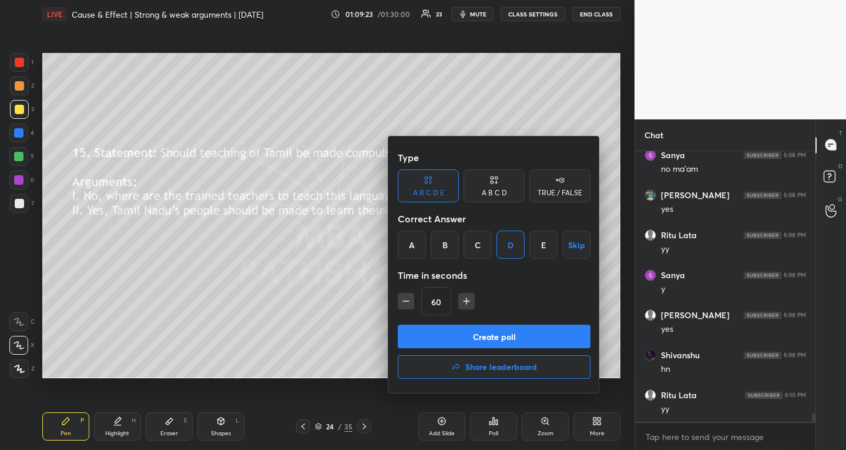
click at [488, 327] on button "Create poll" at bounding box center [494, 336] width 193 height 24
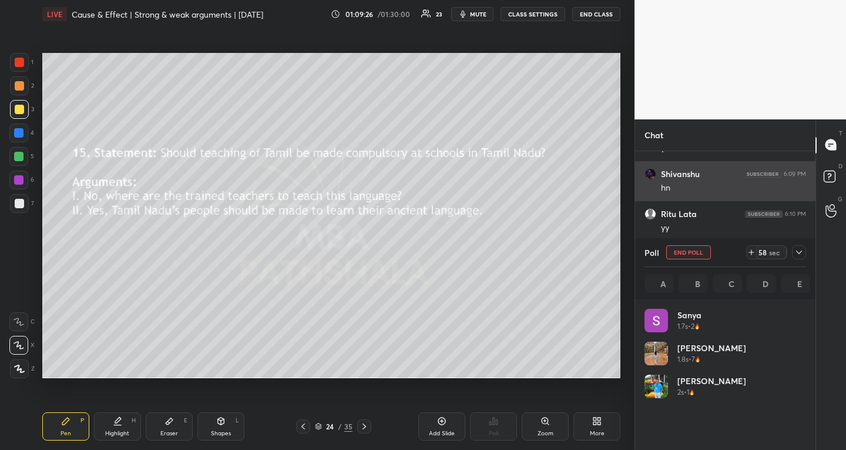
scroll to position [138, 158]
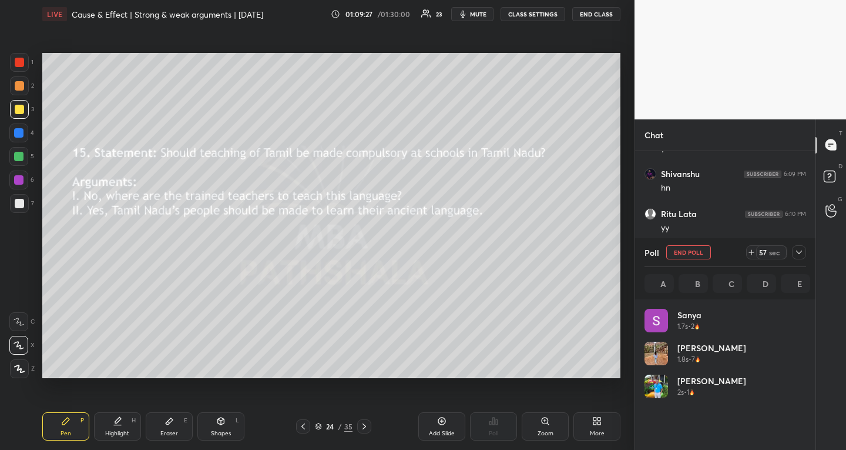
click at [798, 252] on icon at bounding box center [800, 252] width 6 height 4
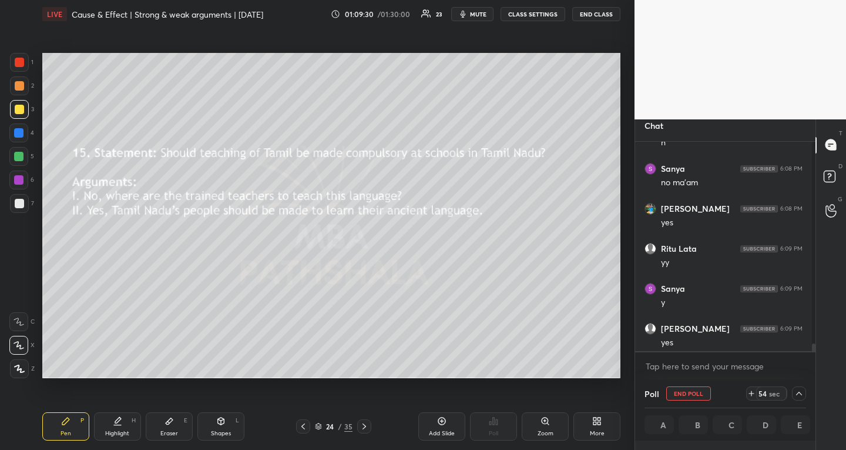
scroll to position [8579, 0]
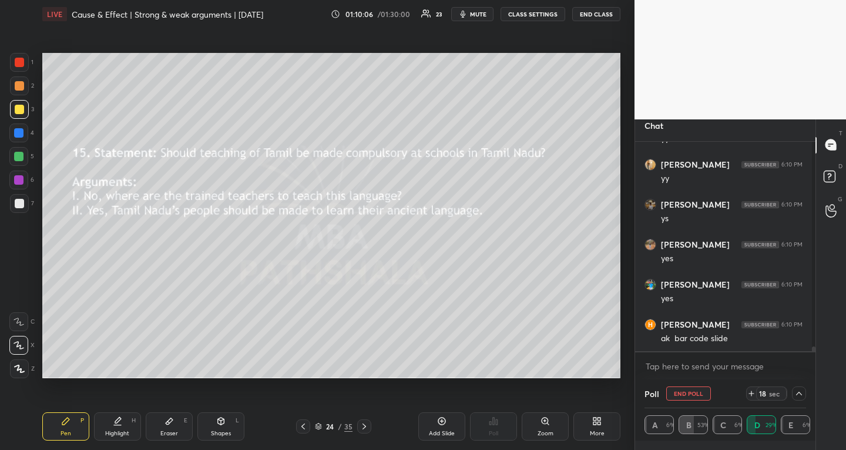
click at [303, 422] on icon at bounding box center [303, 425] width 9 height 9
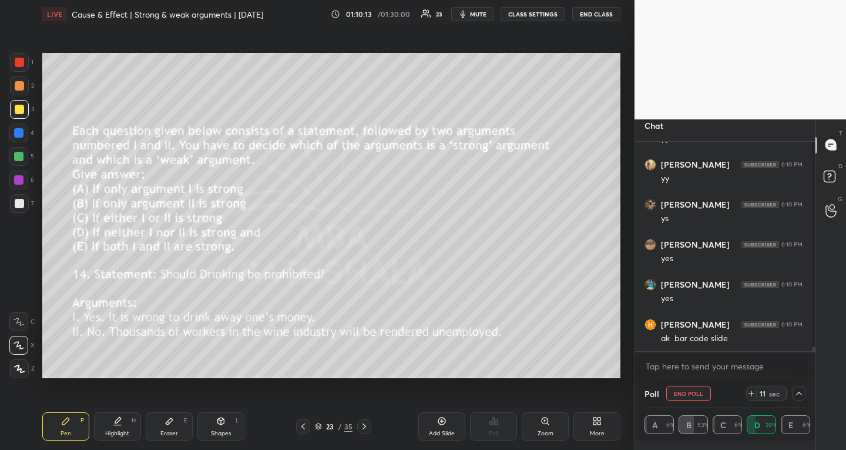
click at [363, 424] on icon at bounding box center [365, 426] width 4 height 6
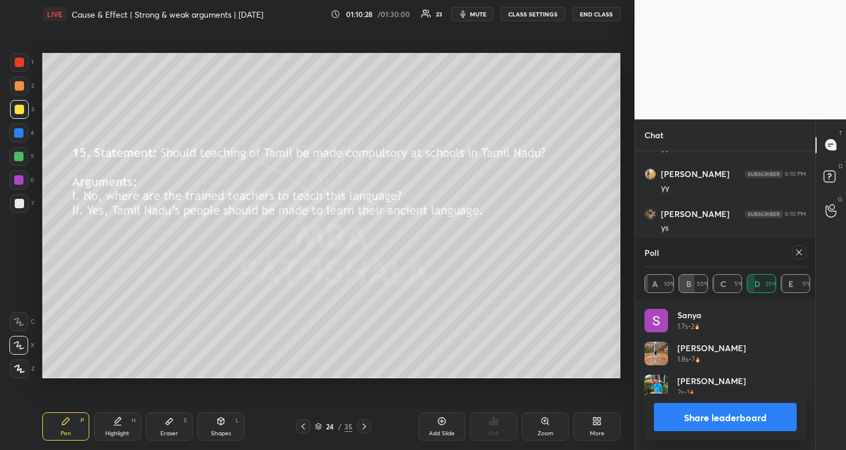
scroll to position [206, 177]
click at [800, 251] on icon at bounding box center [800, 252] width 6 height 6
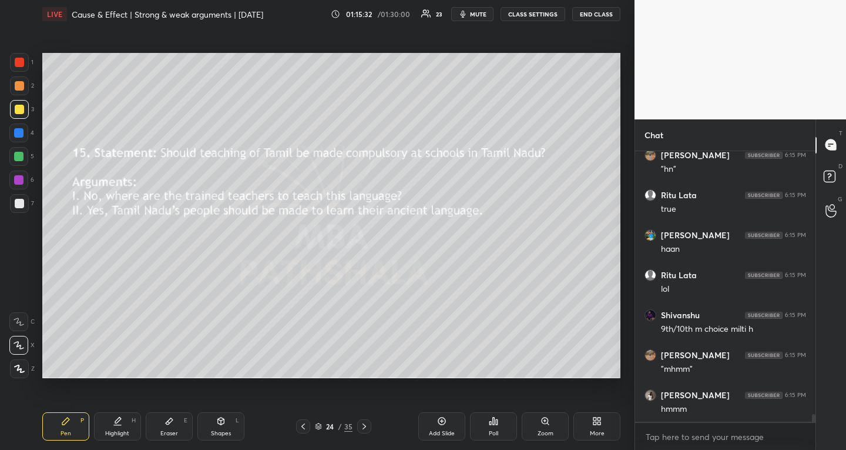
scroll to position [9485, 0]
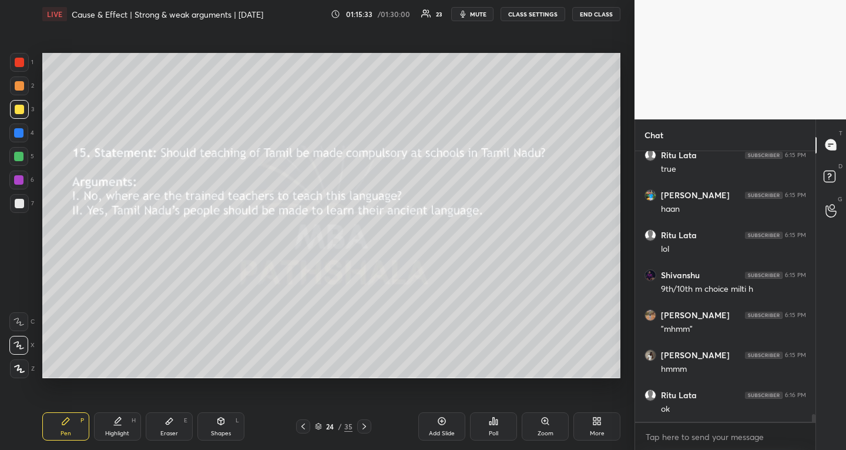
click at [361, 428] on icon at bounding box center [364, 425] width 9 height 9
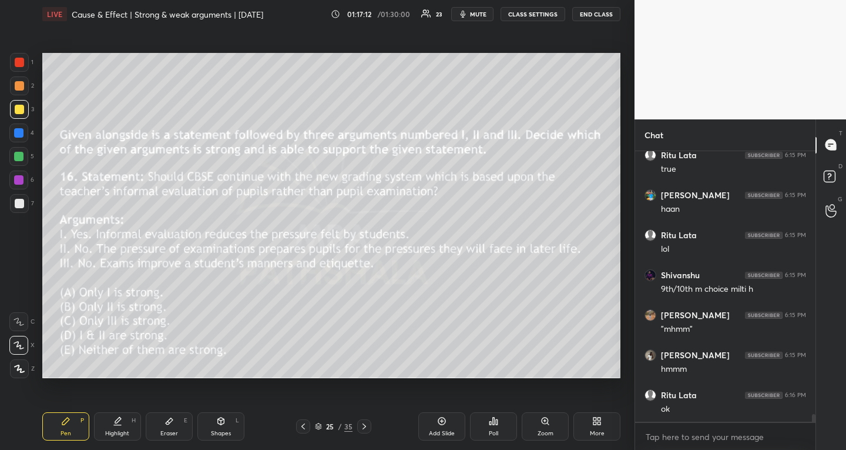
click at [490, 430] on div "Poll" at bounding box center [493, 433] width 9 height 6
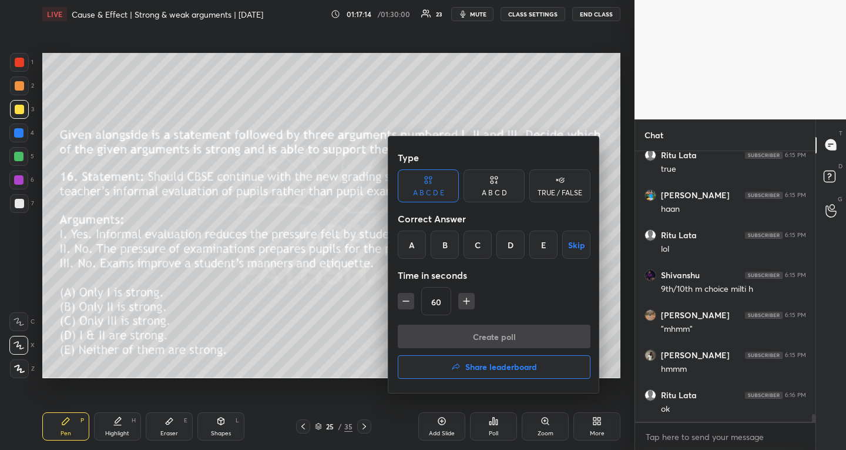
click at [508, 253] on div "D" at bounding box center [511, 244] width 28 height 28
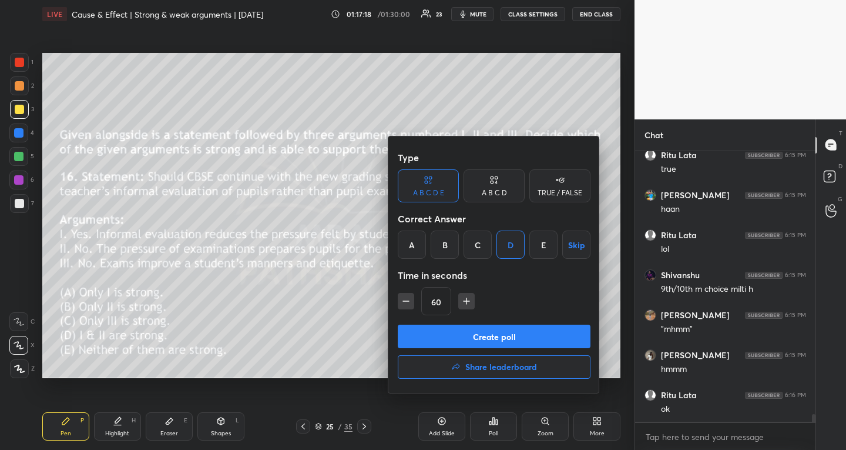
click at [456, 329] on button "Create poll" at bounding box center [494, 336] width 193 height 24
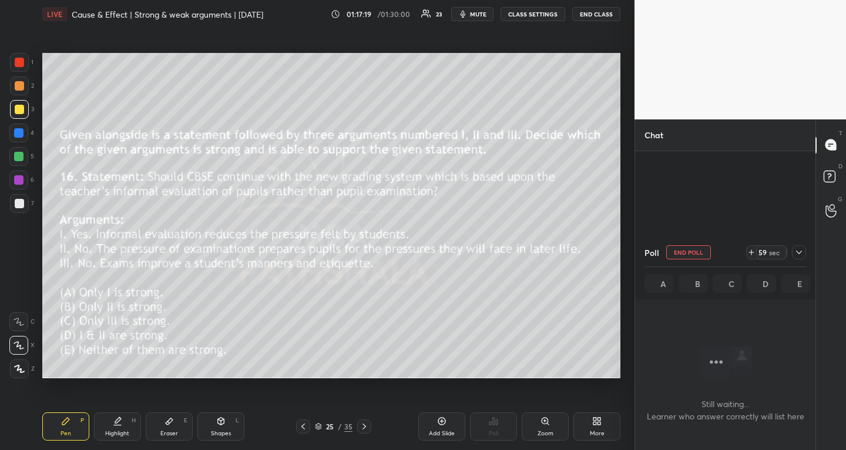
scroll to position [9391, 0]
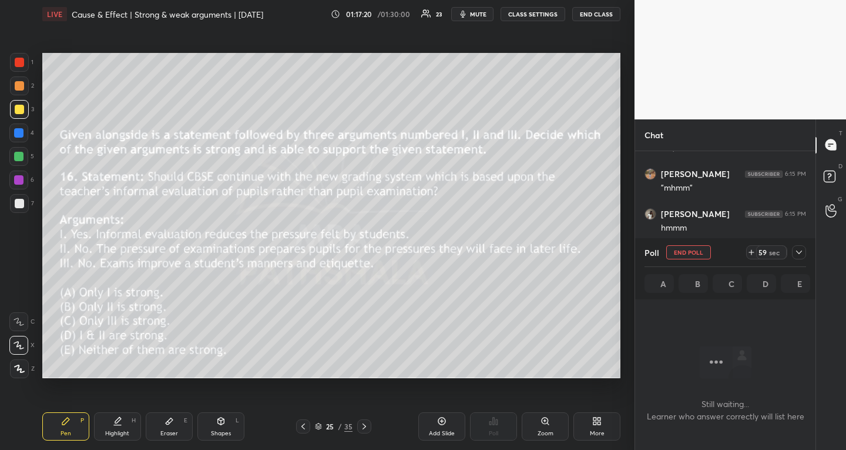
click at [805, 248] on div at bounding box center [799, 252] width 14 height 14
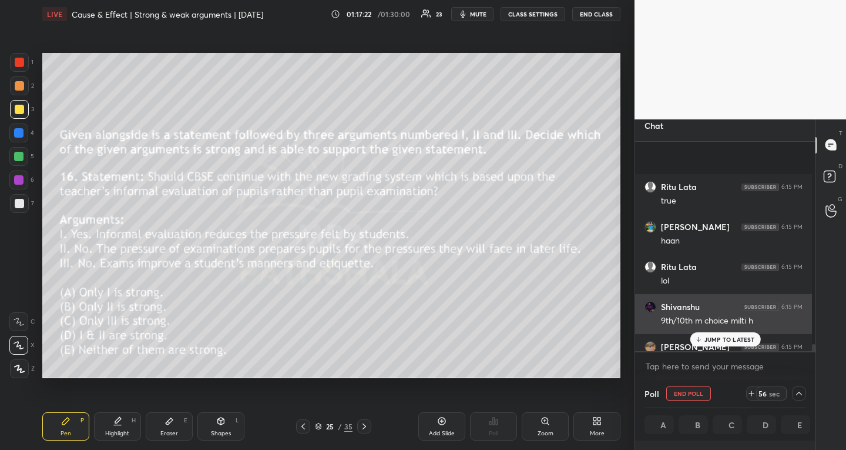
scroll to position [9409, 0]
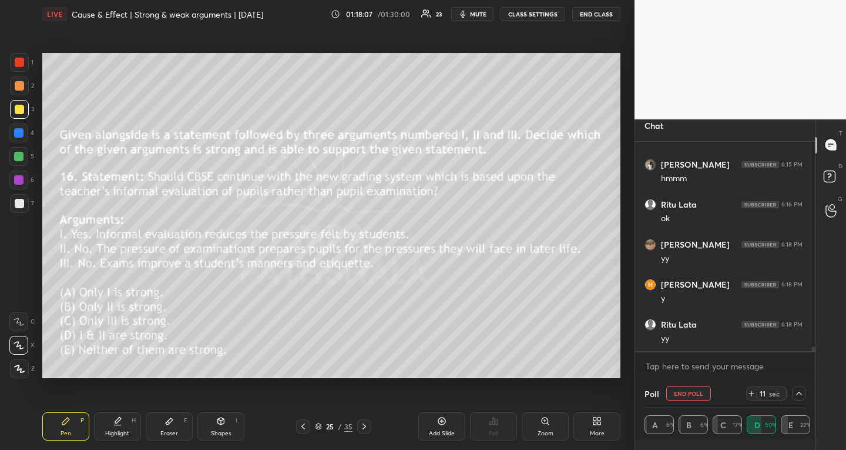
click at [682, 394] on button "END POLL" at bounding box center [689, 393] width 45 height 14
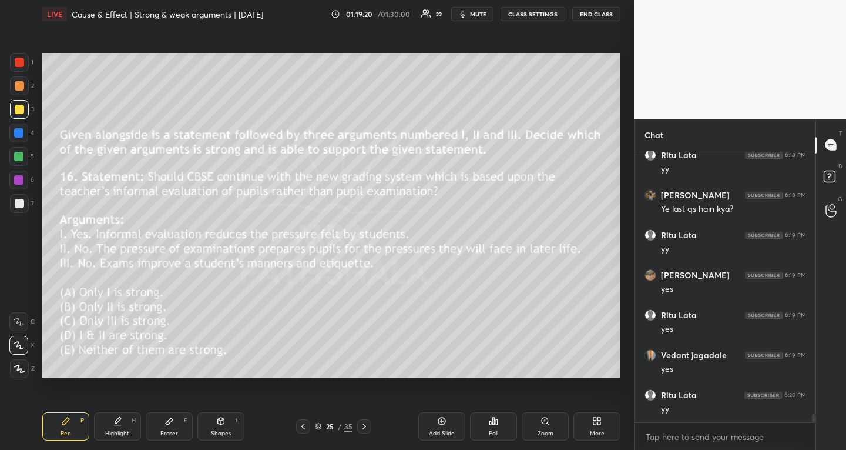
scroll to position [9639, 0]
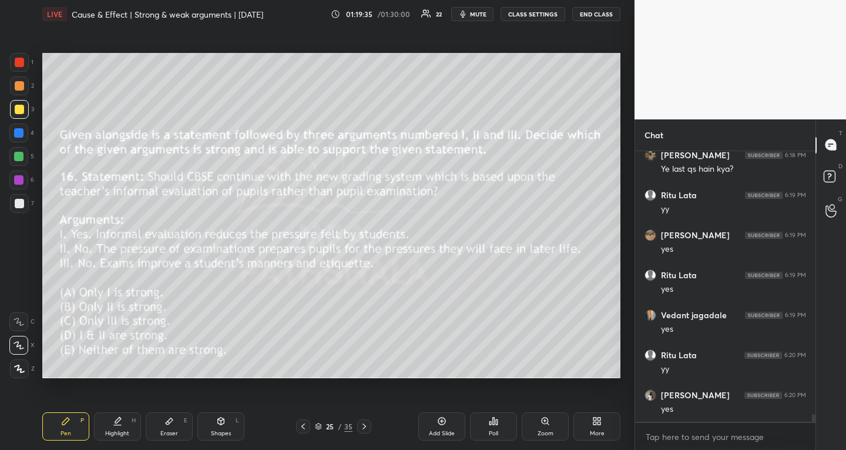
click at [369, 430] on icon at bounding box center [364, 425] width 9 height 9
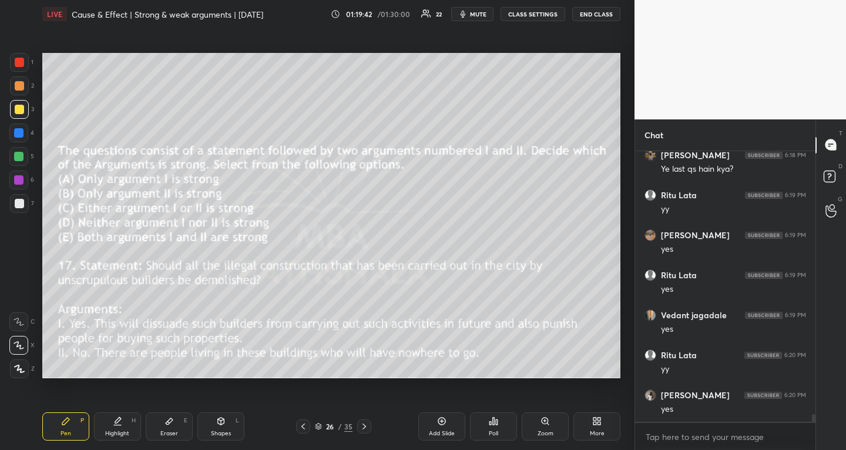
click at [499, 421] on div "Poll" at bounding box center [493, 426] width 47 height 28
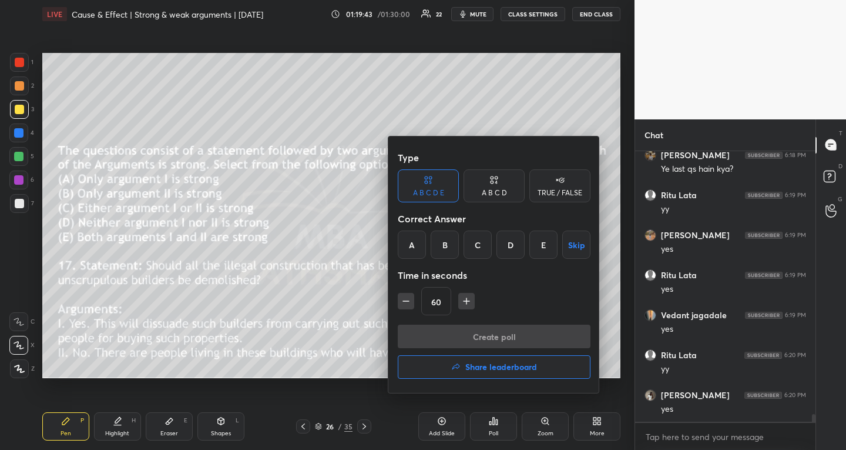
click at [411, 244] on div "A" at bounding box center [412, 244] width 28 height 28
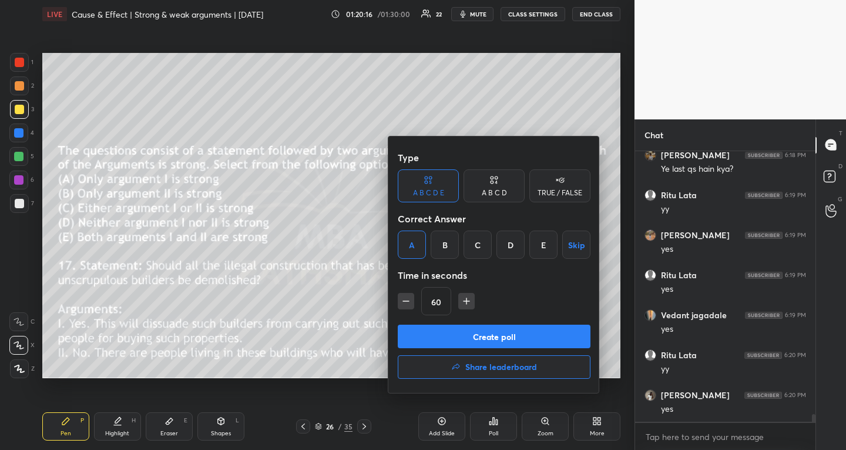
click at [483, 329] on button "Create poll" at bounding box center [494, 336] width 193 height 24
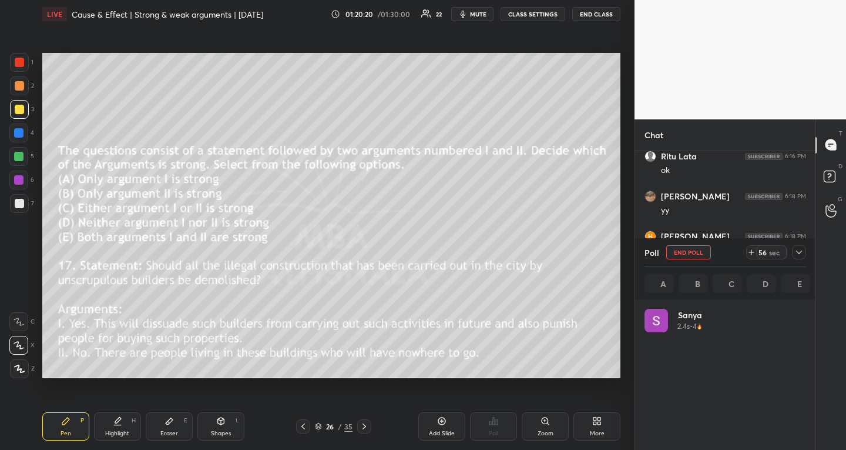
scroll to position [138, 158]
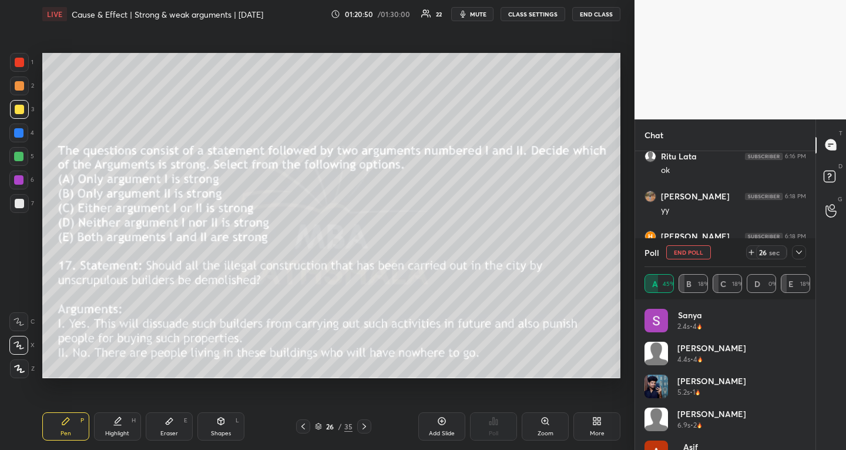
click at [801, 250] on icon at bounding box center [799, 251] width 9 height 9
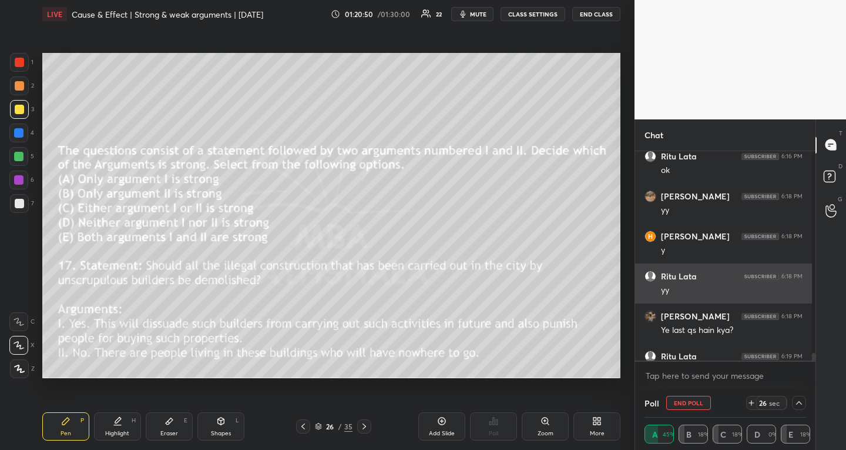
scroll to position [4, 1]
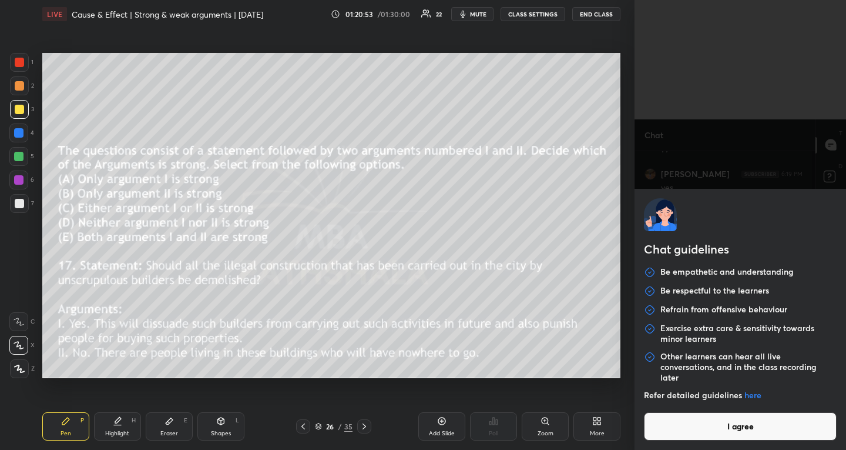
click at [769, 376] on body "1 2 3 4 5 6 7 R O A L C X Z Erase all C X Z LIVE Cause & Effect | Strong & weak…" at bounding box center [423, 225] width 846 height 450
click at [780, 409] on div "Refer detailed guidelines here" at bounding box center [740, 401] width 193 height 22
click at [779, 431] on button "I agree" at bounding box center [740, 426] width 193 height 28
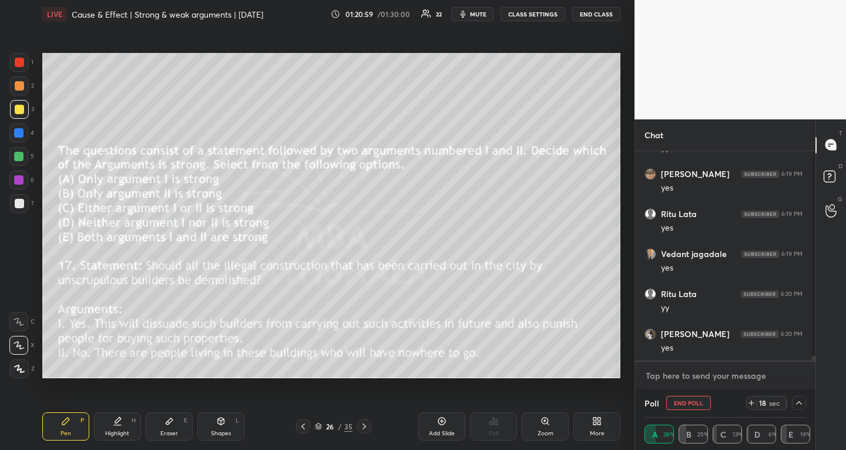
click at [739, 375] on textarea at bounding box center [726, 375] width 162 height 19
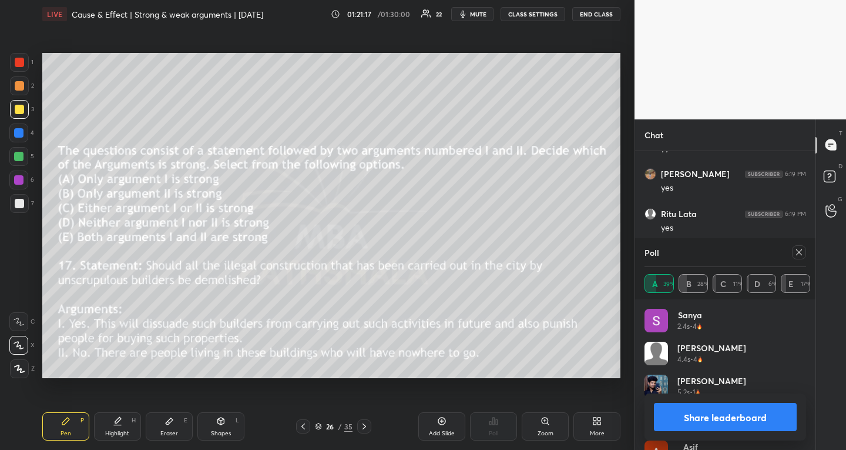
scroll to position [235, 177]
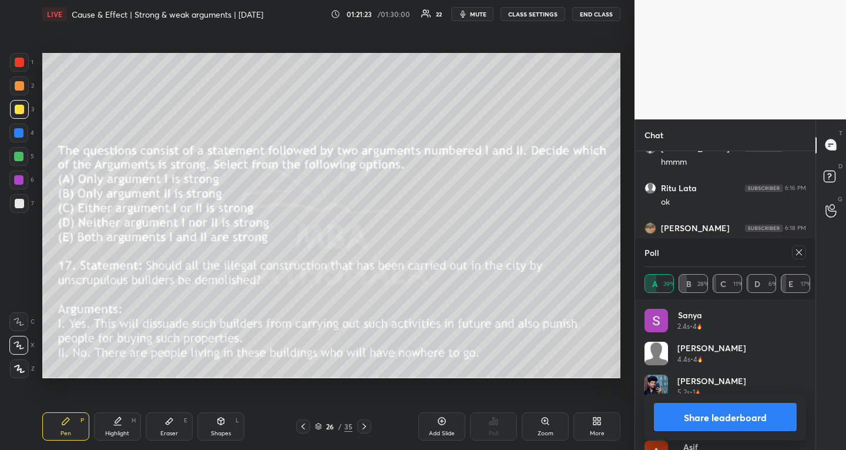
click at [801, 255] on icon at bounding box center [799, 251] width 9 height 9
type textarea "x"
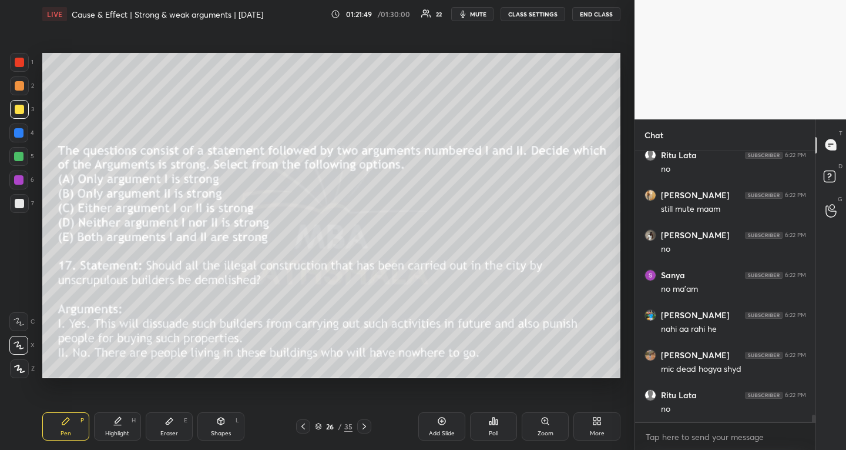
click at [530, 9] on button "CLASS SETTINGS" at bounding box center [533, 14] width 65 height 14
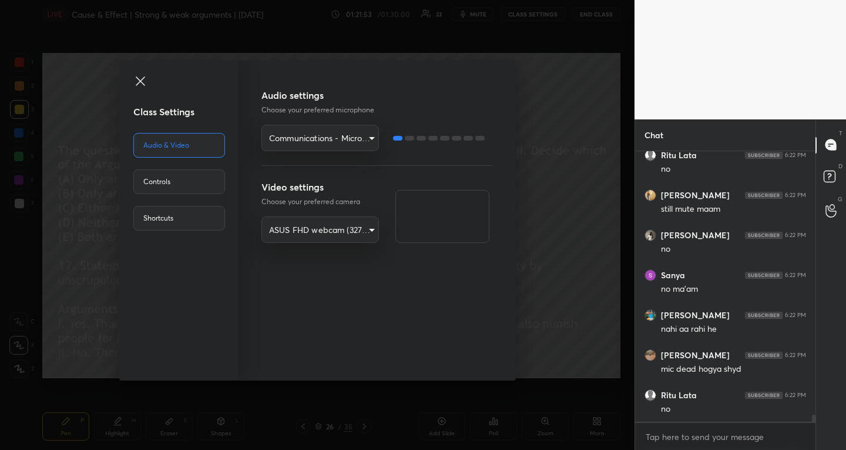
click at [341, 131] on body "1 2 3 4 5 6 7 R O A L C X Z Erase all C X Z LIVE Cause & Effect | Strong & weak…" at bounding box center [423, 225] width 846 height 450
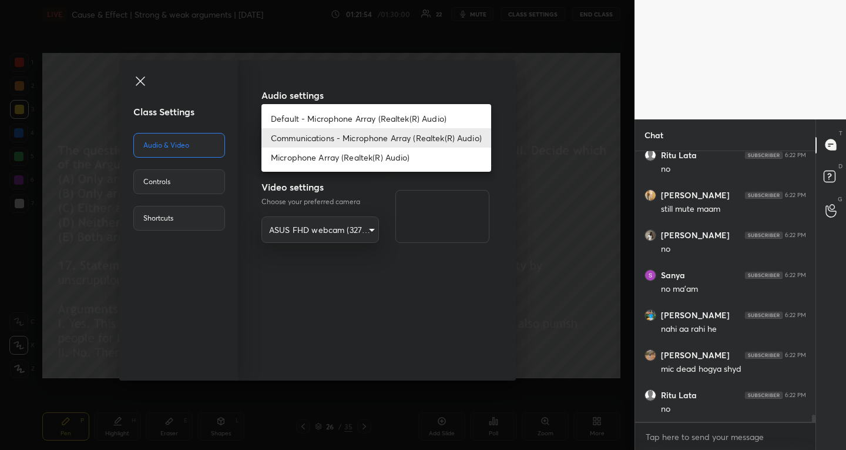
click at [345, 161] on li "Microphone Array (Realtek(R) Audio)" at bounding box center [377, 157] width 230 height 19
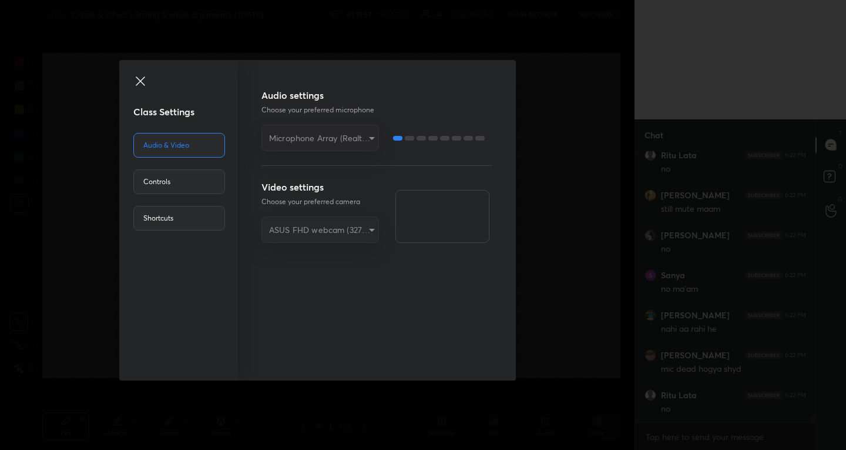
click at [344, 133] on div "Microphone Array (Realtek(R) Audio)" at bounding box center [321, 138] width 118 height 26
click at [362, 138] on div "Microphone Array (Realtek(R) Audio)" at bounding box center [321, 138] width 118 height 26
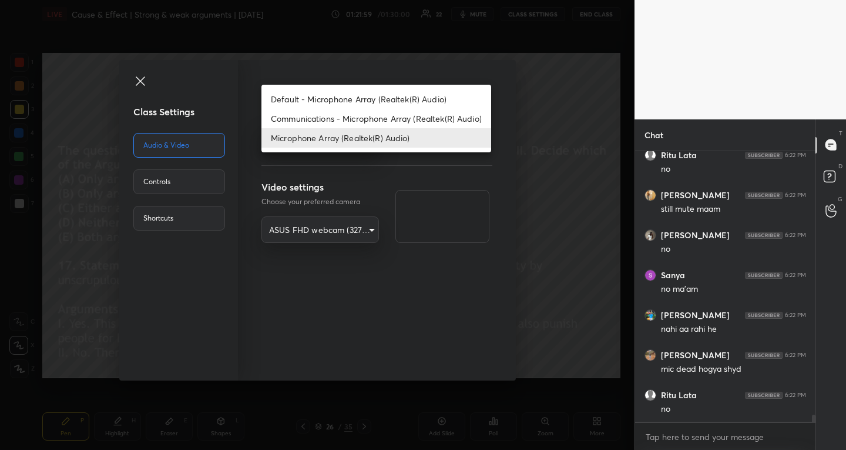
click at [366, 139] on body "1 2 3 4 5 6 7 R O A L C X Z Erase all C X Z LIVE Cause & Effect | Strong & weak…" at bounding box center [423, 225] width 846 height 450
click at [356, 119] on li "Communications - Microphone Array (Realtek(R) Audio)" at bounding box center [377, 118] width 230 height 19
type input "communications"
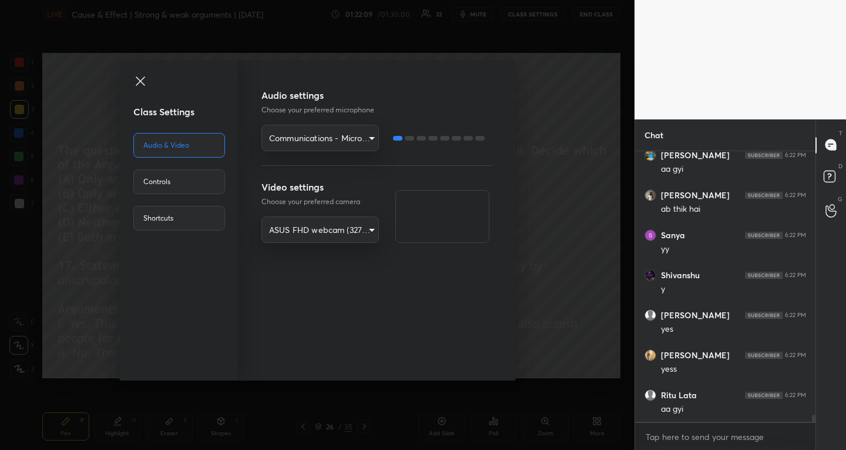
click at [140, 85] on icon at bounding box center [140, 81] width 14 height 14
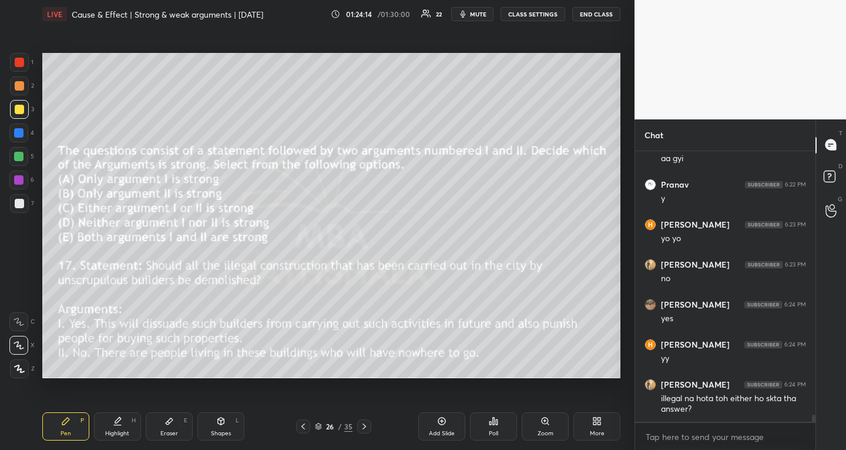
scroll to position [10596, 0]
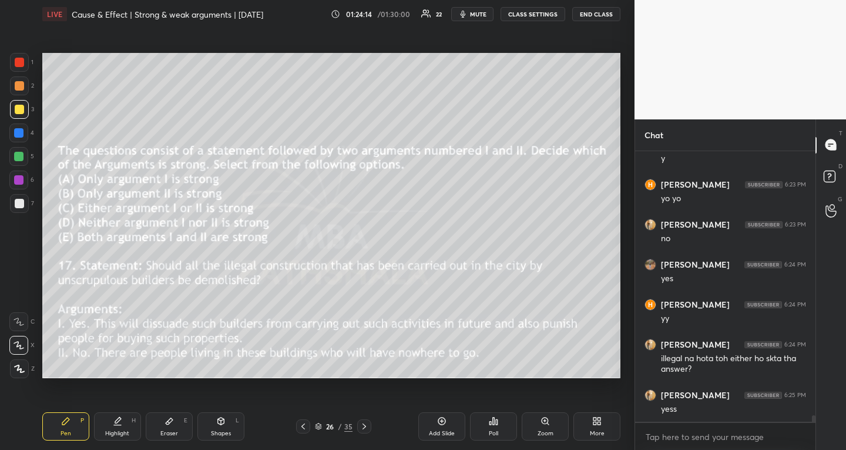
click at [366, 427] on icon at bounding box center [364, 425] width 9 height 9
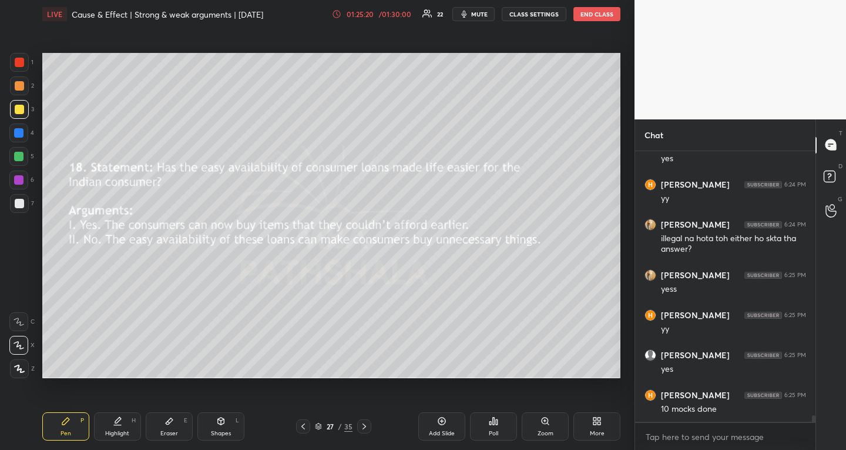
scroll to position [10755, 0]
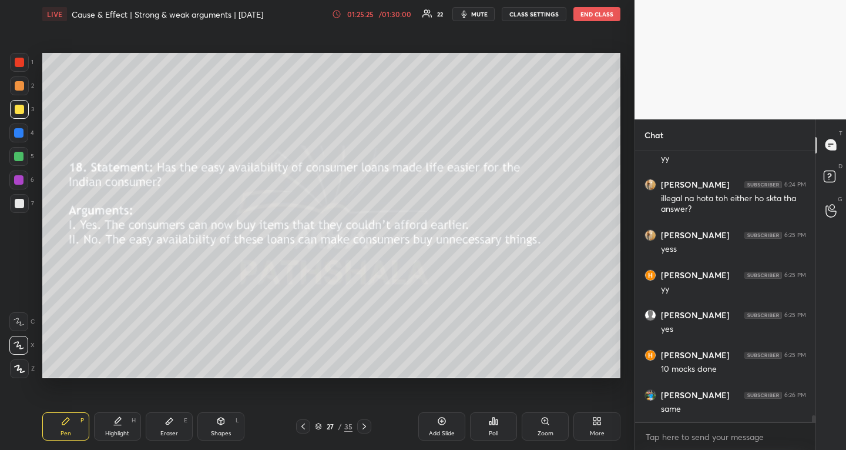
click at [501, 429] on div "Poll" at bounding box center [493, 426] width 47 height 28
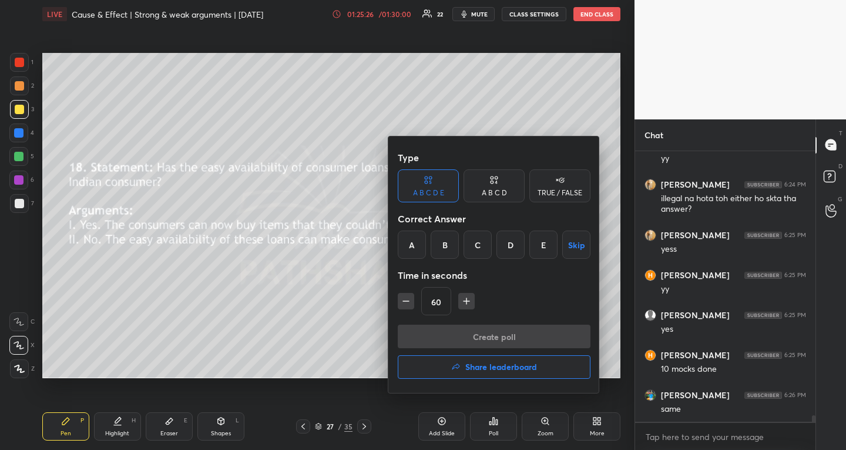
click at [539, 241] on div "E" at bounding box center [544, 244] width 28 height 28
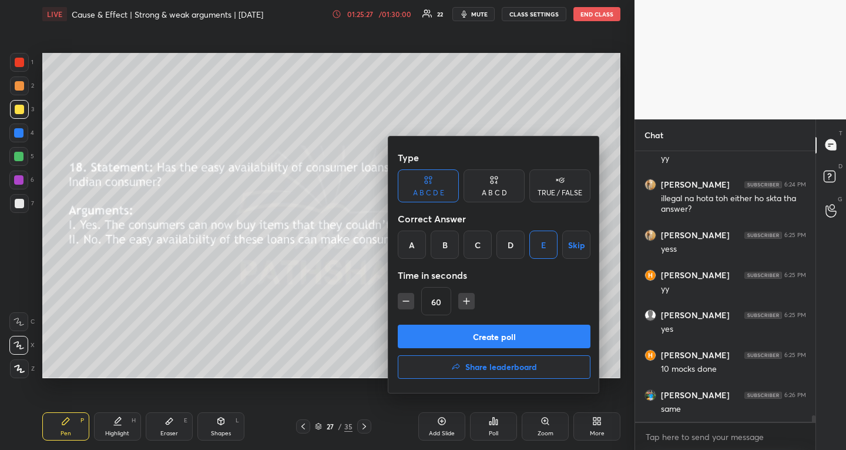
click at [490, 335] on button "Create poll" at bounding box center [494, 336] width 193 height 24
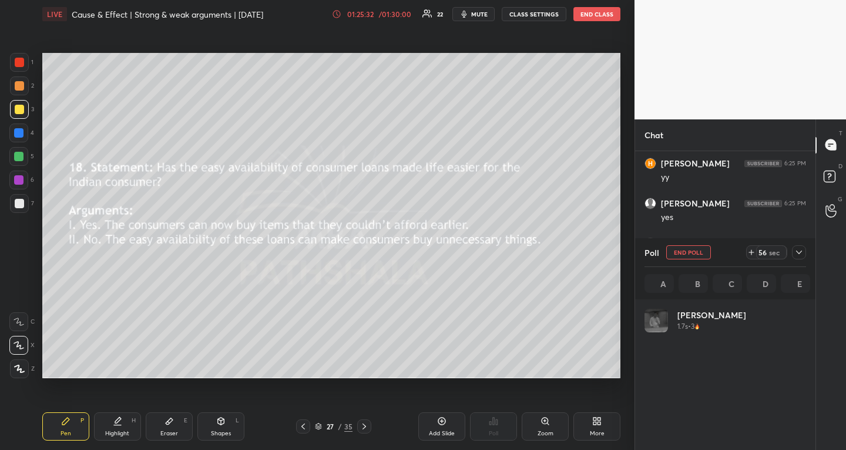
scroll to position [4, 4]
click at [797, 252] on icon at bounding box center [799, 251] width 9 height 9
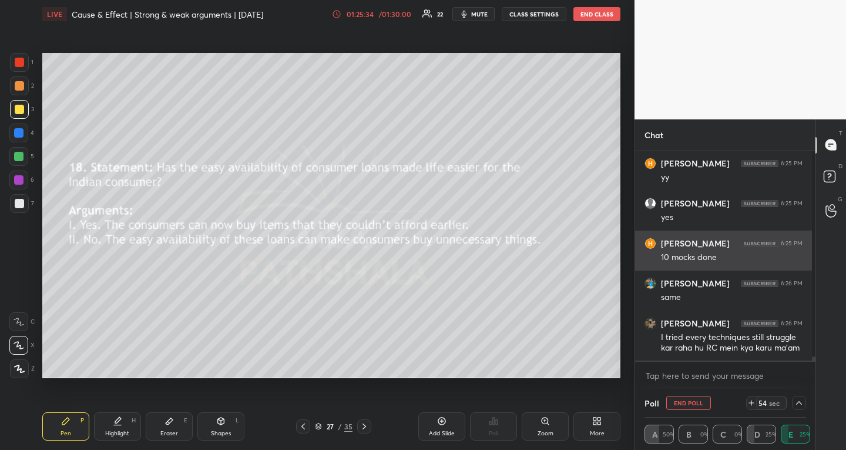
scroll to position [0, 0]
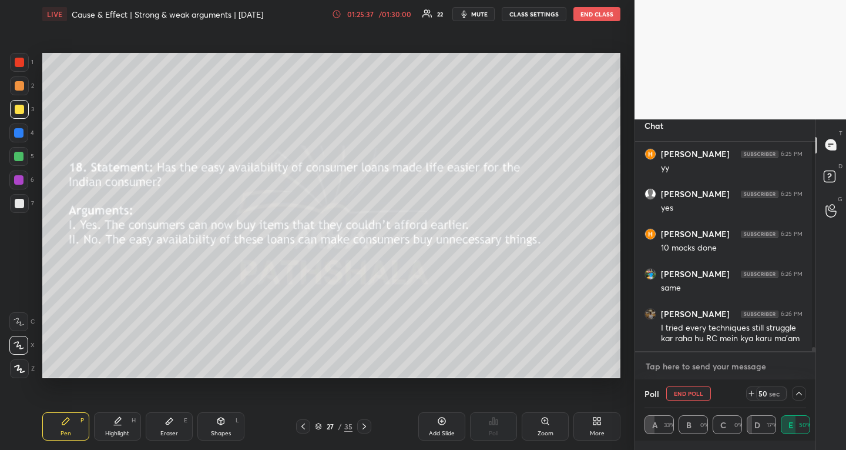
click at [731, 370] on textarea at bounding box center [726, 366] width 162 height 19
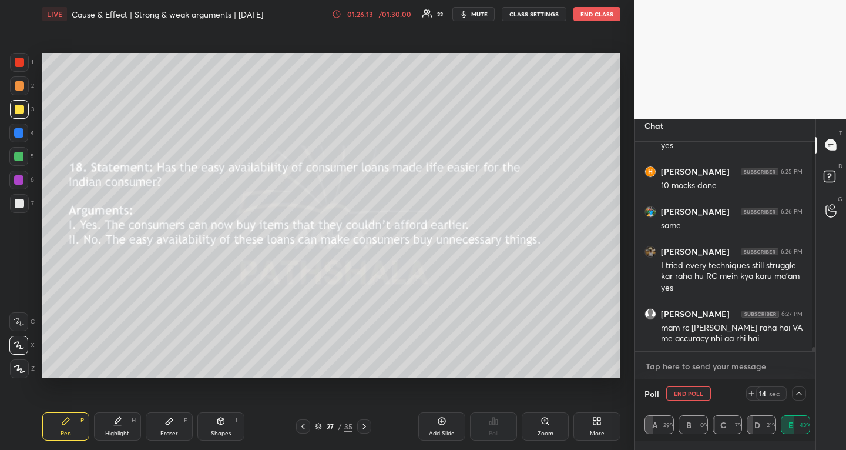
click at [750, 369] on textarea at bounding box center [726, 366] width 162 height 19
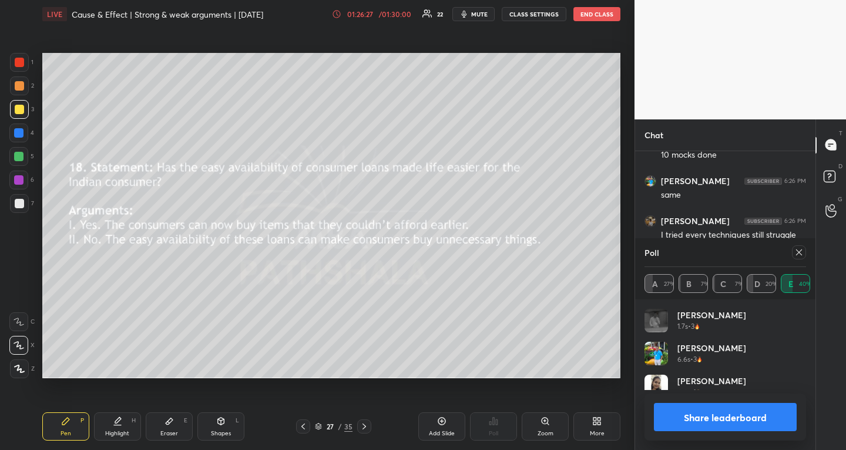
scroll to position [206, 177]
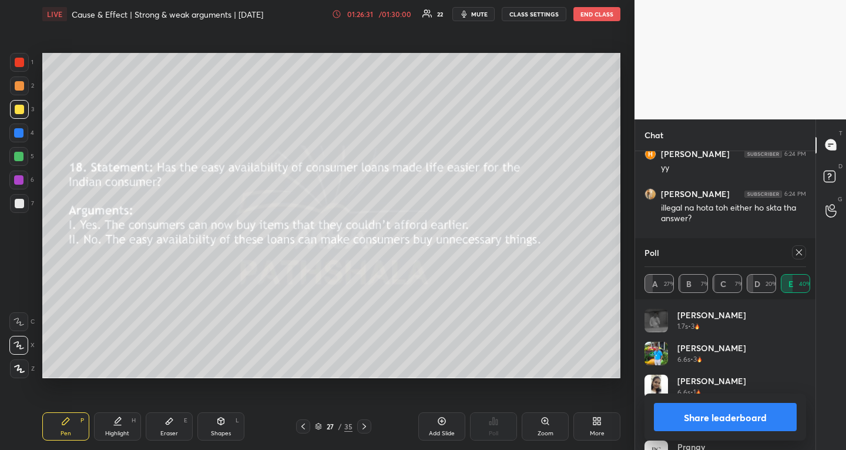
click at [801, 255] on icon at bounding box center [799, 251] width 9 height 9
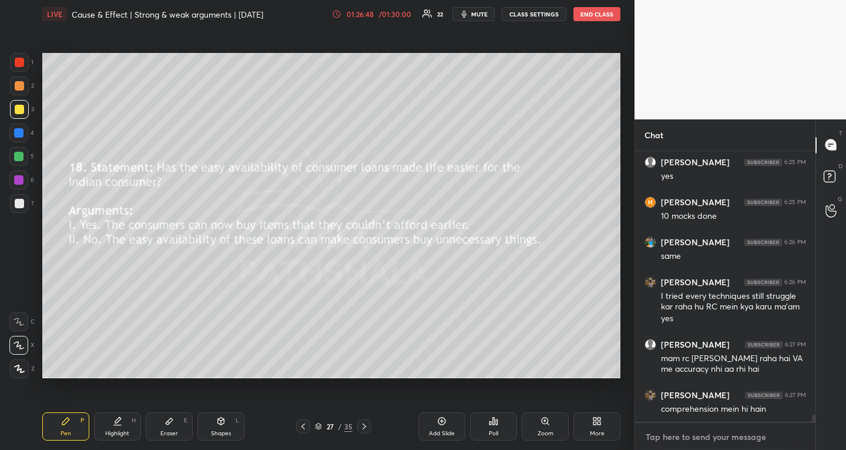
click at [715, 440] on textarea at bounding box center [726, 436] width 162 height 19
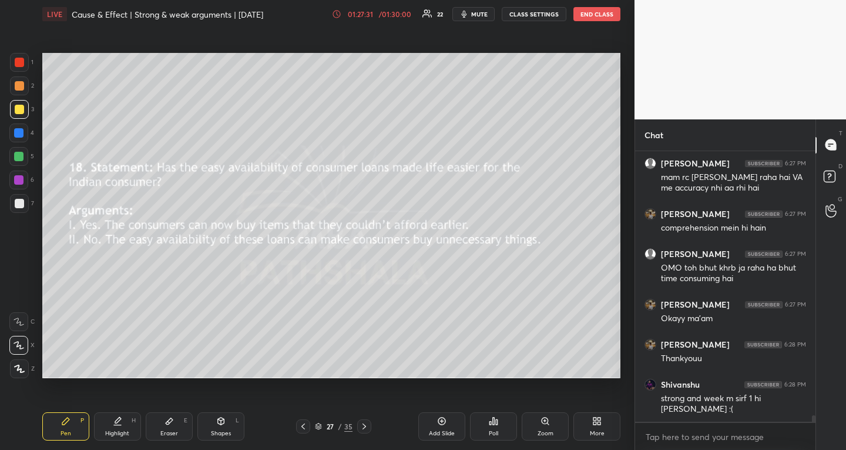
click at [323, 427] on div "27 / 35" at bounding box center [334, 426] width 38 height 11
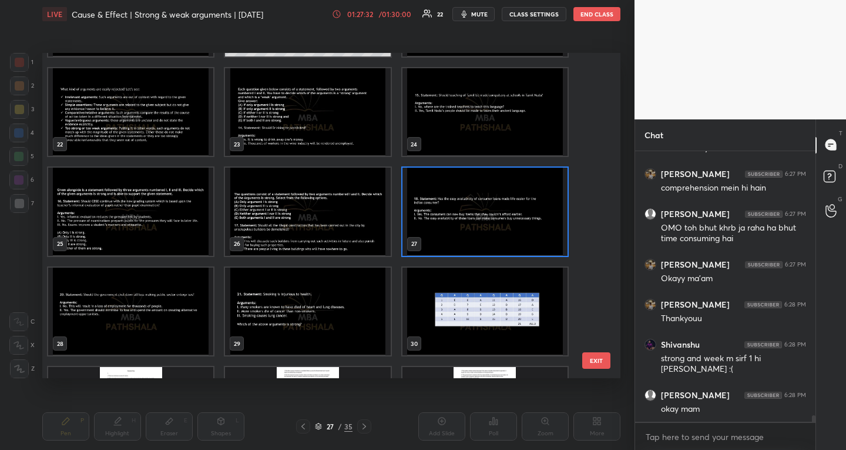
scroll to position [806, 0]
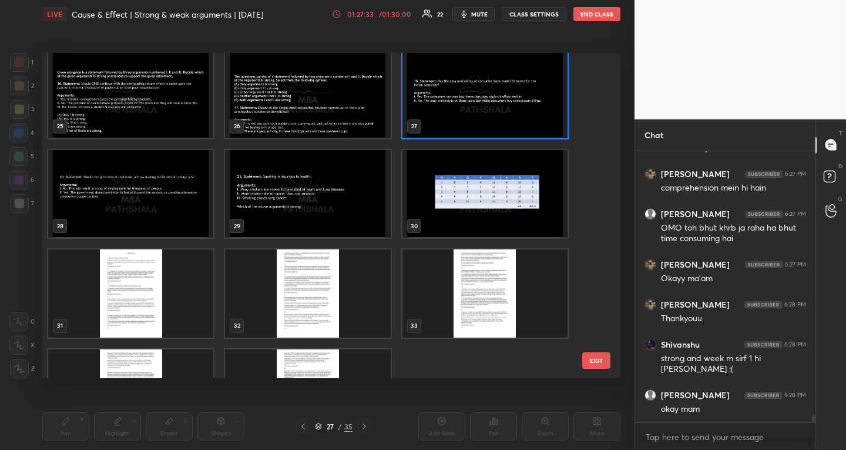
click at [451, 239] on div "30" at bounding box center [485, 193] width 177 height 100
click at [457, 219] on img "grid" at bounding box center [485, 193] width 165 height 88
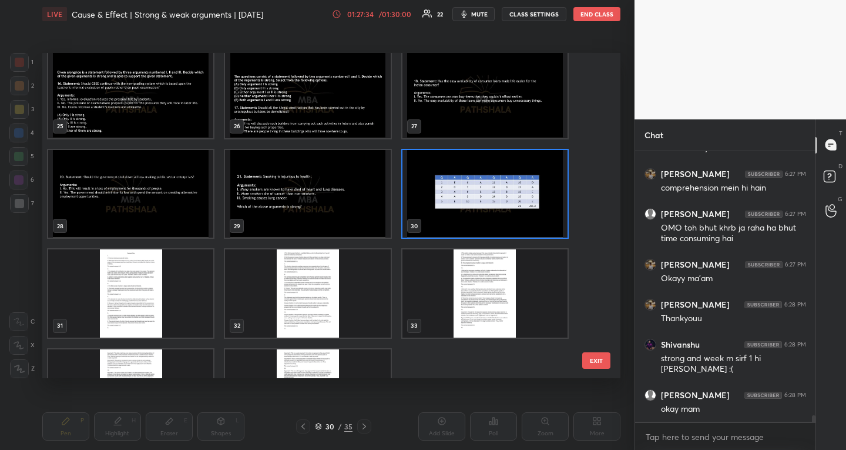
click at [457, 219] on img "grid" at bounding box center [485, 193] width 165 height 88
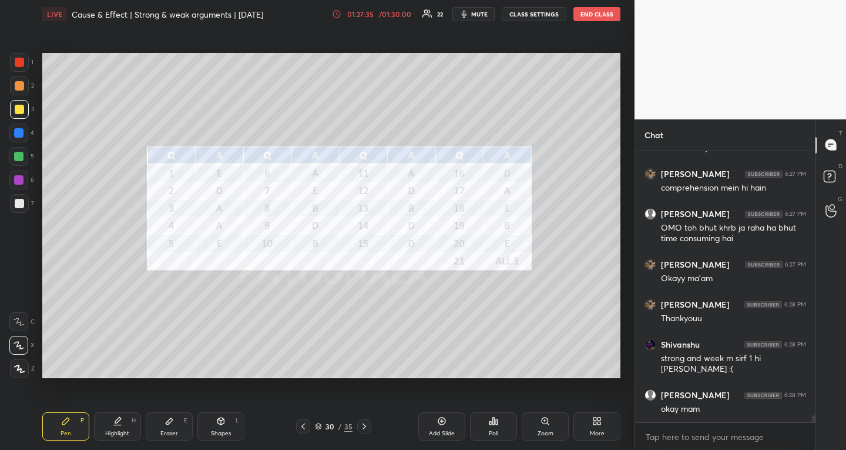
click at [364, 422] on icon at bounding box center [364, 425] width 9 height 9
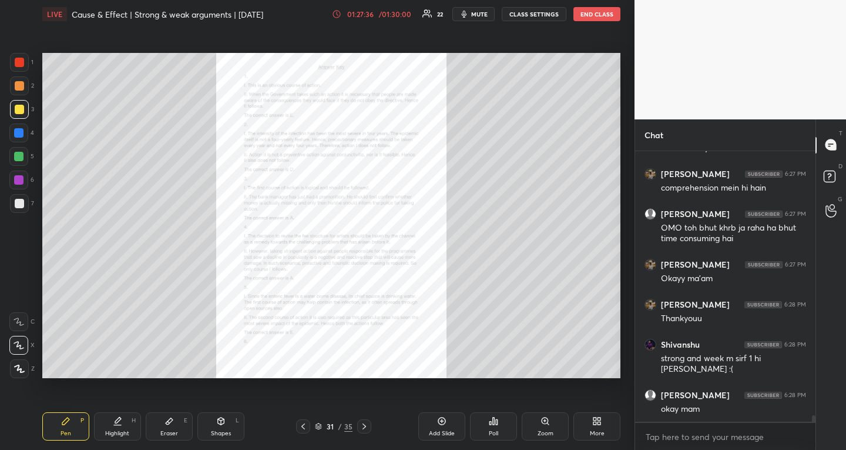
click at [364, 422] on icon at bounding box center [364, 425] width 9 height 9
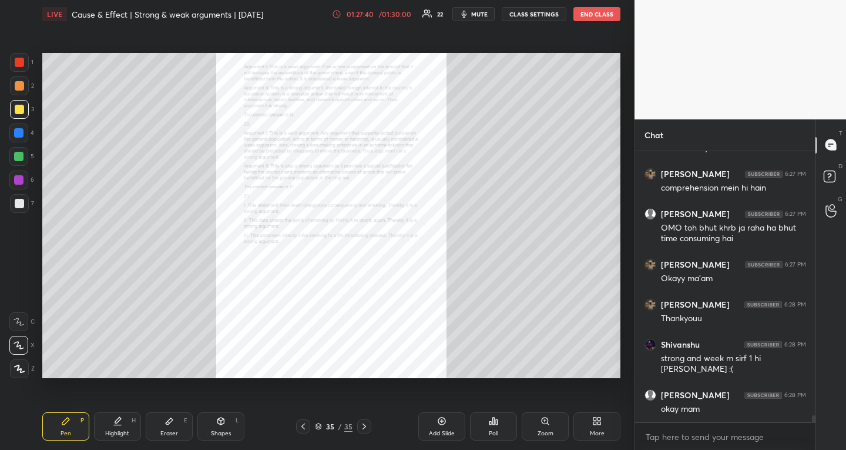
click at [304, 427] on icon at bounding box center [303, 425] width 9 height 9
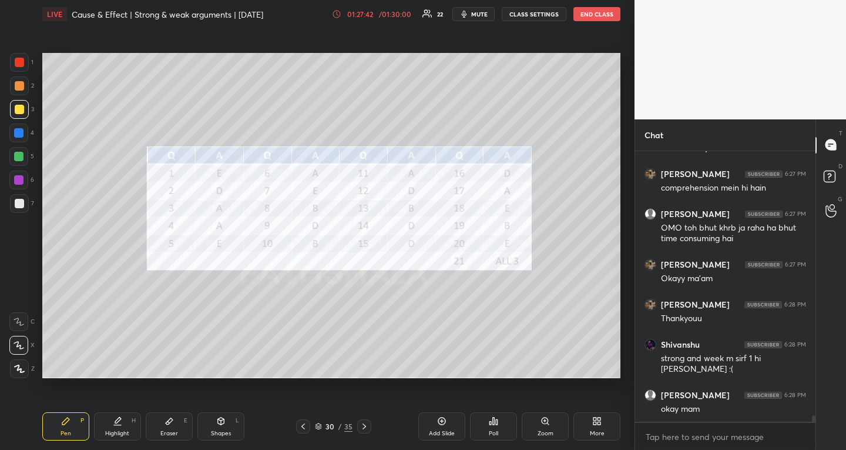
click at [304, 427] on icon at bounding box center [303, 425] width 9 height 9
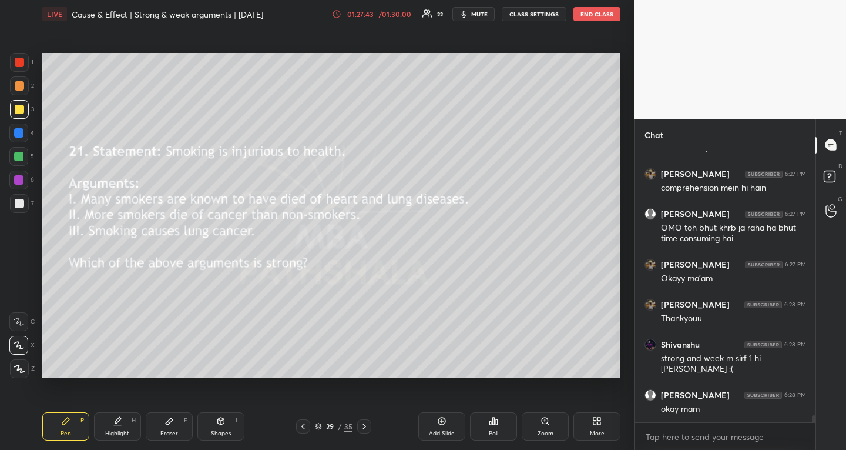
click at [304, 427] on icon at bounding box center [303, 425] width 9 height 9
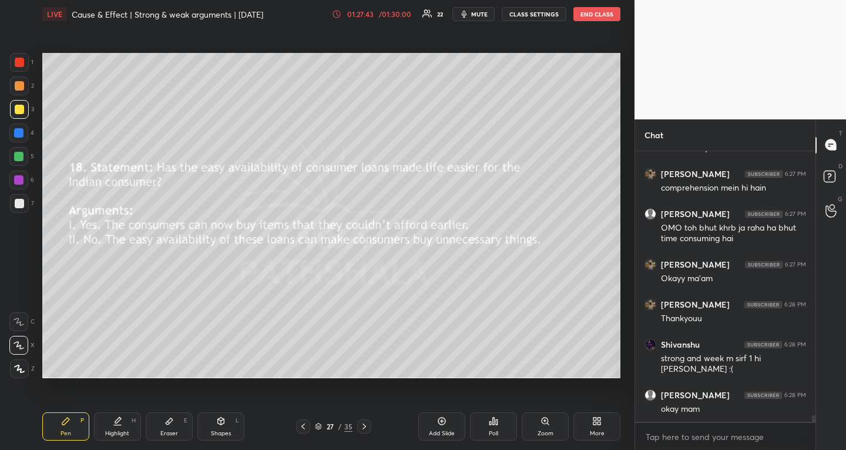
click at [304, 427] on icon at bounding box center [303, 425] width 9 height 9
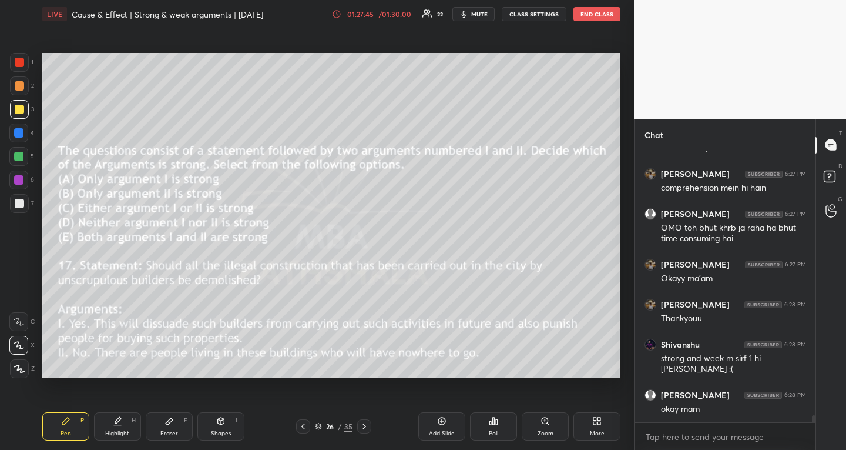
click at [364, 424] on icon at bounding box center [364, 425] width 9 height 9
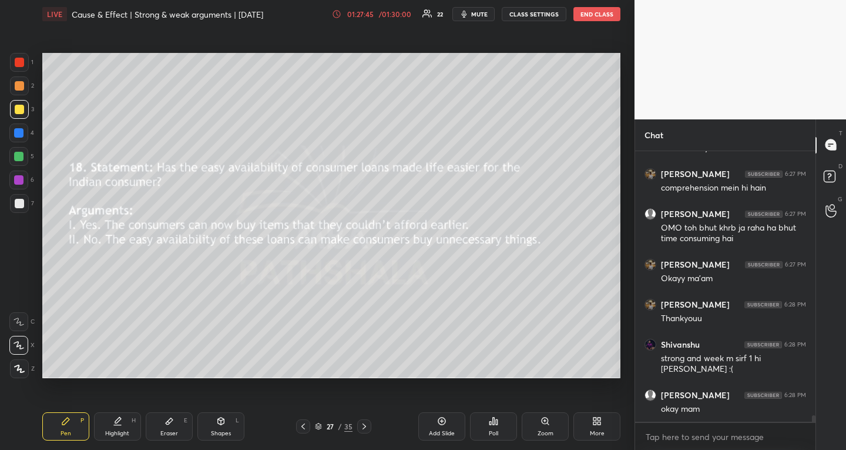
click at [364, 424] on icon at bounding box center [364, 425] width 9 height 9
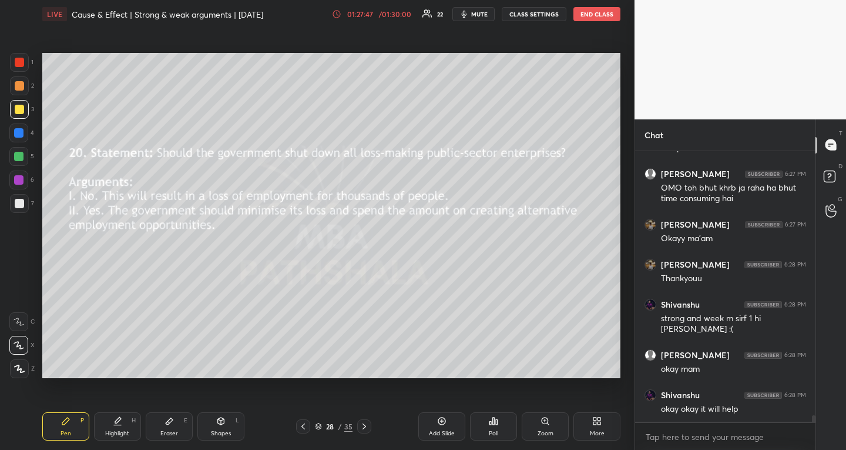
scroll to position [10839, 0]
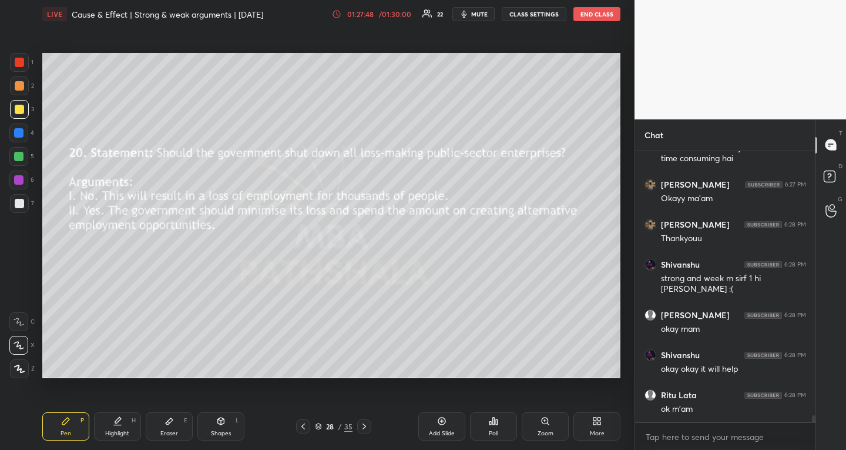
click at [300, 424] on icon at bounding box center [303, 425] width 9 height 9
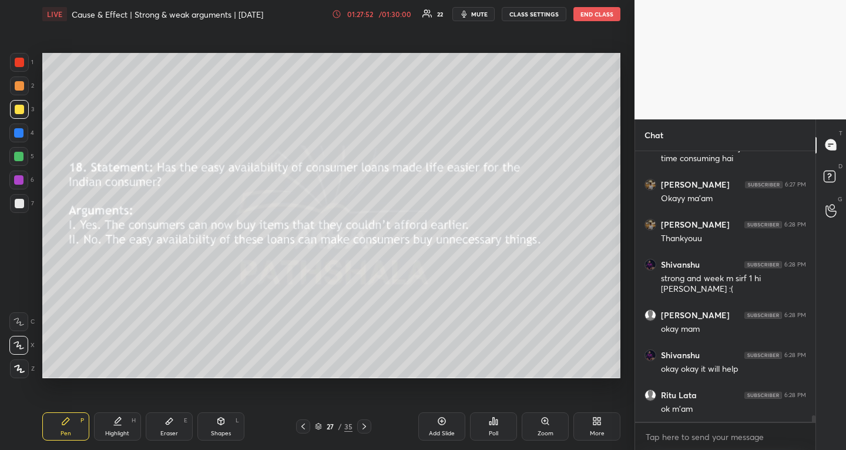
click at [175, 426] on div "Eraser E" at bounding box center [169, 426] width 47 height 28
click at [24, 292] on div "Erase all" at bounding box center [18, 298] width 19 height 19
click at [57, 424] on div "Pen P" at bounding box center [65, 426] width 47 height 28
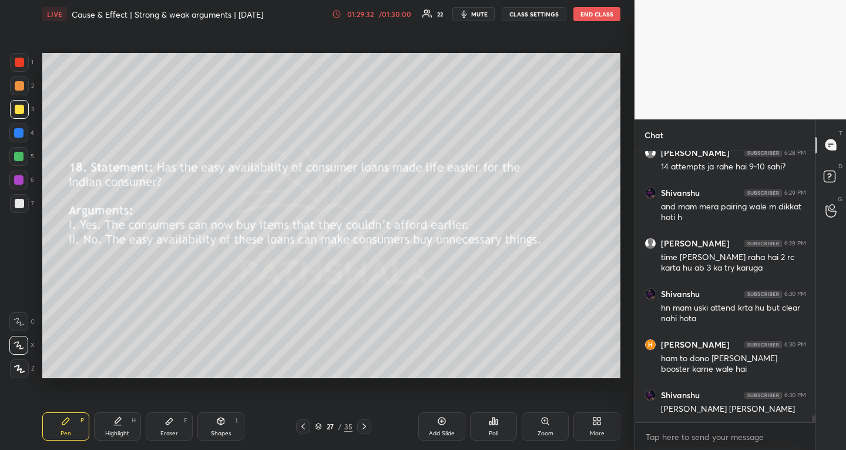
scroll to position [11193, 0]
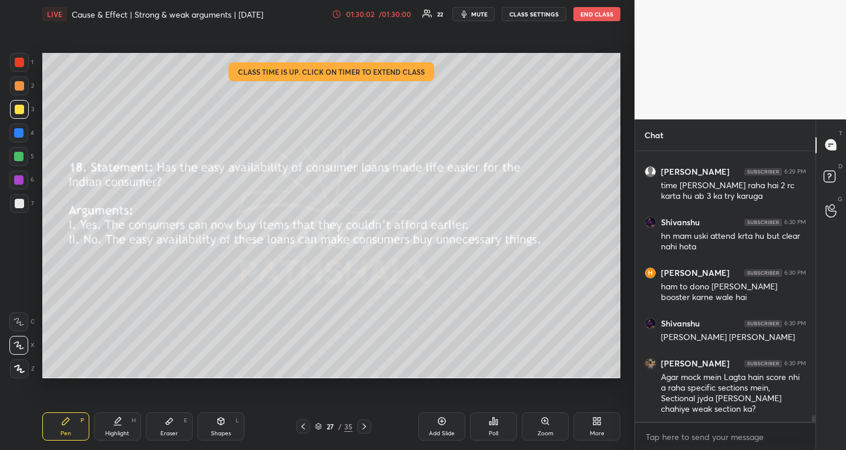
click at [377, 17] on div "01:30:02" at bounding box center [360, 14] width 33 height 7
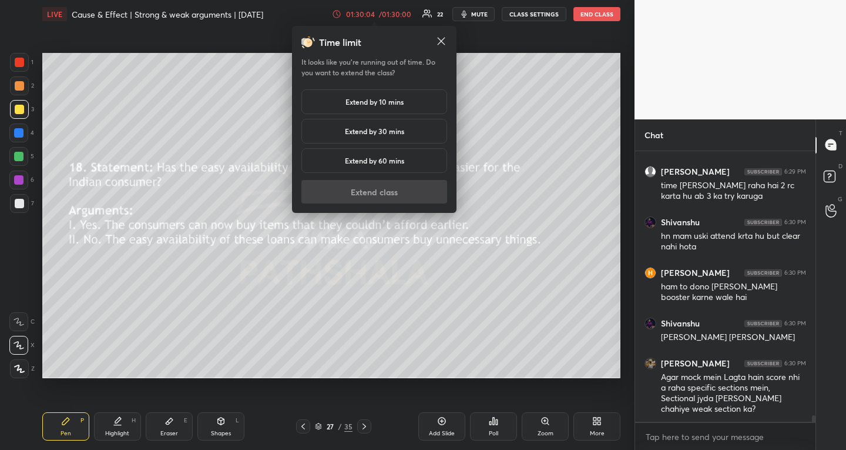
click at [421, 98] on div "Extend by 10 mins" at bounding box center [375, 101] width 146 height 25
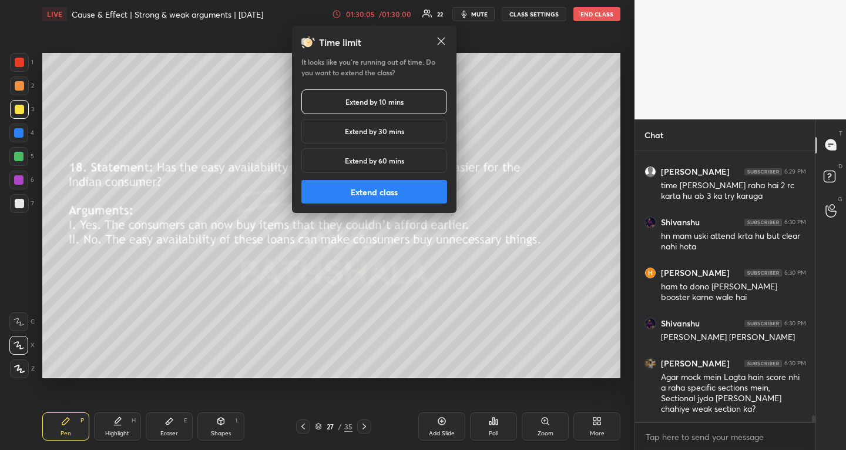
click at [430, 184] on button "Extend class" at bounding box center [375, 192] width 146 height 24
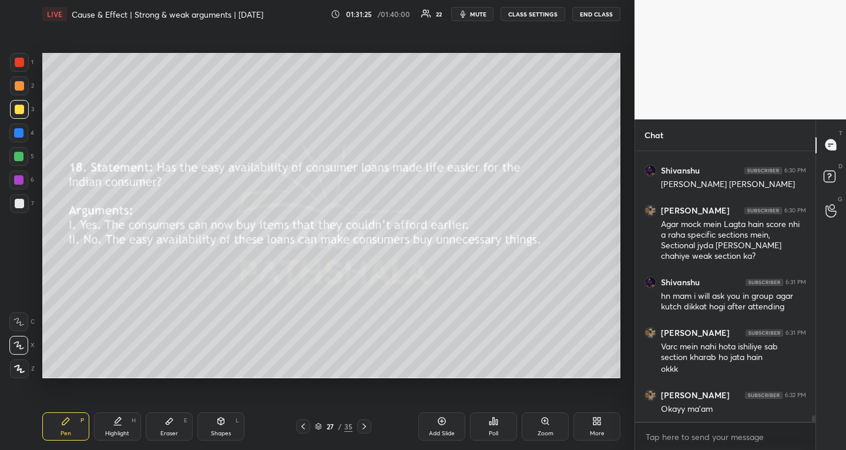
scroll to position [11386, 0]
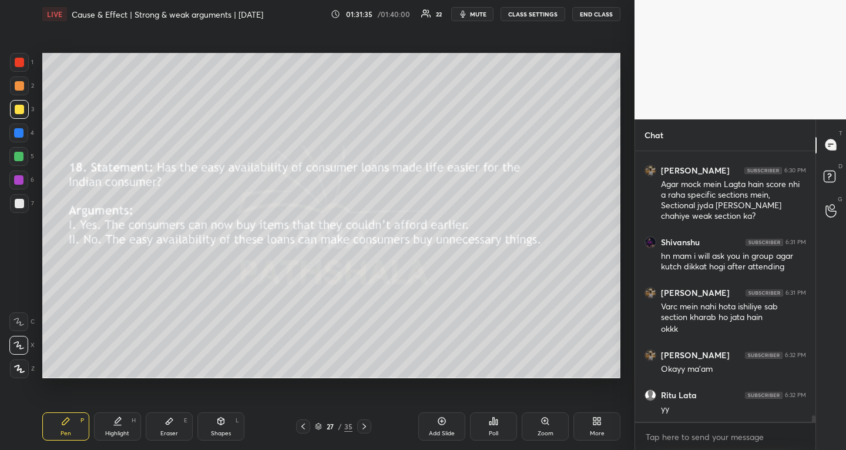
click at [297, 427] on div at bounding box center [303, 426] width 14 height 14
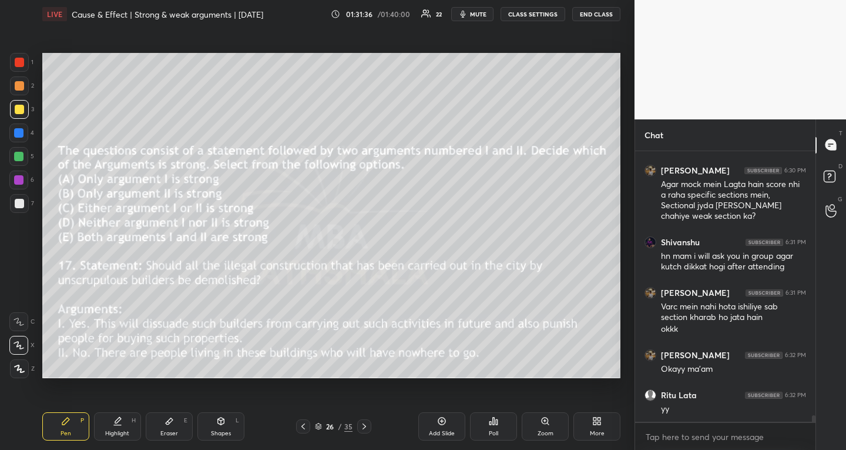
scroll to position [11436, 0]
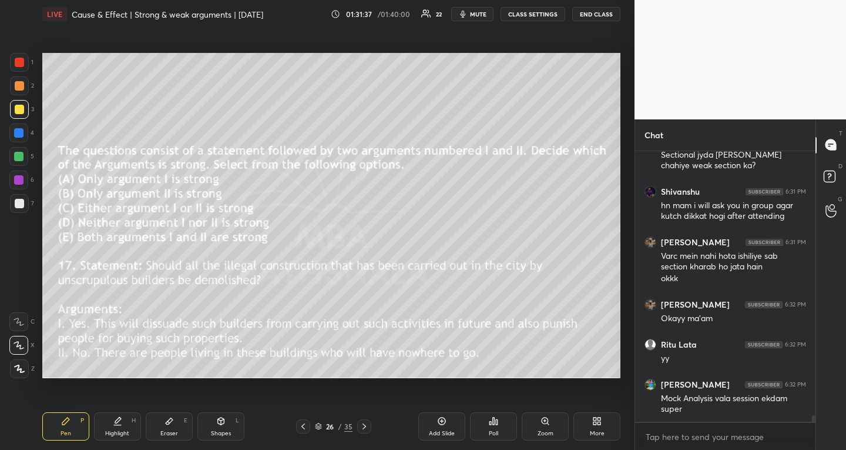
click at [368, 424] on icon at bounding box center [364, 425] width 9 height 9
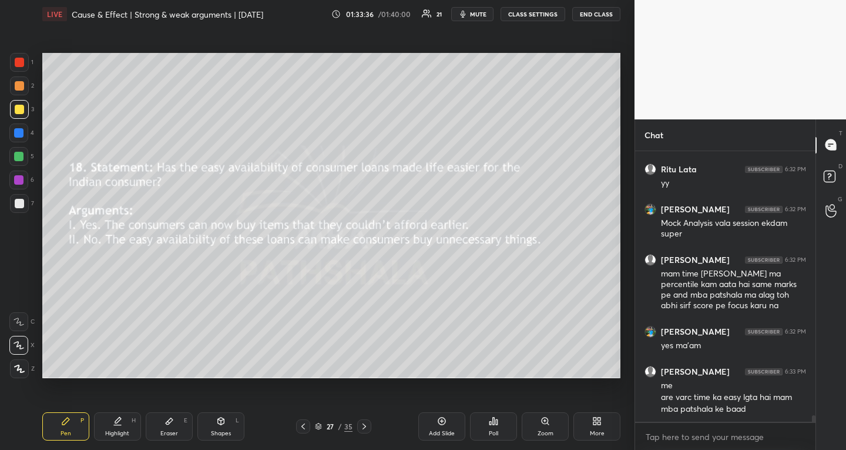
scroll to position [11662, 0]
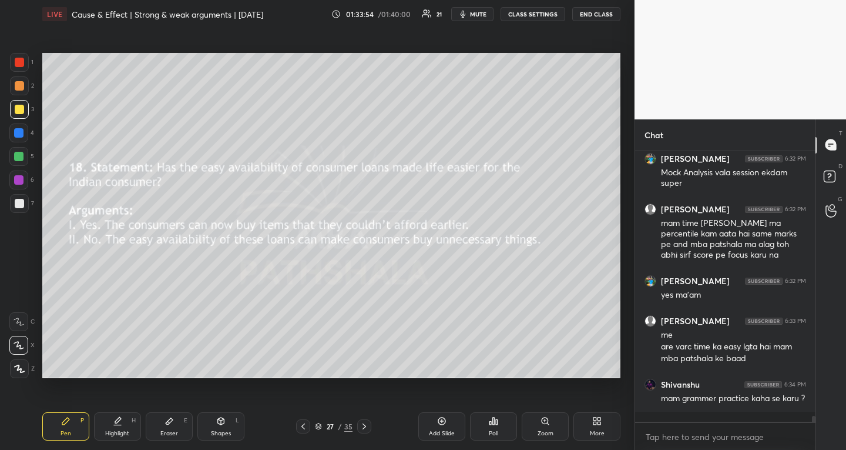
click at [23, 156] on div at bounding box center [18, 156] width 9 height 9
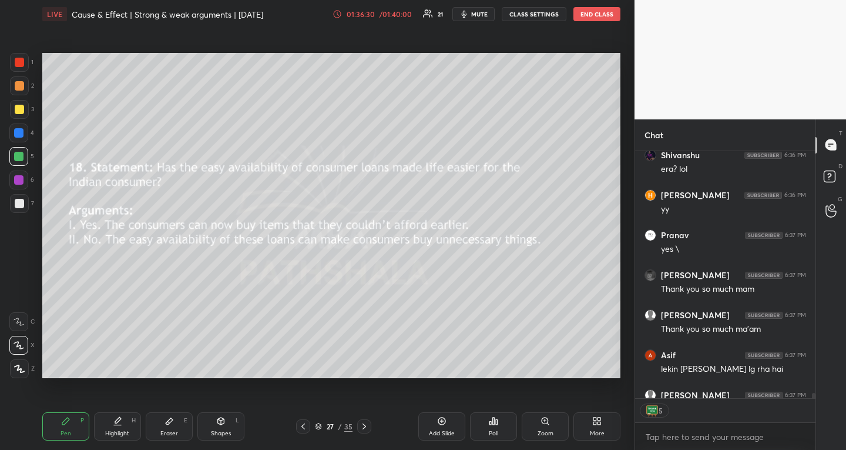
scroll to position [12548, 0]
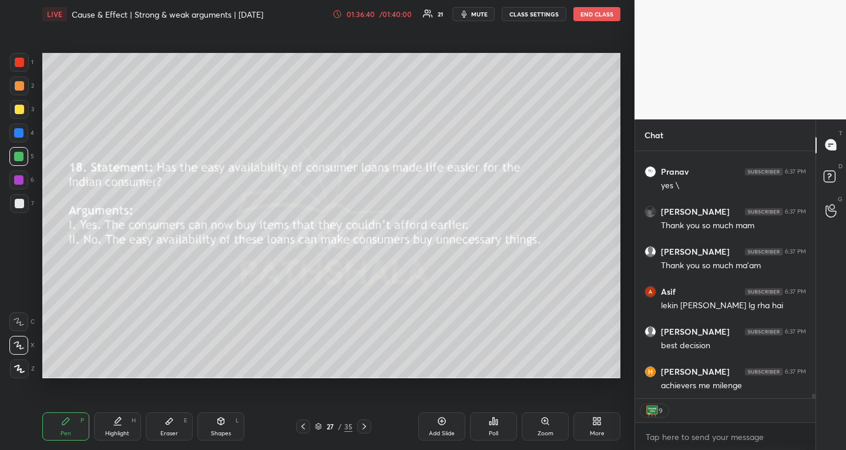
type textarea "x"
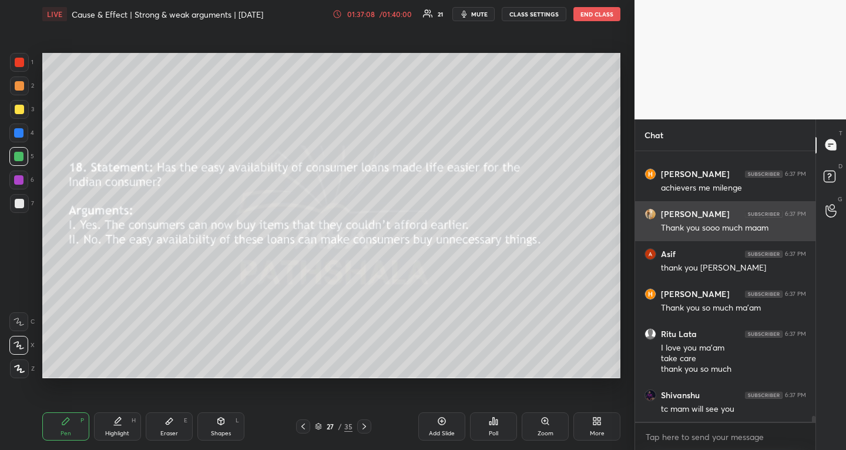
scroll to position [12786, 0]
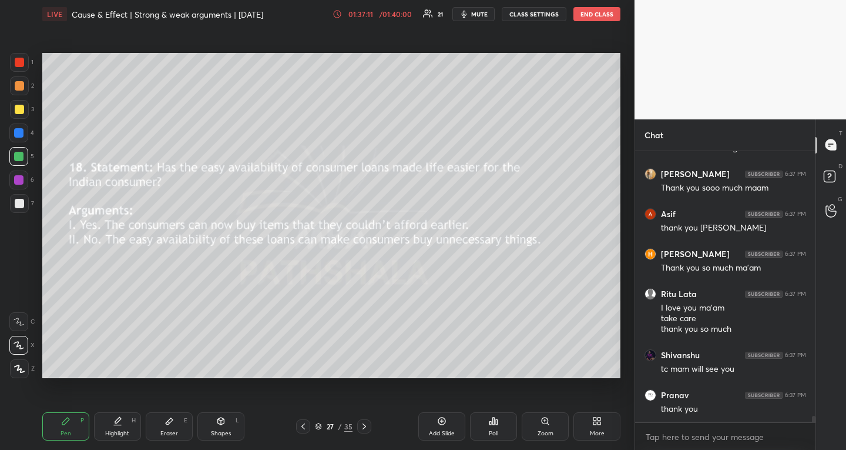
click at [601, 11] on button "END CLASS" at bounding box center [597, 14] width 47 height 14
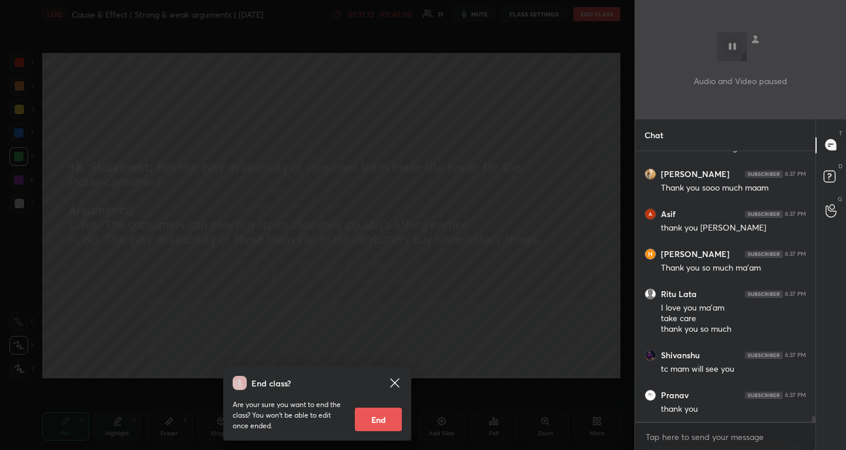
scroll to position [12826, 0]
